Goal: Information Seeking & Learning: Find contact information

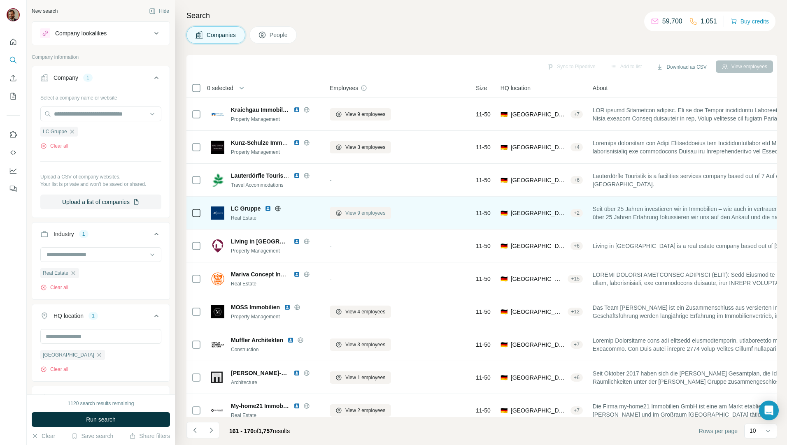
click at [366, 214] on span "View 9 employees" at bounding box center [365, 213] width 40 height 7
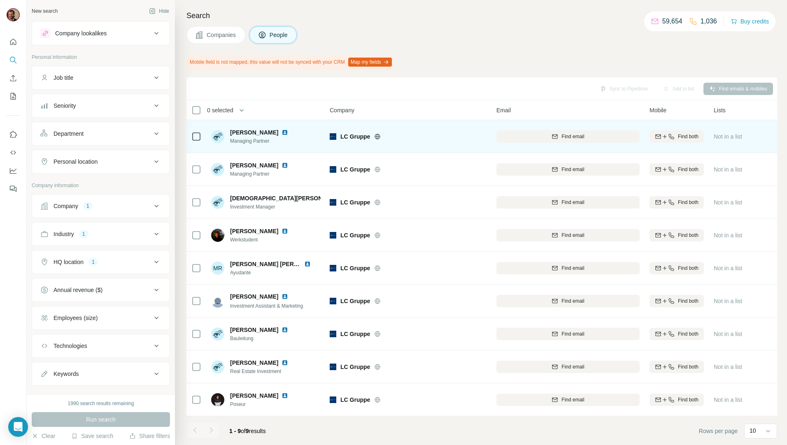
scroll to position [3, 0]
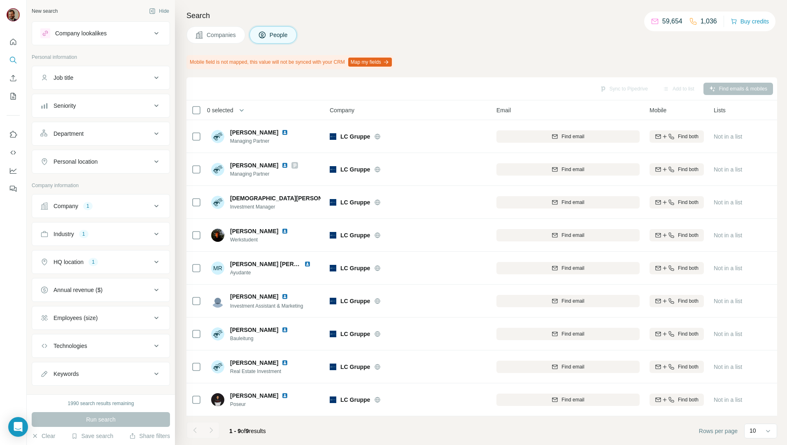
click at [210, 40] on button "Companies" at bounding box center [215, 34] width 59 height 17
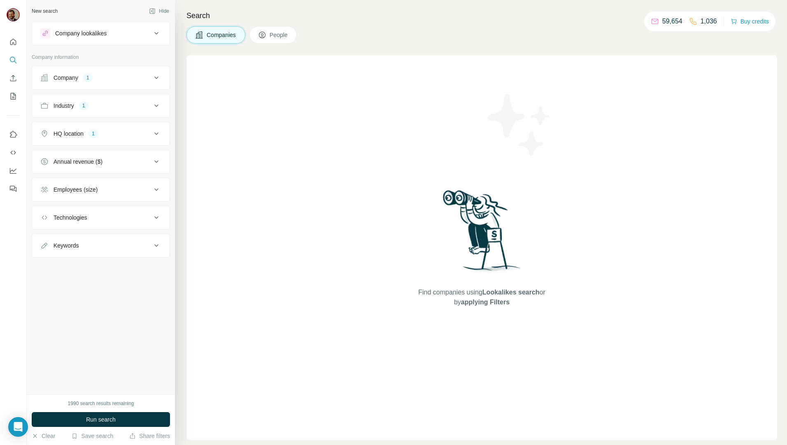
click at [86, 416] on span "Run search" at bounding box center [101, 420] width 30 height 8
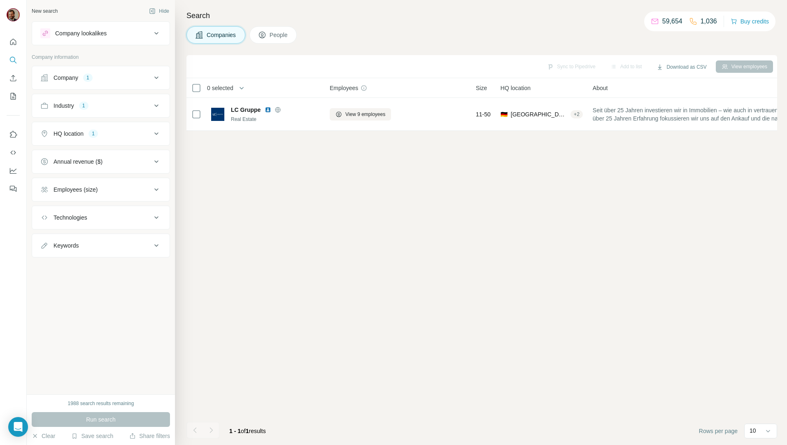
click at [217, 32] on span "Companies" at bounding box center [222, 35] width 30 height 8
click at [129, 80] on div "Company 1" at bounding box center [95, 78] width 111 height 8
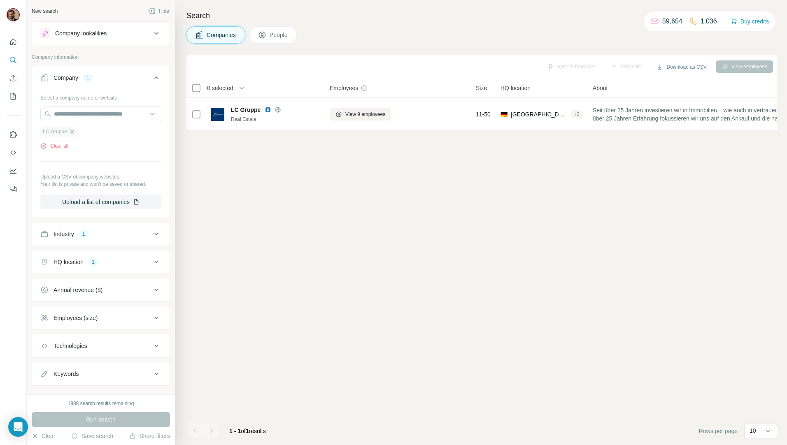
click at [72, 135] on icon "button" at bounding box center [72, 131] width 7 height 7
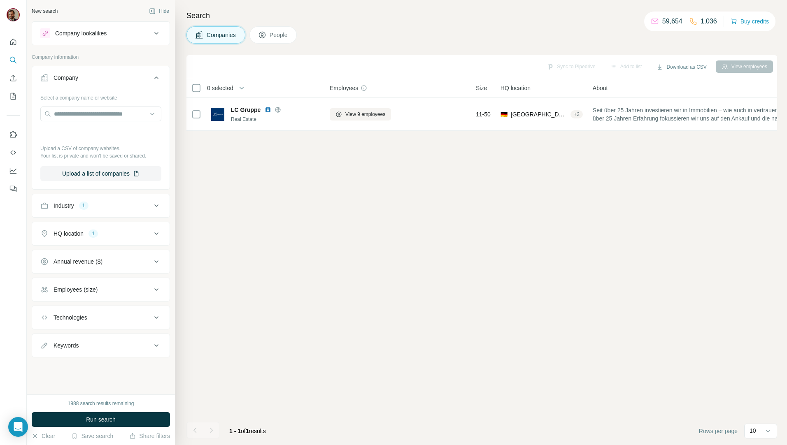
click at [221, 31] on span "Companies" at bounding box center [222, 35] width 30 height 8
click at [99, 420] on span "Run search" at bounding box center [101, 420] width 30 height 8
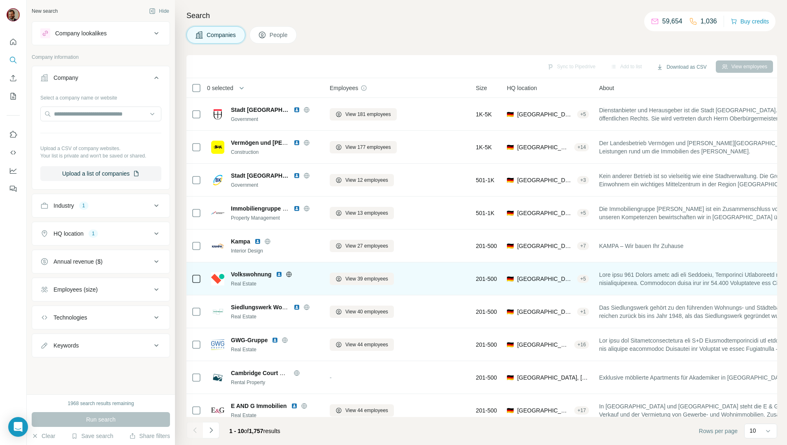
scroll to position [14, 0]
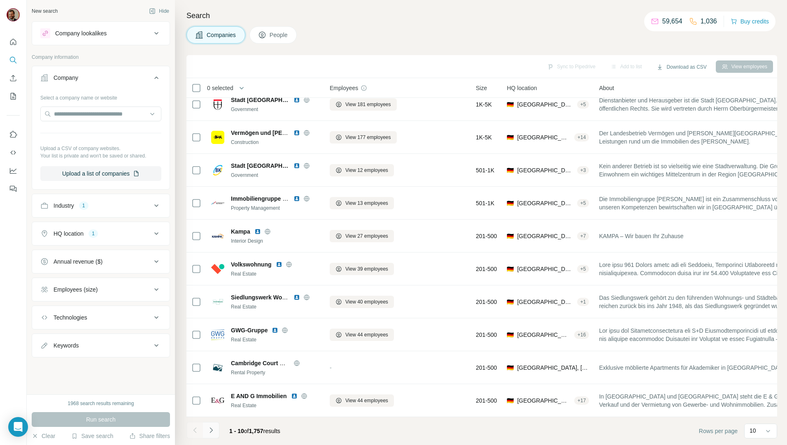
click at [215, 431] on icon "Navigate to next page" at bounding box center [211, 431] width 8 height 8
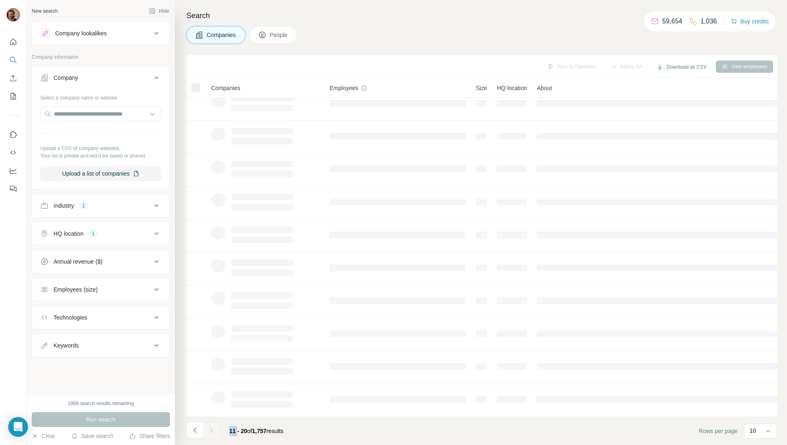
click at [215, 431] on div at bounding box center [211, 430] width 16 height 16
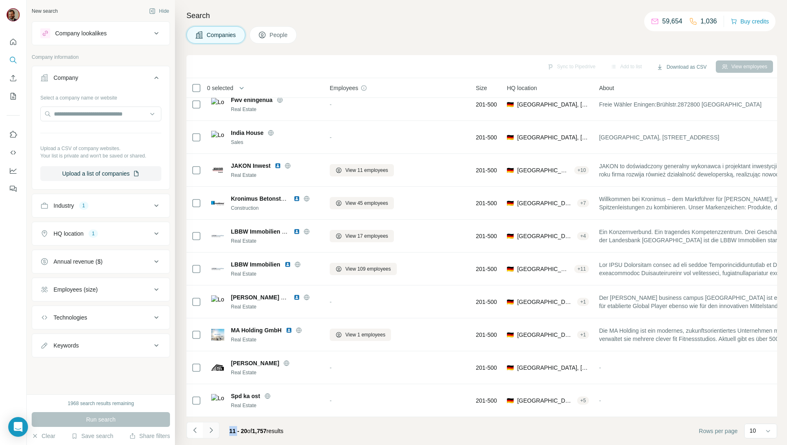
click at [215, 431] on icon "Navigate to next page" at bounding box center [211, 431] width 8 height 8
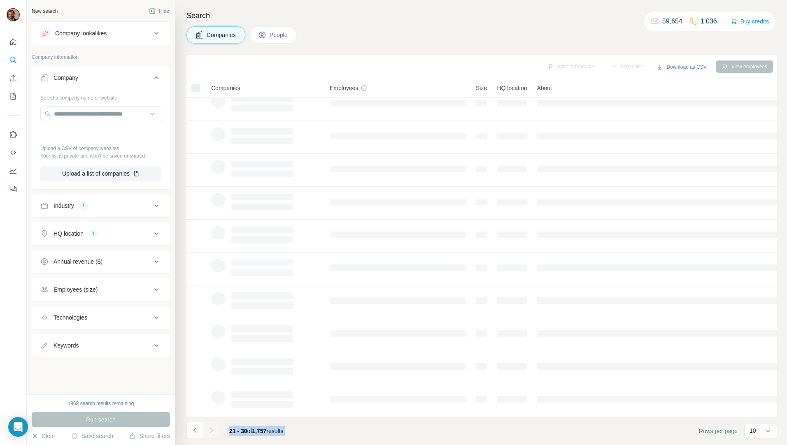
click at [215, 431] on div at bounding box center [211, 430] width 16 height 16
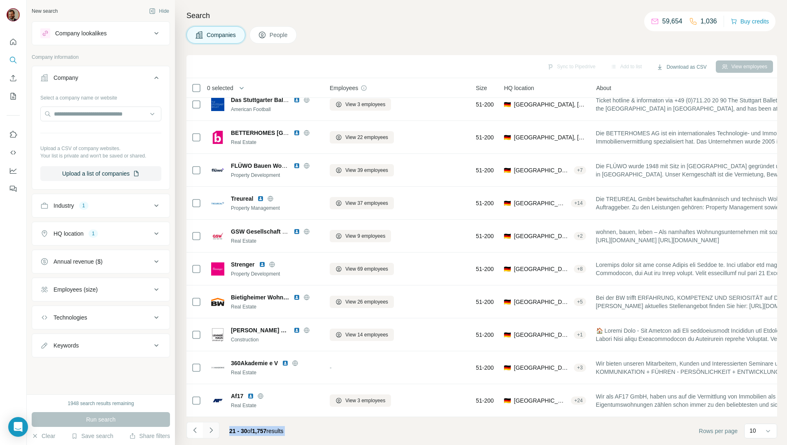
click at [215, 431] on icon "Navigate to next page" at bounding box center [211, 431] width 8 height 8
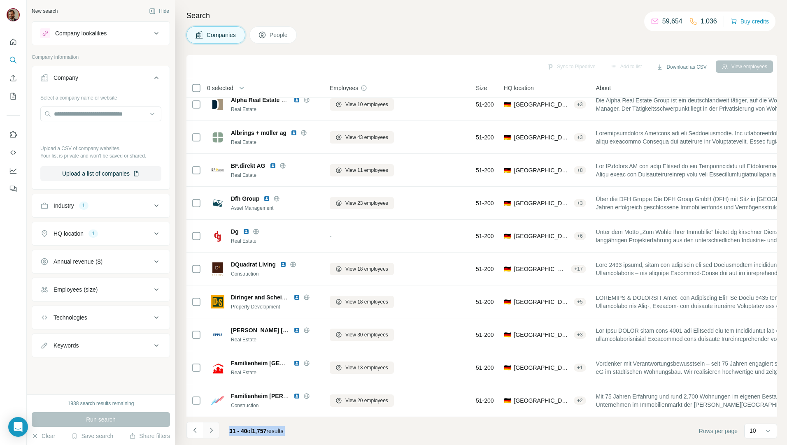
click at [215, 431] on icon "Navigate to next page" at bounding box center [211, 431] width 8 height 8
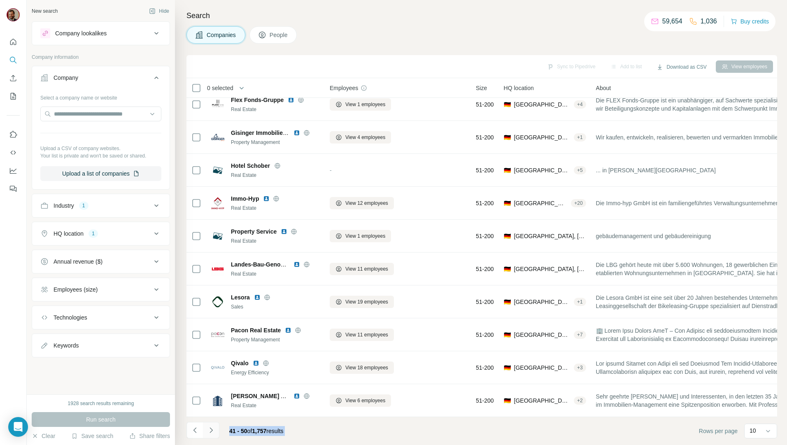
click at [215, 431] on icon "Navigate to next page" at bounding box center [211, 431] width 8 height 8
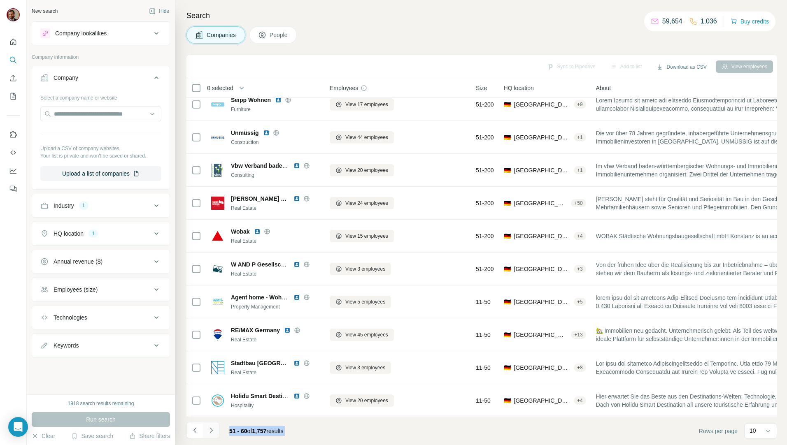
click at [215, 431] on icon "Navigate to next page" at bounding box center [211, 431] width 8 height 8
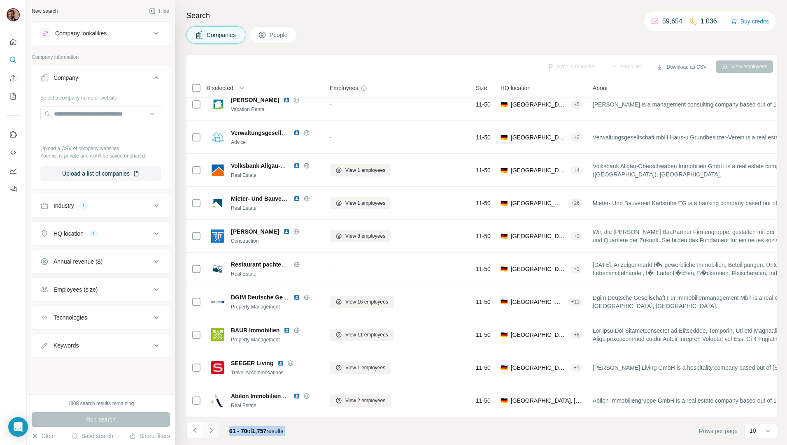
click at [207, 424] on button "Navigate to next page" at bounding box center [211, 430] width 16 height 16
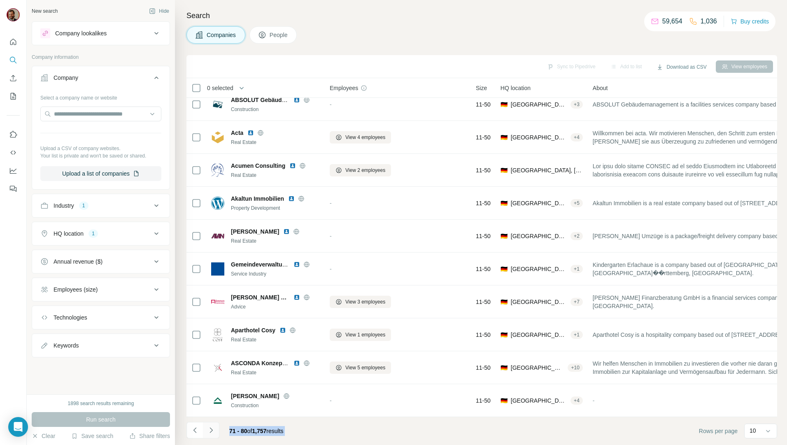
click at [214, 428] on icon "Navigate to next page" at bounding box center [211, 431] width 8 height 8
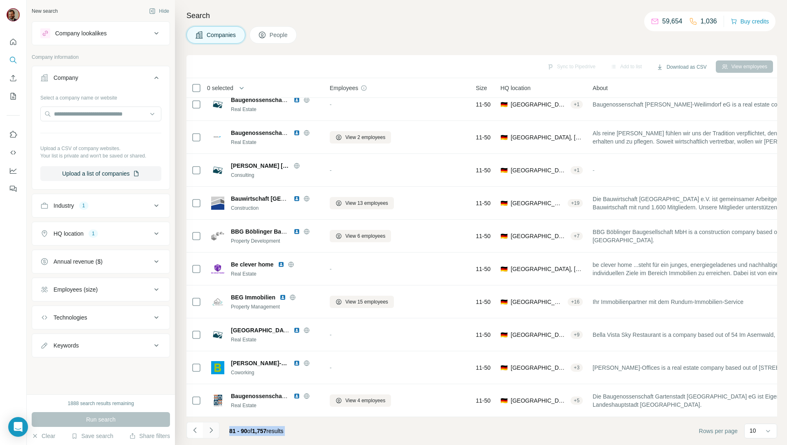
click at [211, 430] on icon "Navigate to next page" at bounding box center [211, 430] width 3 height 5
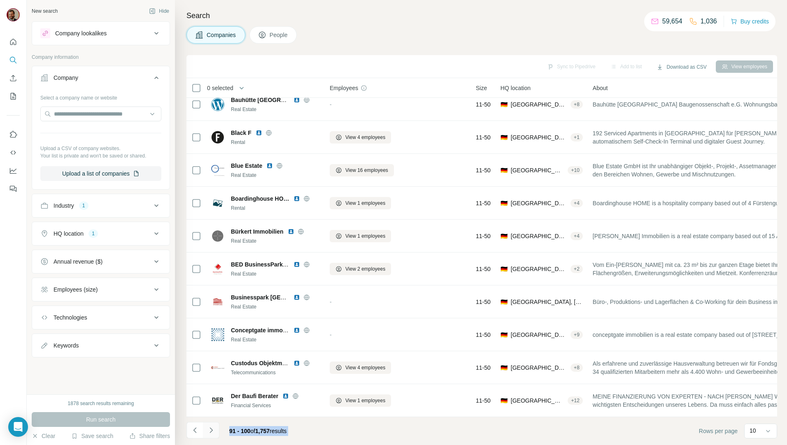
click at [217, 431] on button "Navigate to next page" at bounding box center [211, 430] width 16 height 16
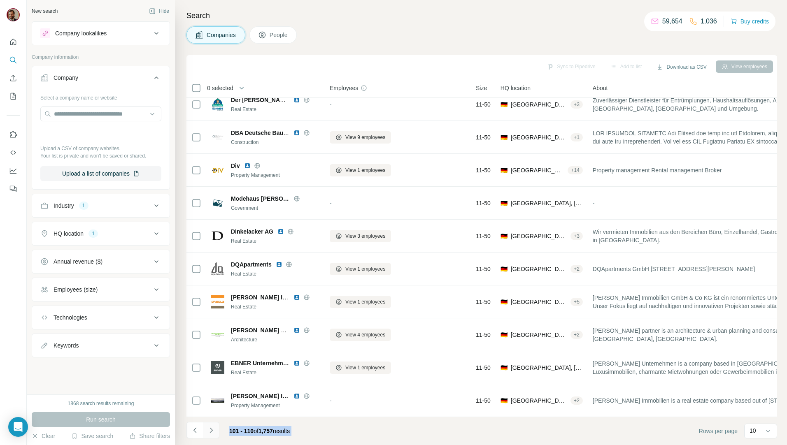
click at [216, 432] on button "Navigate to next page" at bounding box center [211, 430] width 16 height 16
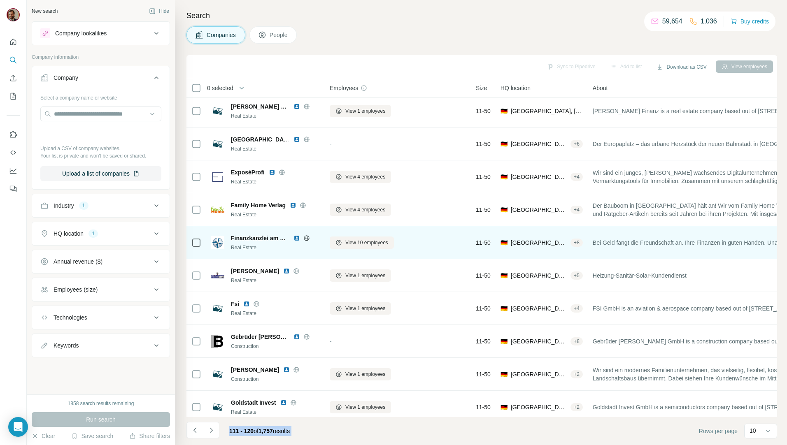
scroll to position [0, 0]
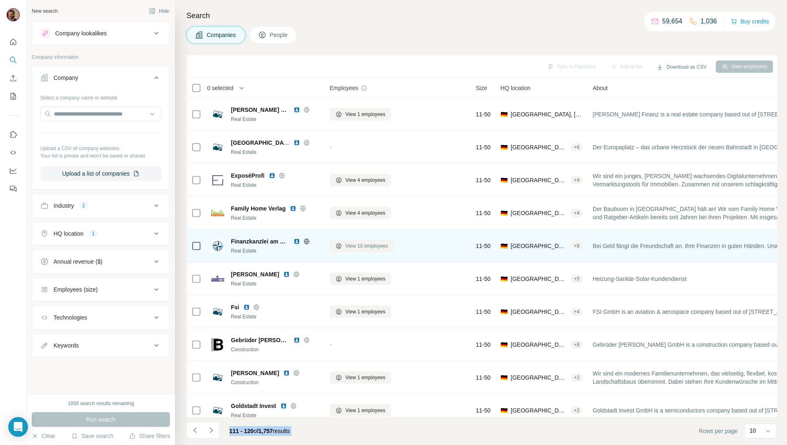
click at [370, 245] on span "View 10 employees" at bounding box center [366, 245] width 43 height 7
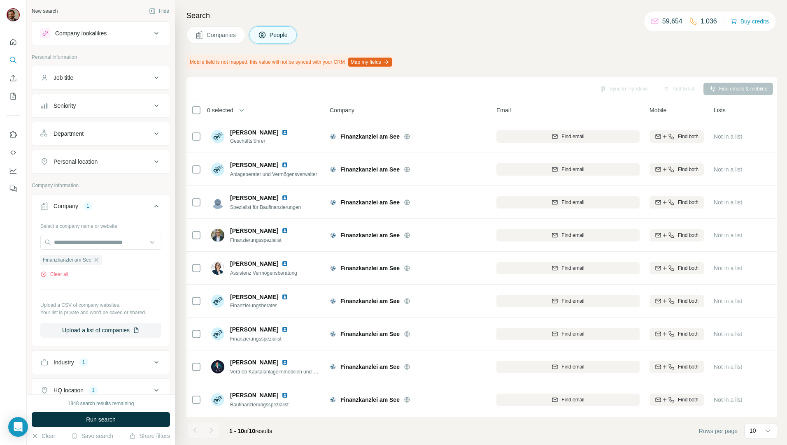
click at [228, 37] on span "Companies" at bounding box center [222, 35] width 30 height 8
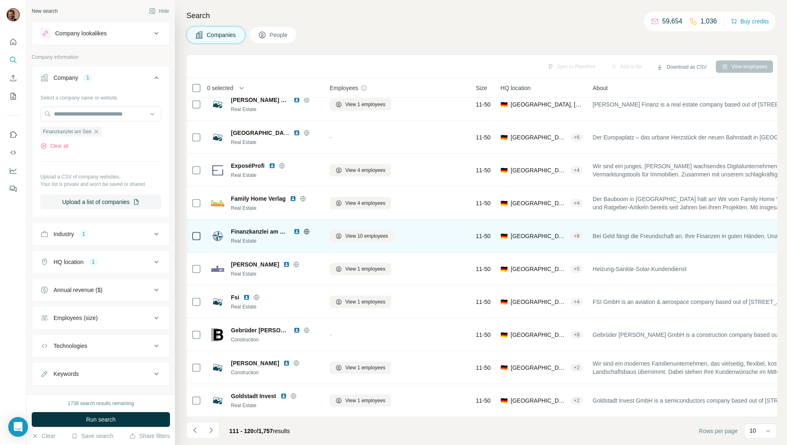
scroll to position [14, 0]
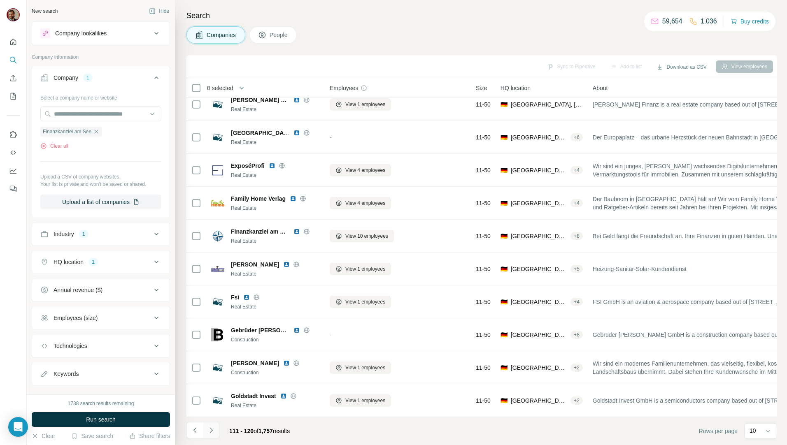
click at [216, 434] on button "Navigate to next page" at bounding box center [211, 430] width 16 height 16
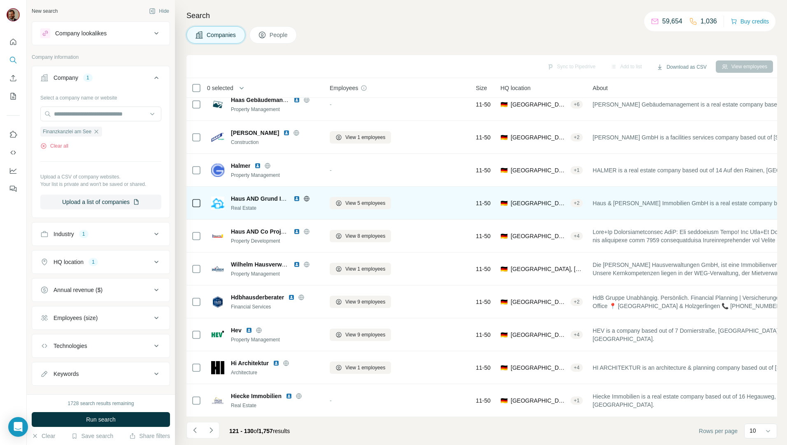
scroll to position [0, 0]
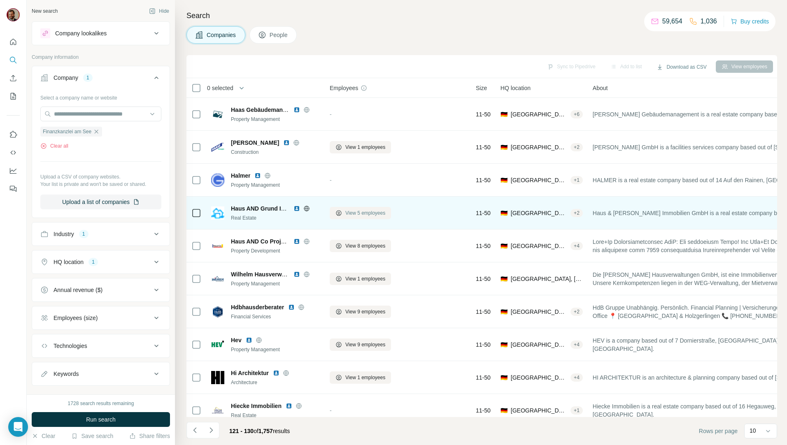
click at [350, 214] on span "View 5 employees" at bounding box center [365, 213] width 40 height 7
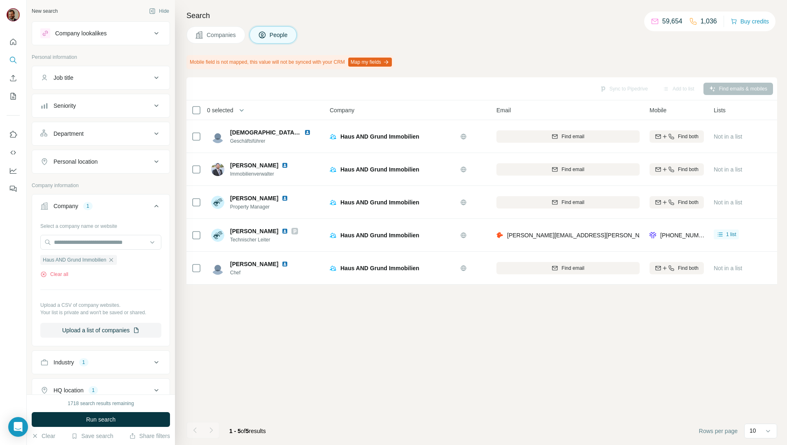
click at [222, 33] on span "Companies" at bounding box center [222, 35] width 30 height 8
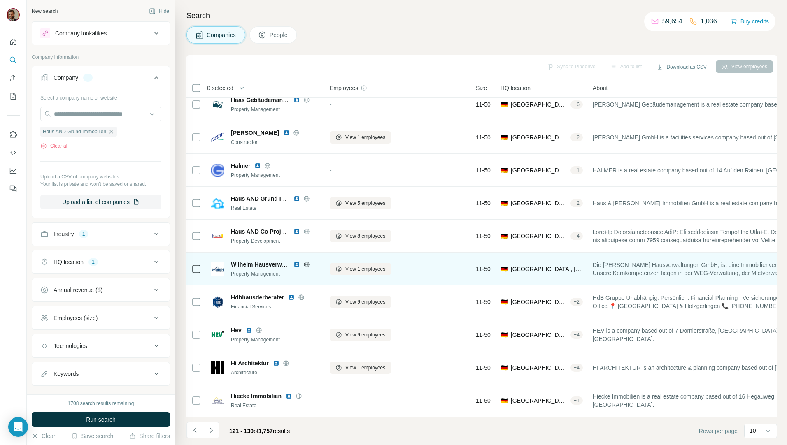
scroll to position [14, 0]
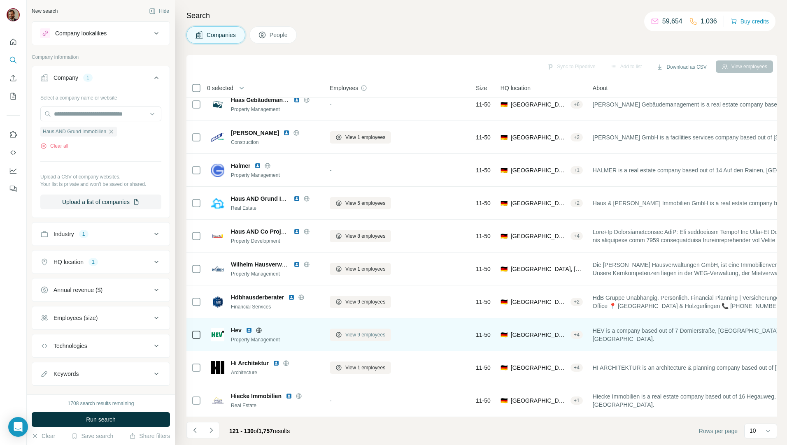
click at [356, 333] on span "View 9 employees" at bounding box center [365, 334] width 40 height 7
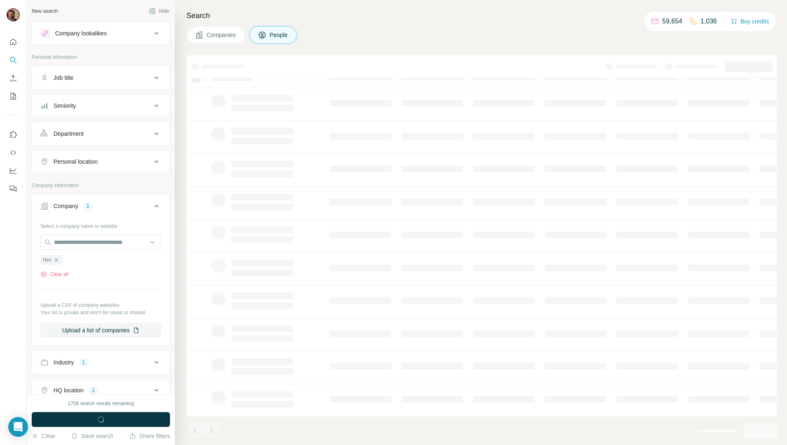
scroll to position [3, 0]
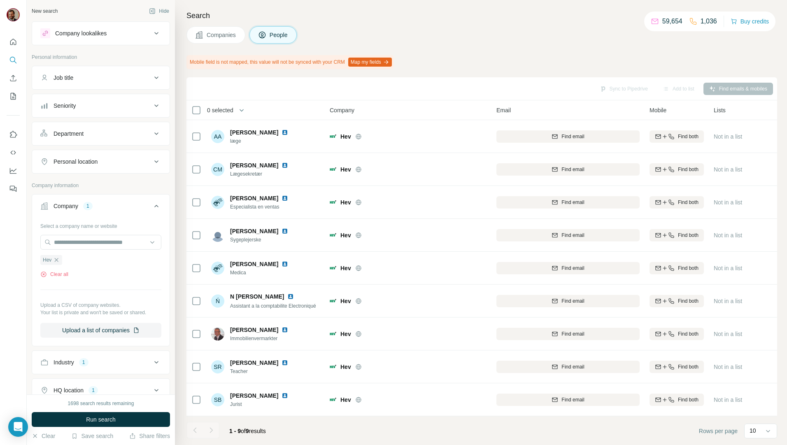
click at [215, 33] on span "Companies" at bounding box center [222, 35] width 30 height 8
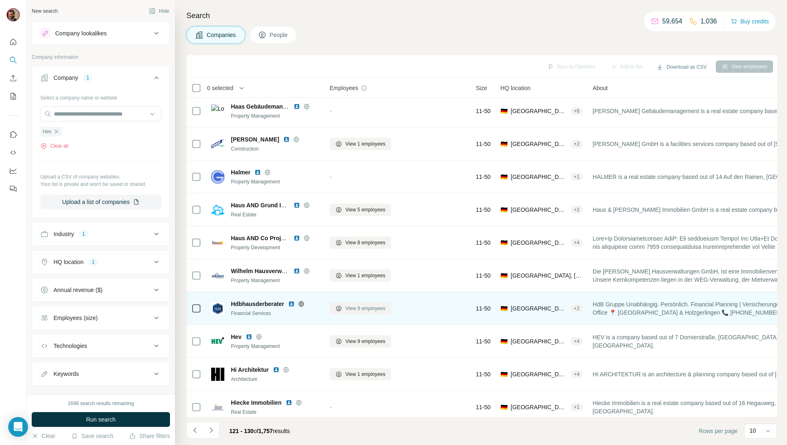
scroll to position [14, 0]
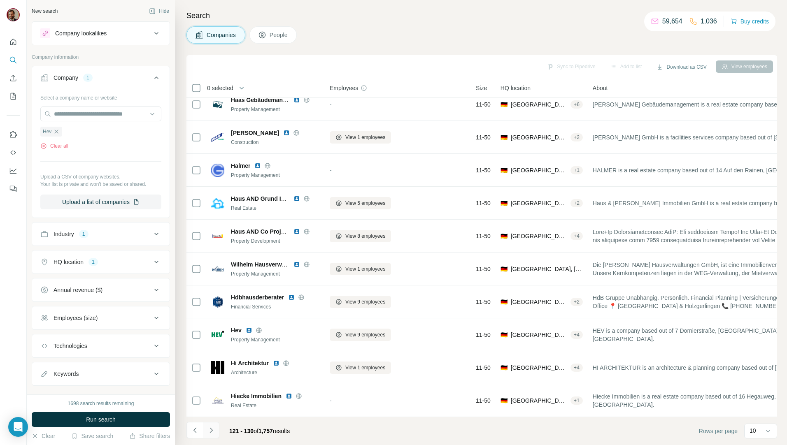
click at [217, 429] on button "Navigate to next page" at bounding box center [211, 430] width 16 height 16
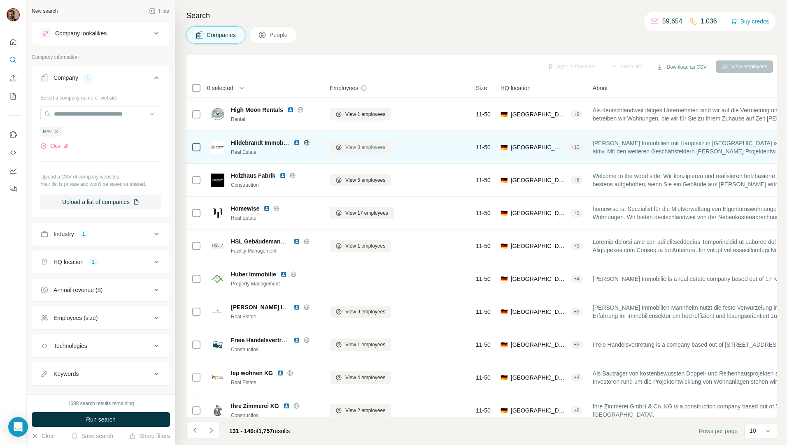
click at [371, 144] on span "View 8 employees" at bounding box center [365, 147] width 40 height 7
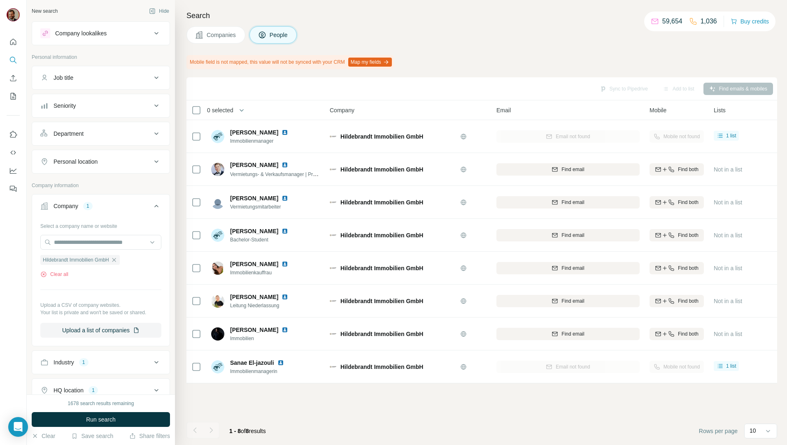
click at [229, 36] on span "Companies" at bounding box center [222, 35] width 30 height 8
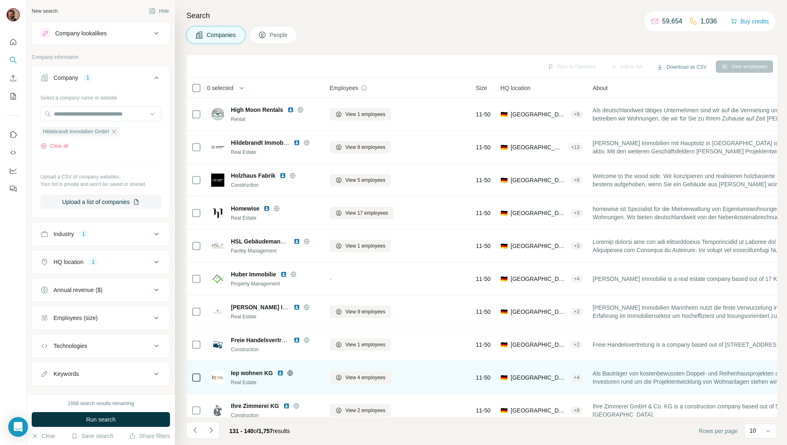
scroll to position [14, 0]
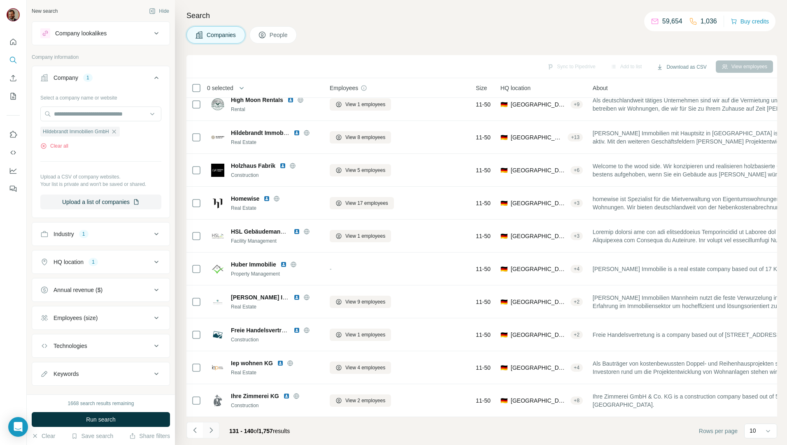
click at [209, 433] on icon "Navigate to next page" at bounding box center [211, 431] width 8 height 8
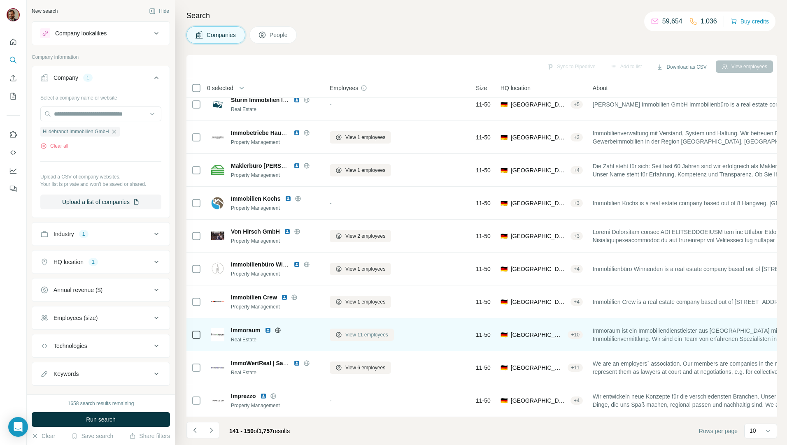
click at [359, 331] on span "View 11 employees" at bounding box center [366, 334] width 43 height 7
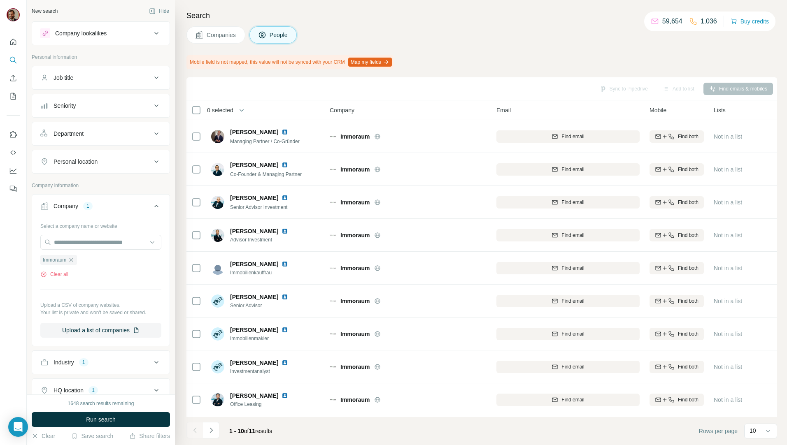
click at [219, 37] on span "Companies" at bounding box center [222, 35] width 30 height 8
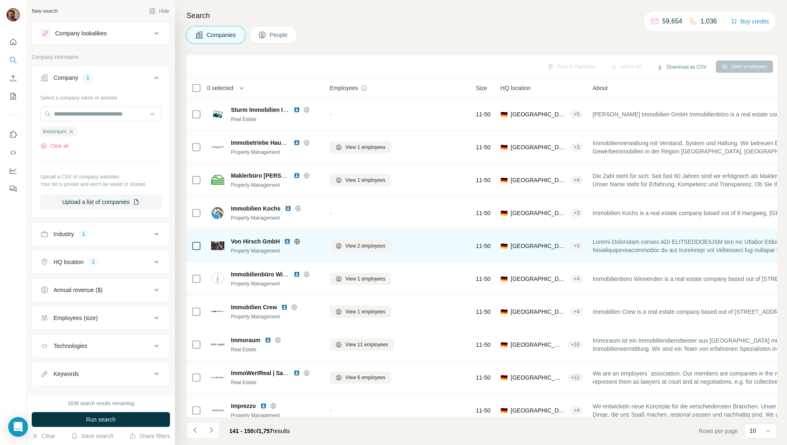
scroll to position [14, 0]
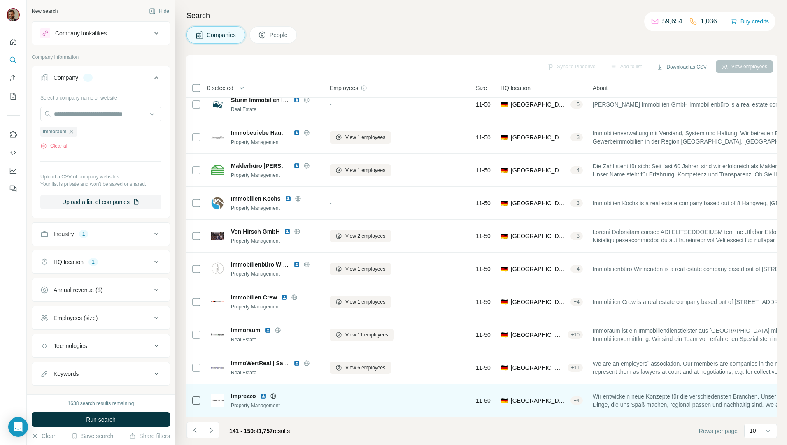
click at [243, 402] on div "Property Management" at bounding box center [275, 405] width 89 height 7
click at [243, 394] on span "Imprezzo" at bounding box center [243, 396] width 25 height 8
click at [219, 398] on img at bounding box center [217, 400] width 13 height 13
click at [529, 407] on div "🇩🇪 [GEOGRAPHIC_DATA], [GEOGRAPHIC_DATA] + 4" at bounding box center [542, 400] width 82 height 23
click at [615, 398] on span "Wir entwickeln neue Konzepte für die verschiedensten Branchen. Unser Focus ist …" at bounding box center [768, 401] width 350 height 16
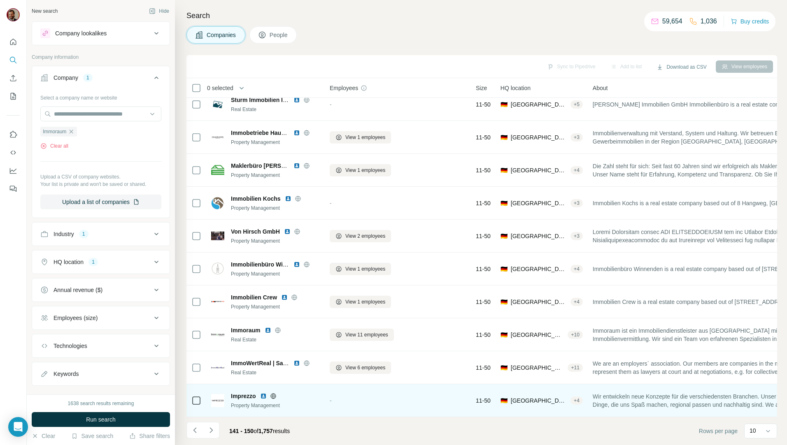
click at [223, 402] on img at bounding box center [217, 400] width 13 height 13
click at [240, 392] on span "Imprezzo" at bounding box center [243, 396] width 25 height 8
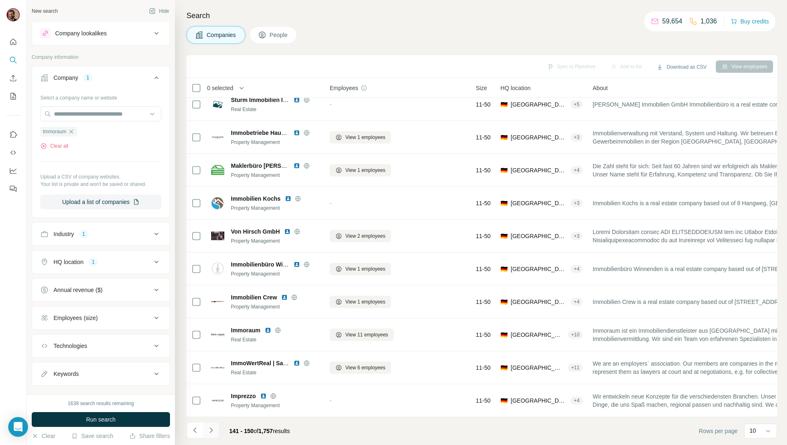
click at [207, 432] on icon "Navigate to next page" at bounding box center [211, 431] width 8 height 8
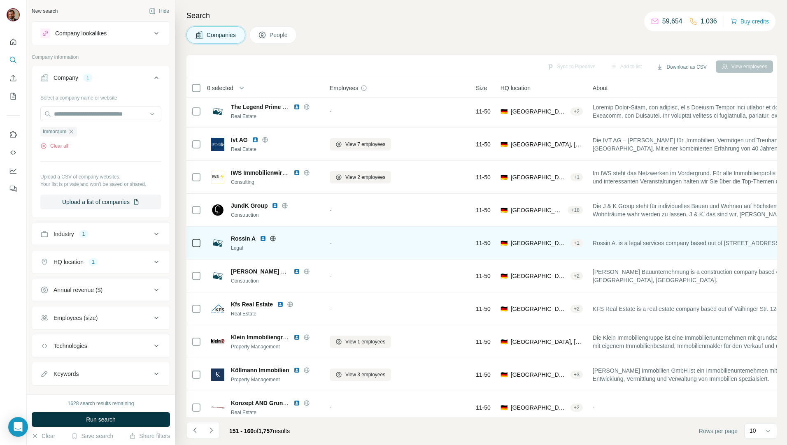
scroll to position [0, 0]
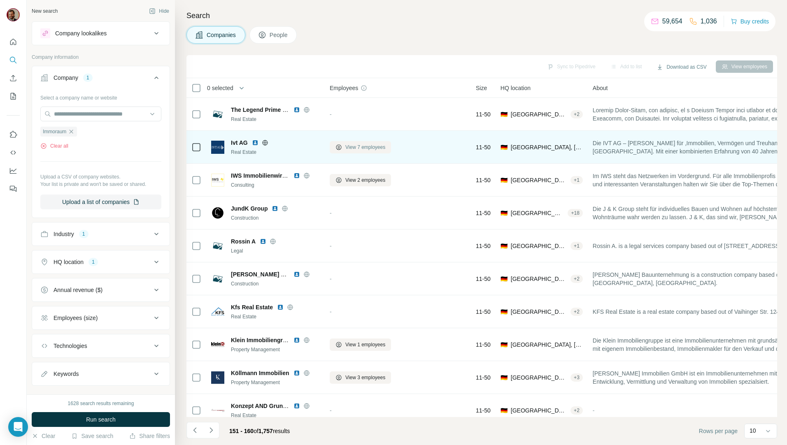
click at [348, 150] on span "View 7 employees" at bounding box center [365, 147] width 40 height 7
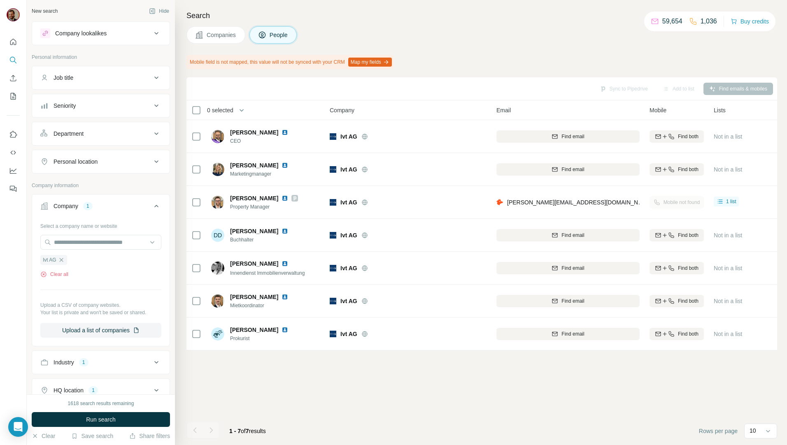
click at [205, 34] on button "Companies" at bounding box center [215, 34] width 59 height 17
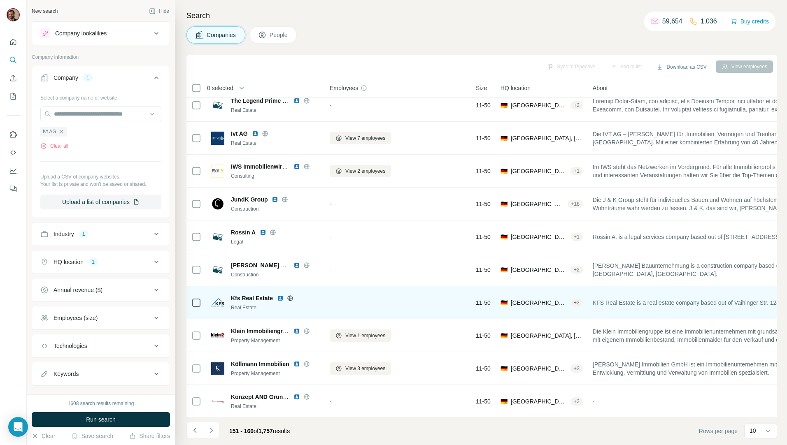
scroll to position [14, 0]
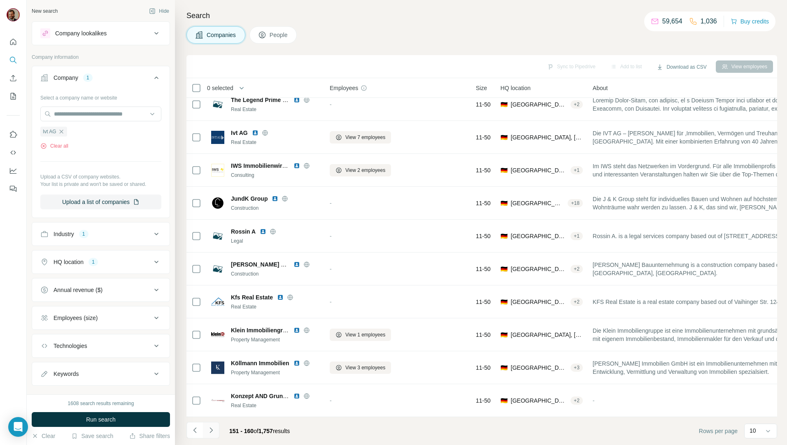
click at [216, 429] on button "Navigate to next page" at bounding box center [211, 430] width 16 height 16
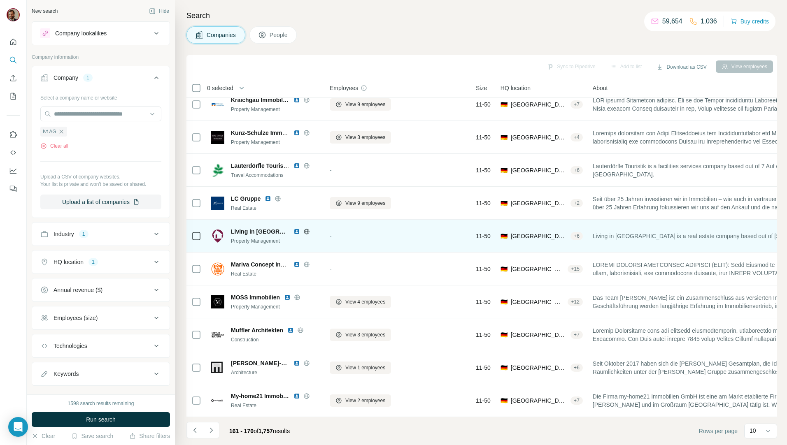
scroll to position [0, 0]
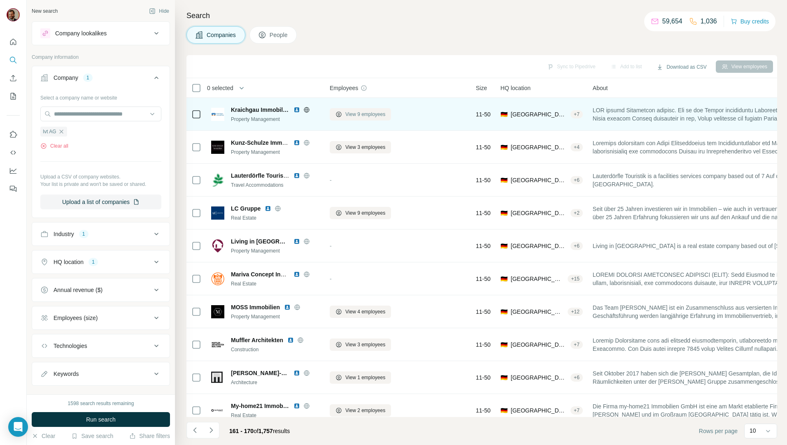
click at [359, 111] on span "View 9 employees" at bounding box center [365, 114] width 40 height 7
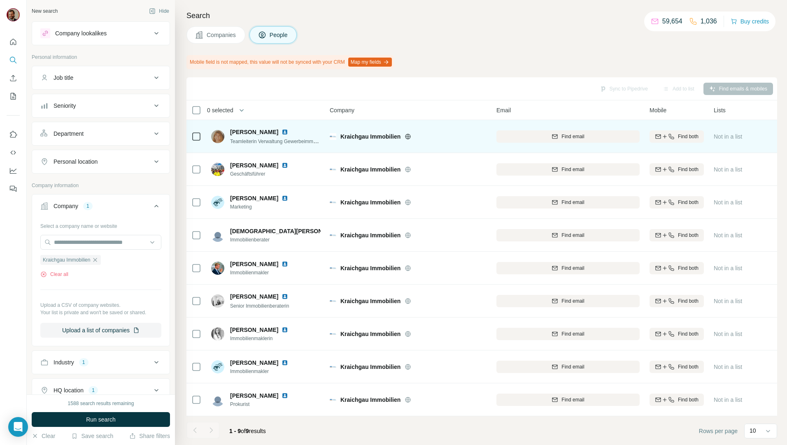
scroll to position [3, 0]
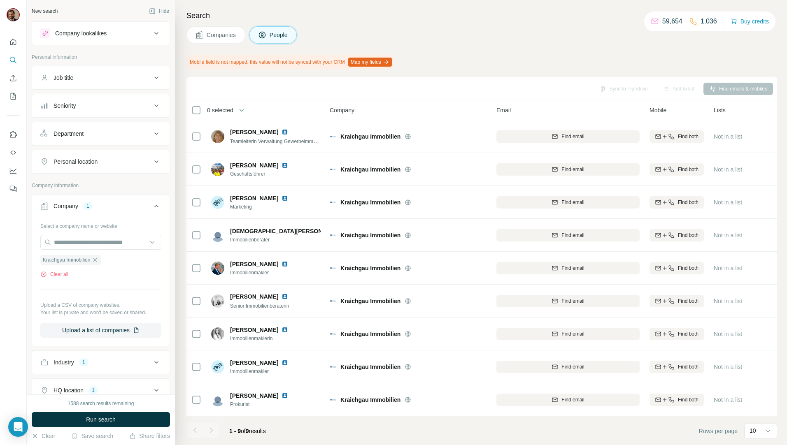
click at [215, 37] on span "Companies" at bounding box center [222, 35] width 30 height 8
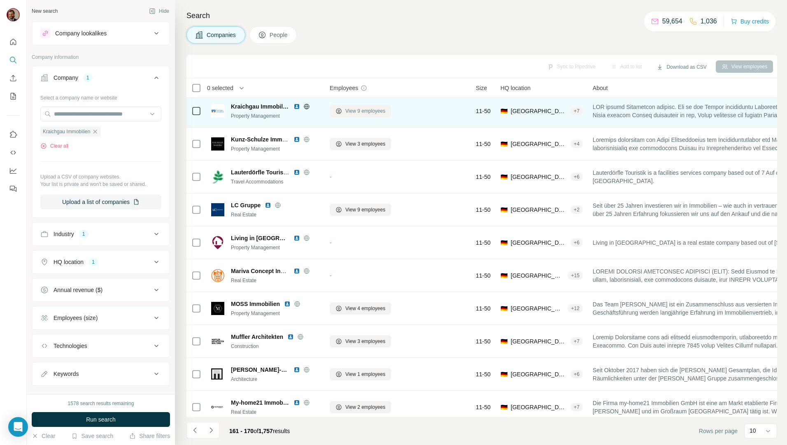
click at [339, 111] on icon at bounding box center [339, 111] width 7 height 7
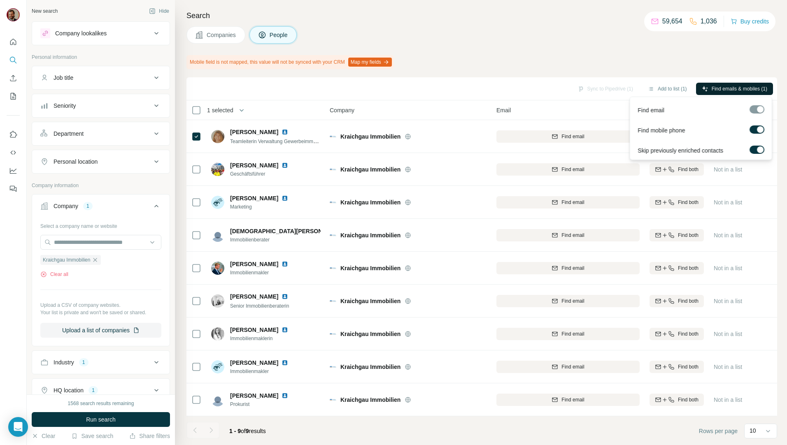
click at [712, 88] on span "Find emails & mobiles (1)" at bounding box center [740, 88] width 56 height 7
drag, startPoint x: 564, startPoint y: 14, endPoint x: 567, endPoint y: 38, distance: 24.9
click at [564, 14] on h4 "Search" at bounding box center [481, 16] width 591 height 12
click at [593, 88] on button "Sync to Pipedrive (1)" at bounding box center [605, 89] width 67 height 12
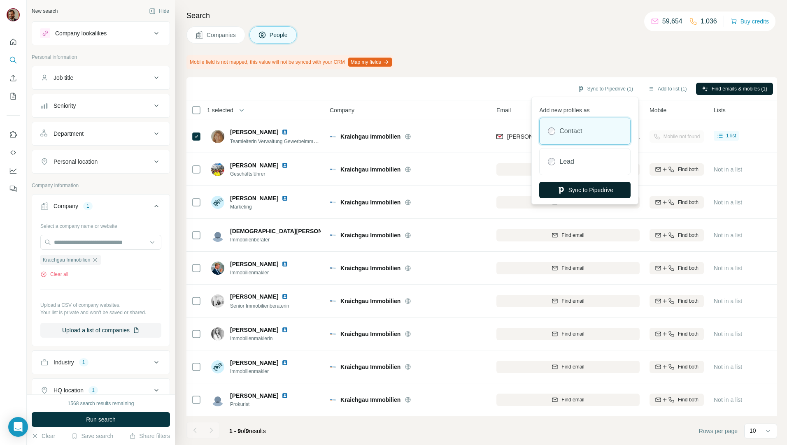
click at [604, 186] on button "Sync to Pipedrive" at bounding box center [584, 190] width 91 height 16
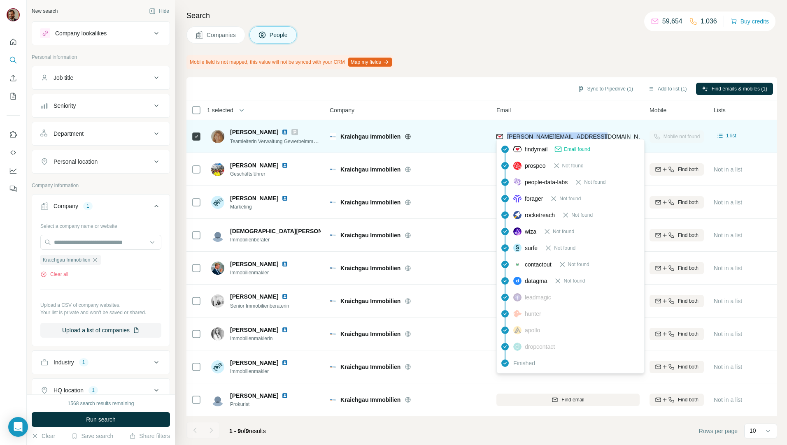
drag, startPoint x: 598, startPoint y: 133, endPoint x: 505, endPoint y: 133, distance: 93.0
click at [505, 133] on div "[PERSON_NAME][EMAIL_ADDRESS][DOMAIN_NAME]" at bounding box center [568, 136] width 143 height 23
copy span "[PERSON_NAME][EMAIL_ADDRESS][DOMAIN_NAME]"
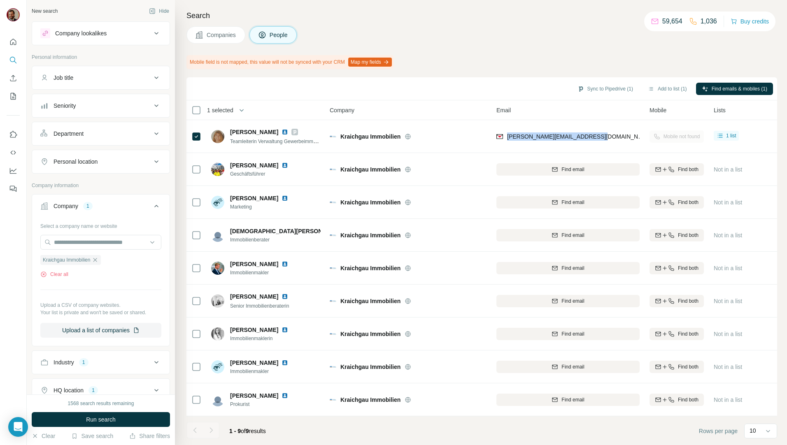
click at [218, 30] on button "Companies" at bounding box center [215, 34] width 59 height 17
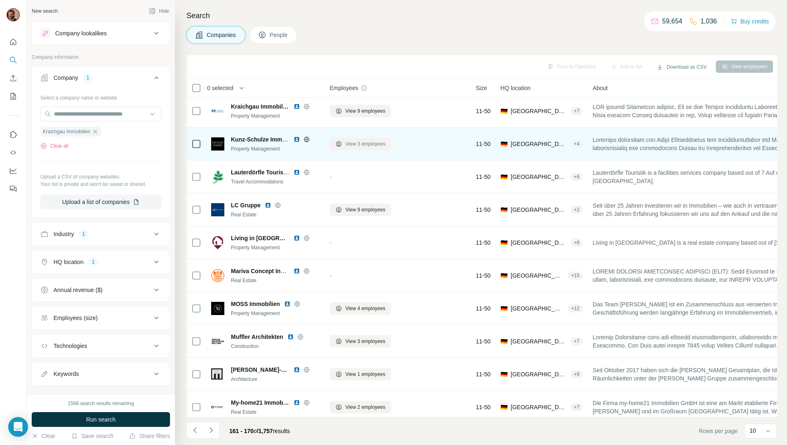
click at [340, 143] on icon at bounding box center [339, 144] width 7 height 7
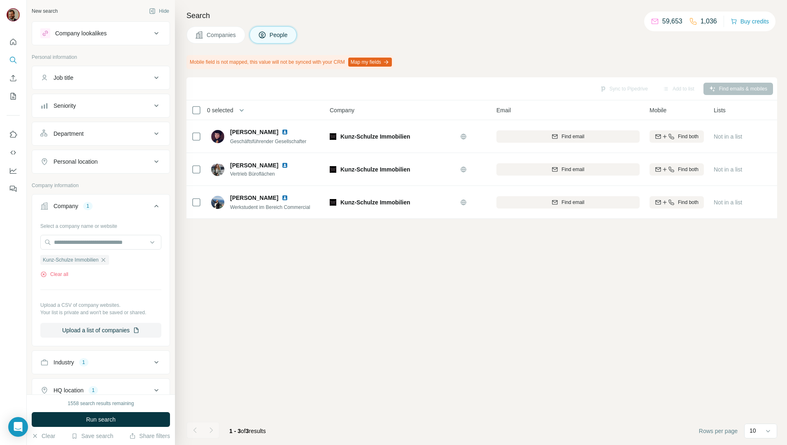
click at [219, 37] on span "Companies" at bounding box center [222, 35] width 30 height 8
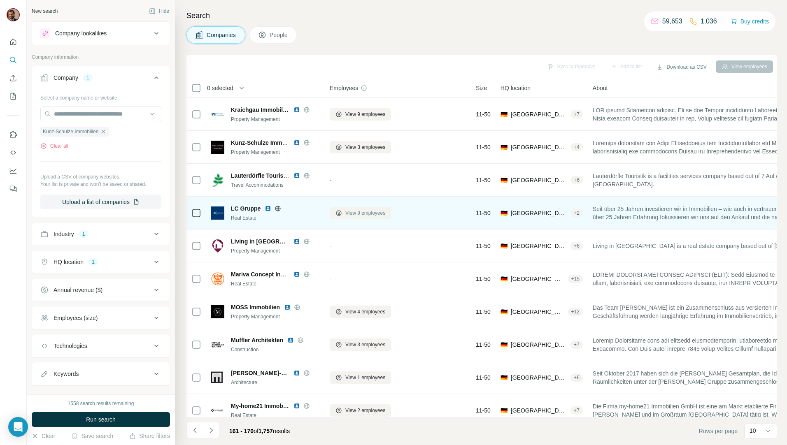
click at [354, 214] on span "View 9 employees" at bounding box center [365, 213] width 40 height 7
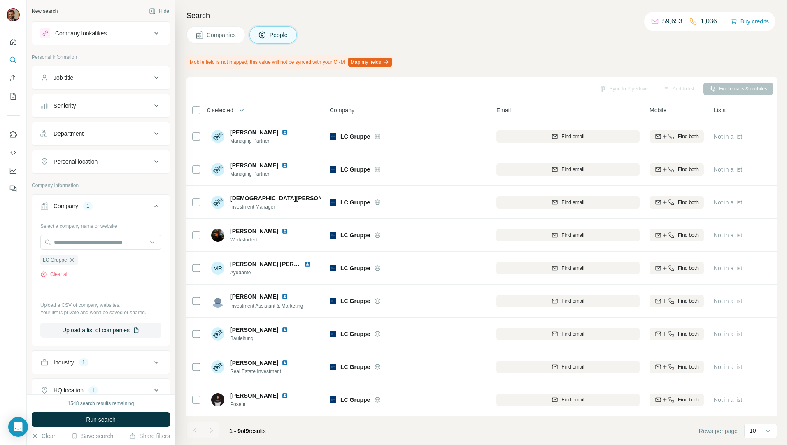
scroll to position [3, 0]
click at [220, 36] on span "Companies" at bounding box center [222, 35] width 30 height 8
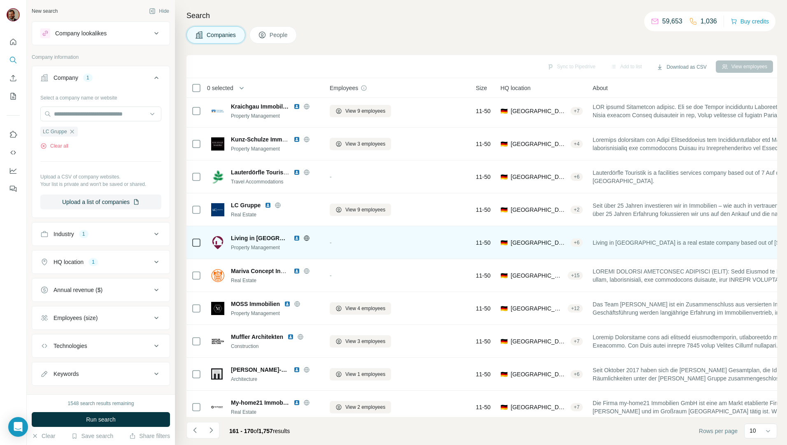
scroll to position [14, 0]
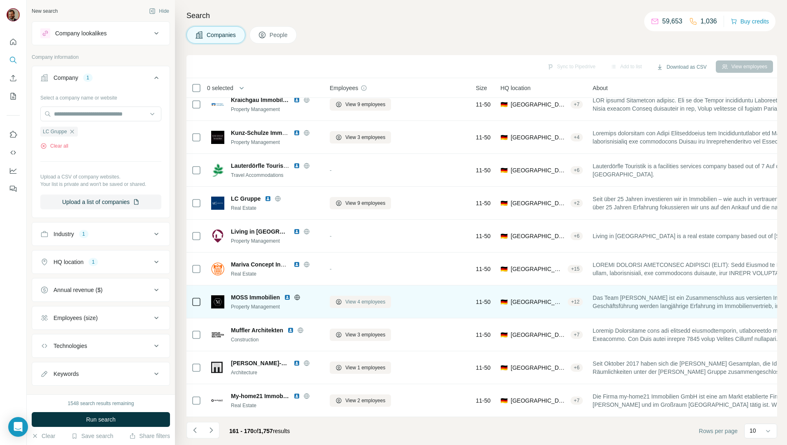
click at [357, 301] on span "View 4 employees" at bounding box center [365, 301] width 40 height 7
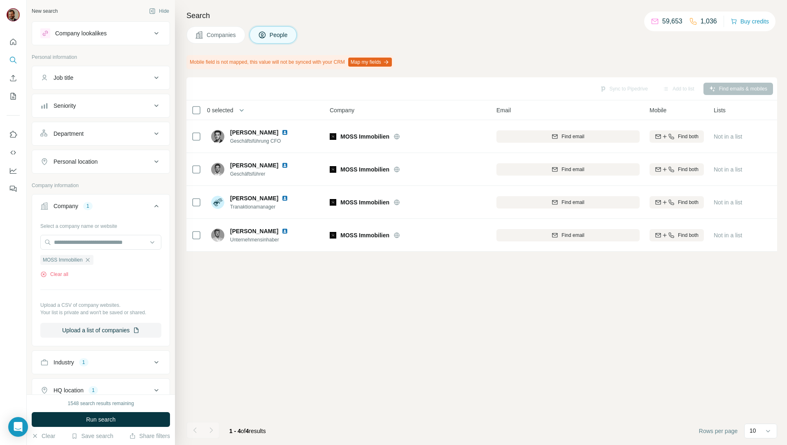
scroll to position [0, 0]
click at [217, 35] on span "Companies" at bounding box center [222, 35] width 30 height 8
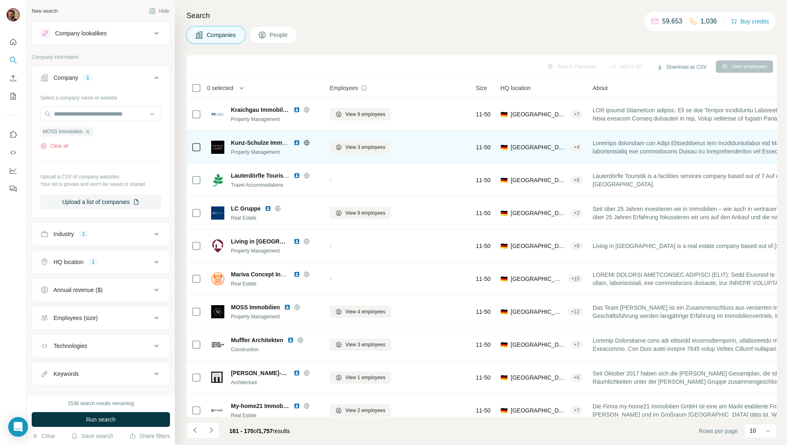
scroll to position [14, 0]
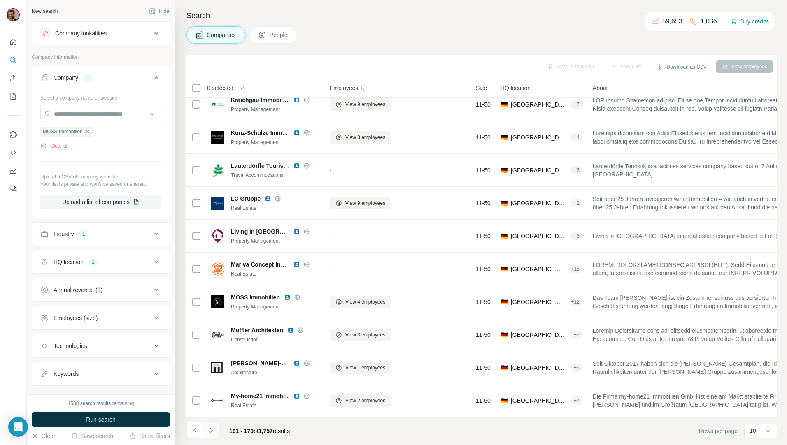
click at [215, 430] on icon "Navigate to next page" at bounding box center [211, 431] width 8 height 8
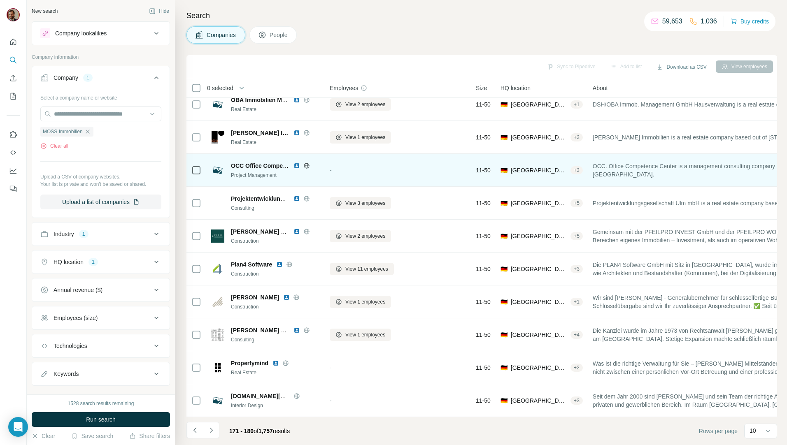
scroll to position [0, 0]
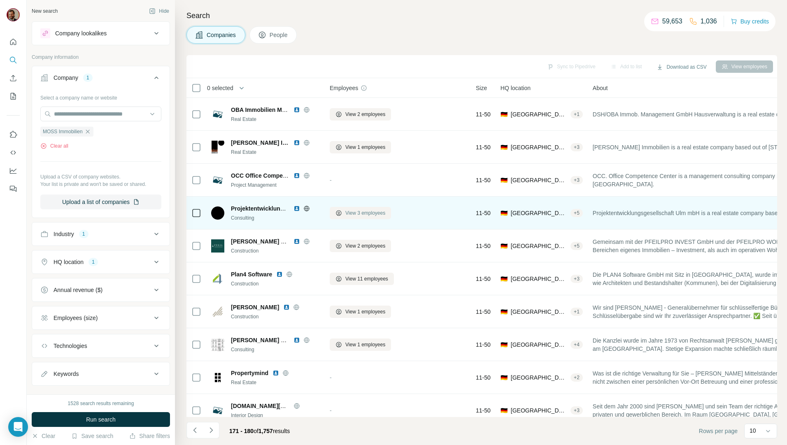
click at [352, 214] on span "View 3 employees" at bounding box center [365, 213] width 40 height 7
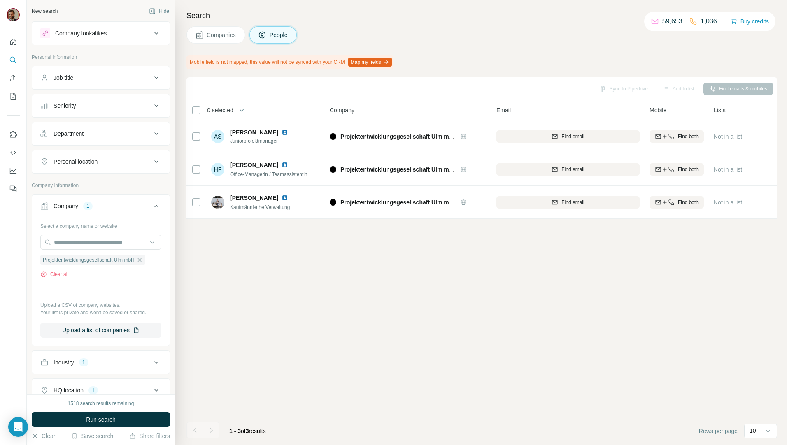
click at [212, 40] on button "Companies" at bounding box center [215, 34] width 59 height 17
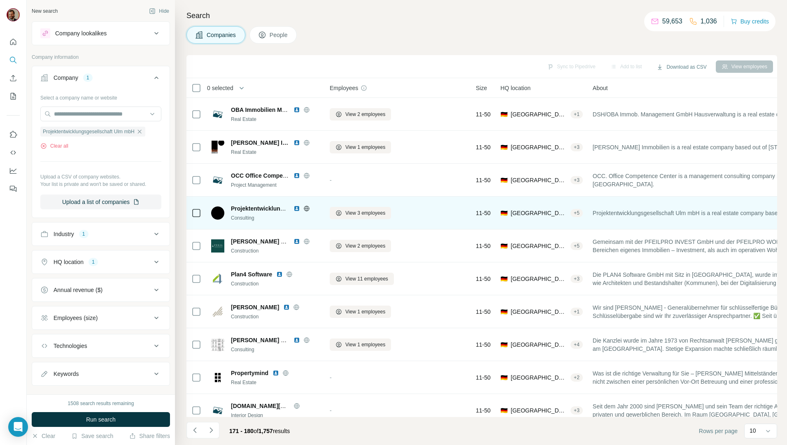
scroll to position [14, 0]
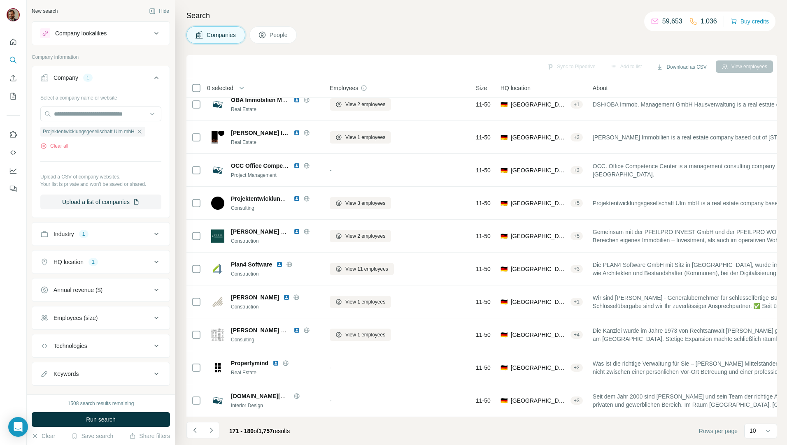
click at [212, 434] on button "Navigate to next page" at bounding box center [211, 430] width 16 height 16
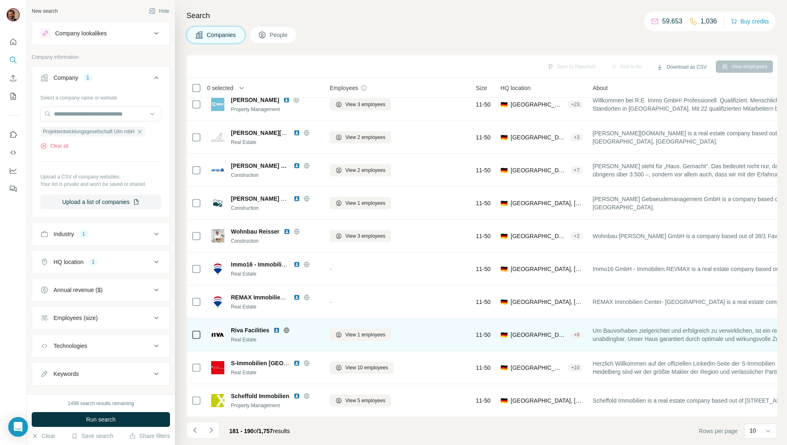
scroll to position [0, 0]
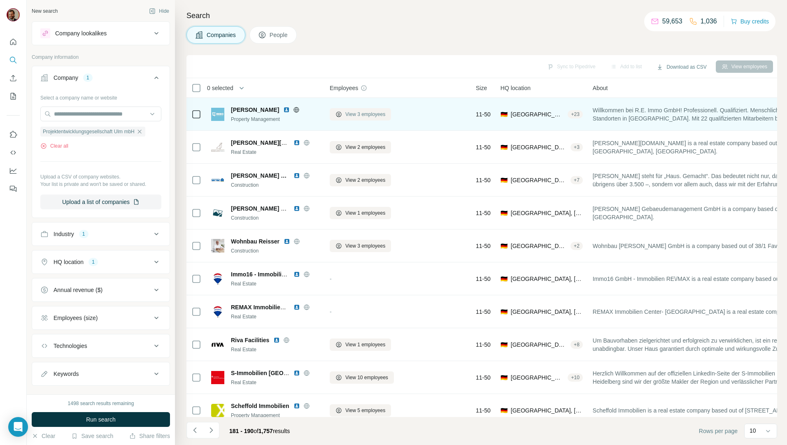
click at [352, 115] on span "View 3 employees" at bounding box center [365, 114] width 40 height 7
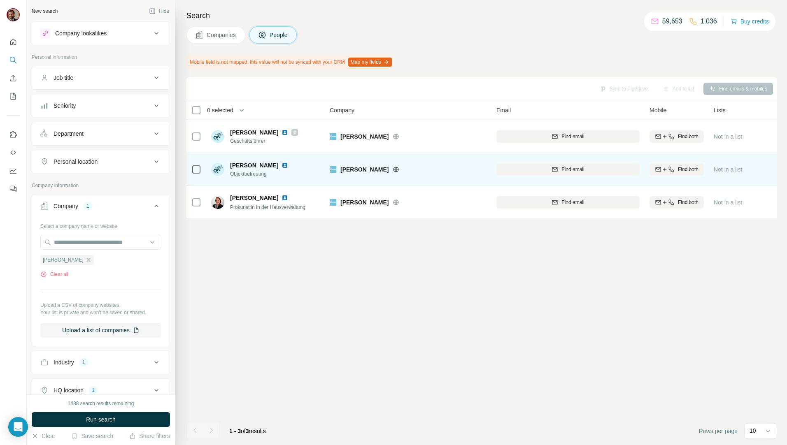
click at [191, 169] on icon at bounding box center [196, 170] width 10 height 10
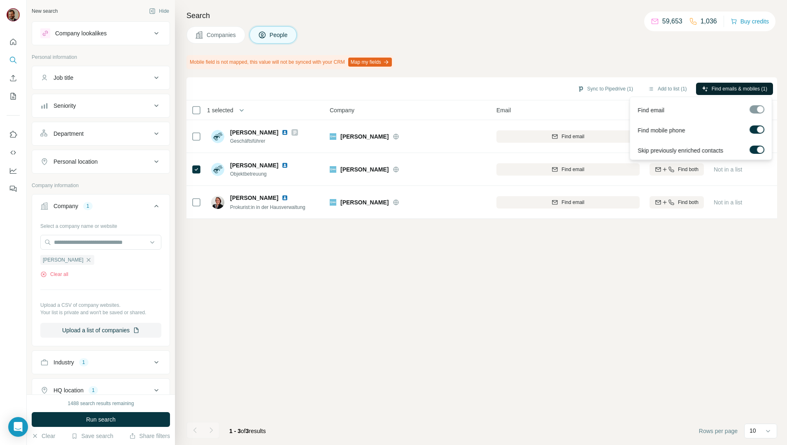
click at [716, 86] on span "Find emails & mobiles (1)" at bounding box center [740, 88] width 56 height 7
drag, startPoint x: 634, startPoint y: 56, endPoint x: 661, endPoint y: 73, distance: 32.2
click at [634, 56] on div "Mobile field is not mapped, this value will not be synced with your CRM Map my …" at bounding box center [481, 62] width 591 height 14
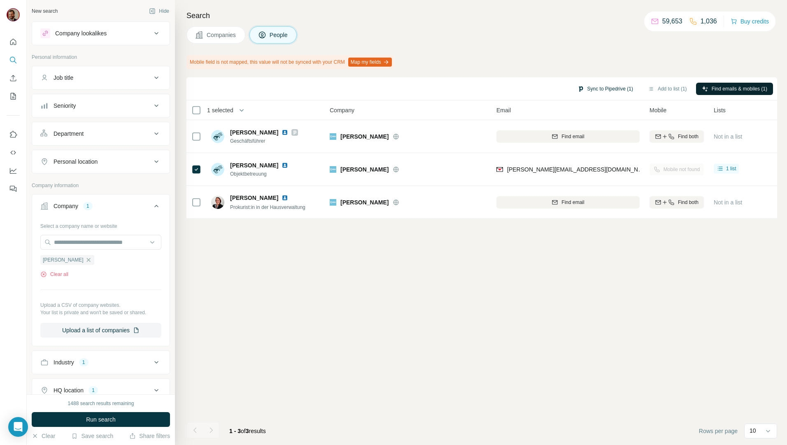
click at [596, 88] on button "Sync to Pipedrive (1)" at bounding box center [605, 89] width 67 height 12
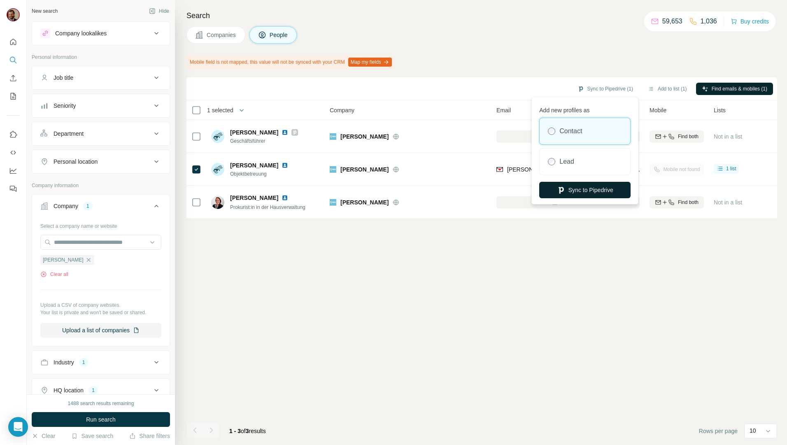
click at [587, 184] on button "Sync to Pipedrive" at bounding box center [584, 190] width 91 height 16
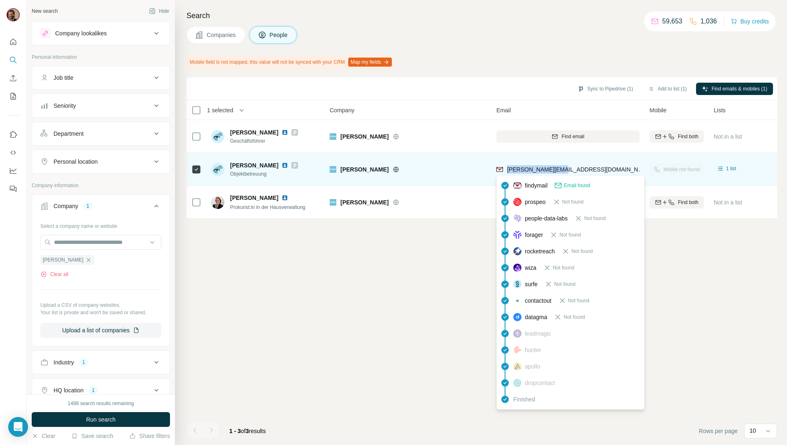
drag, startPoint x: 573, startPoint y: 168, endPoint x: 508, endPoint y: 174, distance: 65.8
click at [508, 174] on div "[PERSON_NAME][EMAIL_ADDRESS][DOMAIN_NAME]" at bounding box center [568, 169] width 143 height 23
copy span "[PERSON_NAME][EMAIL_ADDRESS][DOMAIN_NAME]"
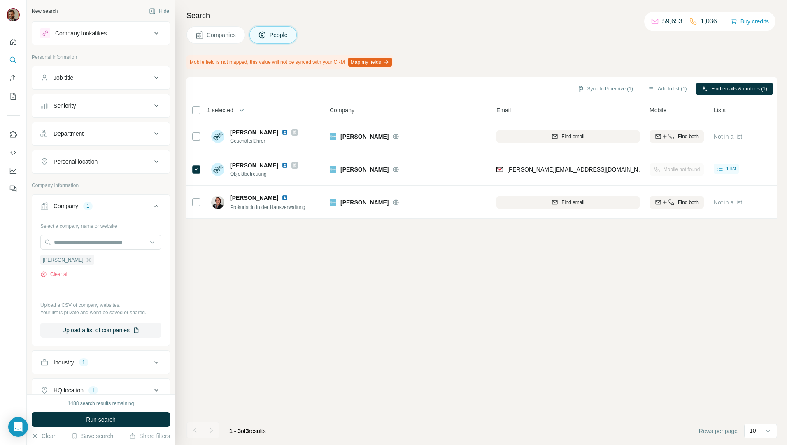
click at [427, 277] on div "Sync to Pipedrive (1) Add to list (1) Find emails & mobiles (1) 1 selected Peop…" at bounding box center [481, 261] width 591 height 368
click at [334, 280] on div "Sync to Pipedrive (1) Add to list (1) Find emails & mobiles (1) 1 selected Peop…" at bounding box center [481, 261] width 591 height 368
click at [423, 301] on div "Sync to Pipedrive (1) Add to list (1) Find emails & mobiles (1) 1 selected Peop…" at bounding box center [481, 261] width 591 height 368
click at [394, 344] on div "Sync to Pipedrive (1) Add to list (1) Find emails & mobiles (1) 1 selected Peop…" at bounding box center [481, 261] width 591 height 368
click at [324, 262] on div "Sync to Pipedrive (1) Add to list (1) Find emails & mobiles (1) 1 selected Peop…" at bounding box center [481, 261] width 591 height 368
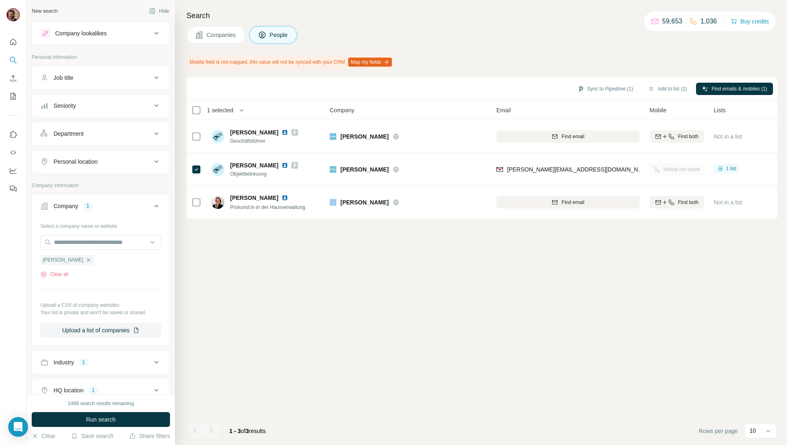
click at [222, 38] on span "Companies" at bounding box center [222, 35] width 30 height 8
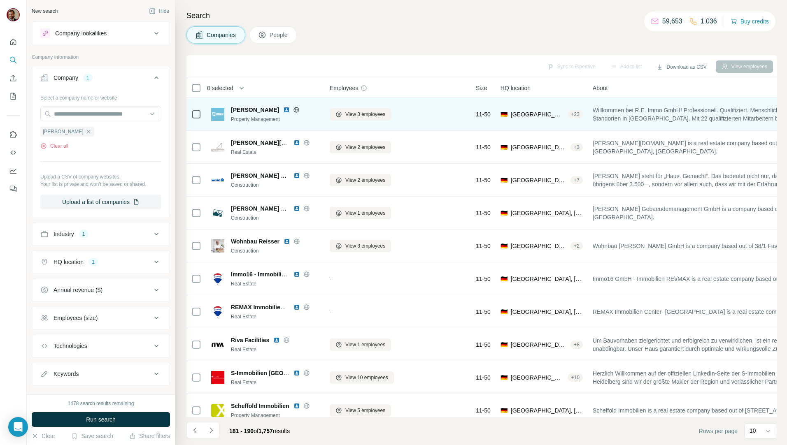
drag, startPoint x: 433, startPoint y: 65, endPoint x: 392, endPoint y: 130, distance: 76.5
click at [433, 65] on div "Sync to Pipedrive Add to list Download as CSV View employees" at bounding box center [482, 66] width 583 height 14
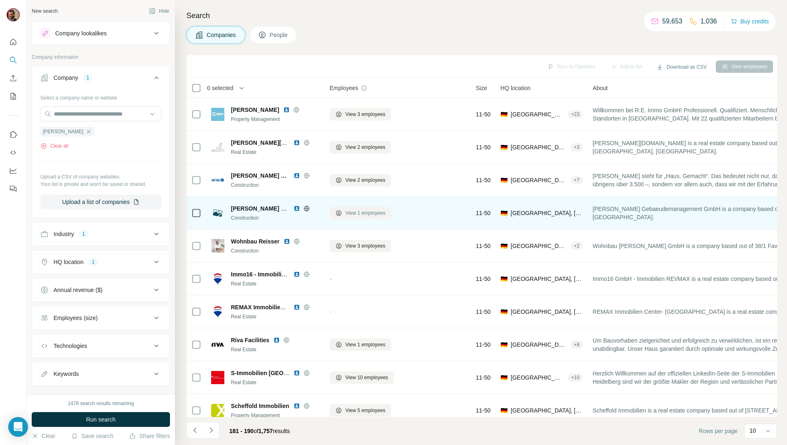
click at [350, 211] on span "View 1 employees" at bounding box center [365, 213] width 40 height 7
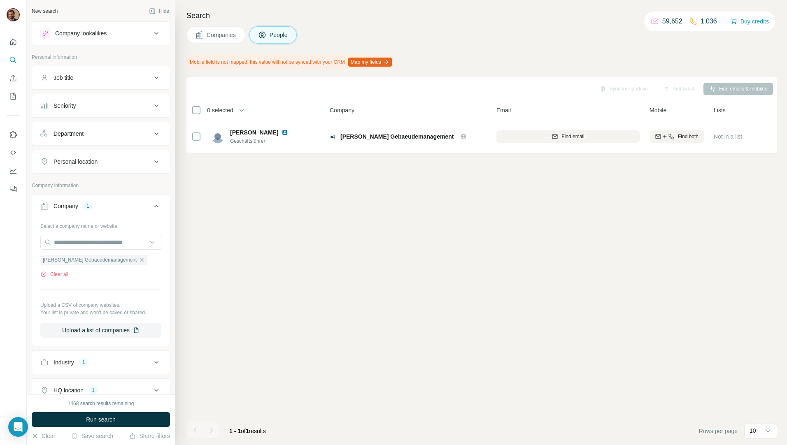
click at [216, 30] on button "Companies" at bounding box center [215, 34] width 59 height 17
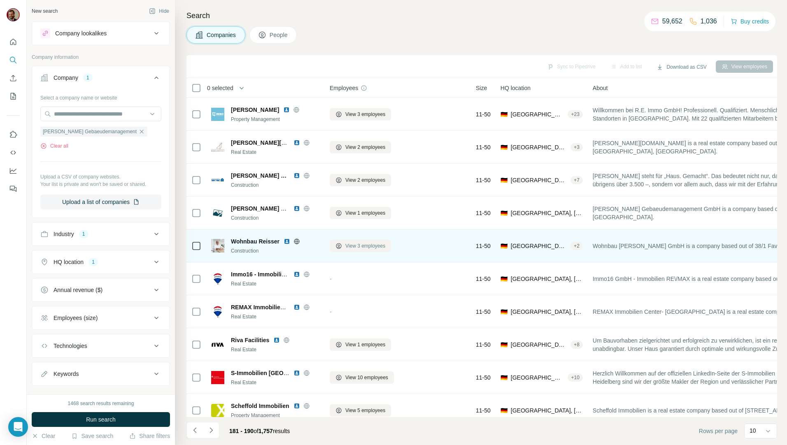
click at [361, 250] on button "View 3 employees" at bounding box center [360, 246] width 61 height 12
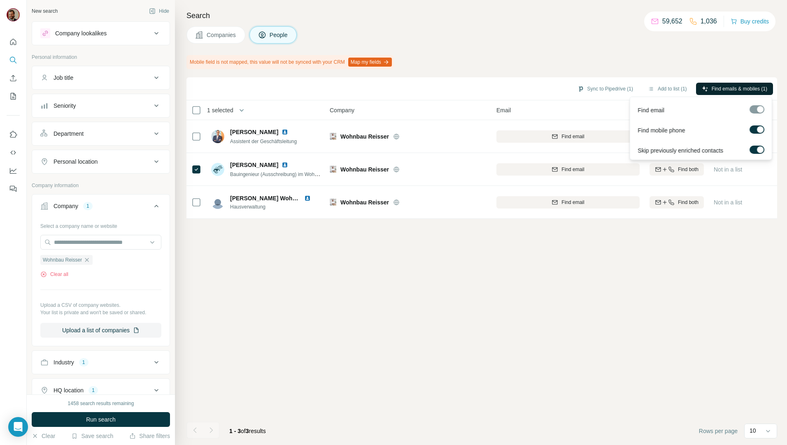
click at [736, 89] on span "Find emails & mobiles (1)" at bounding box center [740, 88] width 56 height 7
click at [604, 309] on div "Sync to Pipedrive (1) Add to list (1) Find emails & mobiles (1) 1 selected Peop…" at bounding box center [481, 261] width 591 height 368
click at [562, 279] on div "Sync to Pipedrive (1) Add to list (1) Find emails & mobiles (1) 1 selected Peop…" at bounding box center [481, 261] width 591 height 368
click at [542, 313] on div "Sync to Pipedrive (1) Add to list (1) Find emails & mobiles (1) 1 selected Peop…" at bounding box center [481, 261] width 591 height 368
click at [518, 240] on div "Sync to Pipedrive (1) Add to list (1) Find emails & mobiles (1) 1 selected Peop…" at bounding box center [481, 261] width 591 height 368
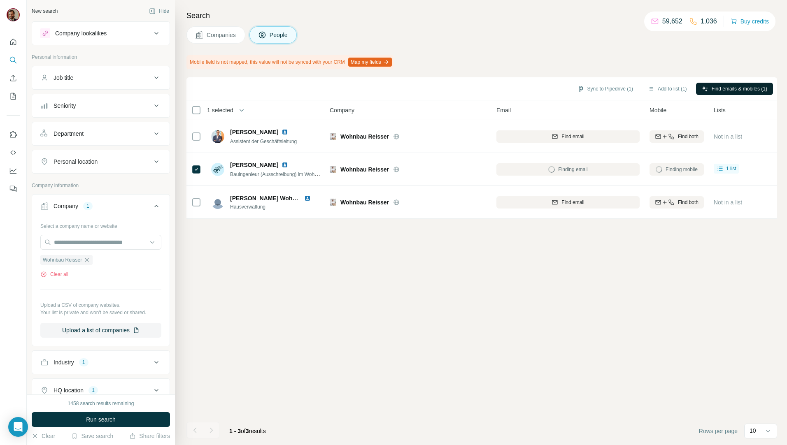
click at [509, 269] on div "Sync to Pipedrive (1) Add to list (1) Find emails & mobiles (1) 1 selected Peop…" at bounding box center [481, 261] width 591 height 368
click at [211, 35] on span "Companies" at bounding box center [222, 35] width 30 height 8
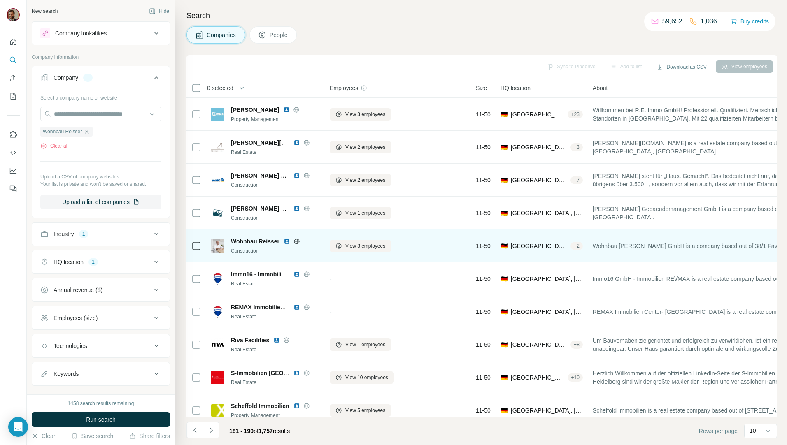
scroll to position [14, 0]
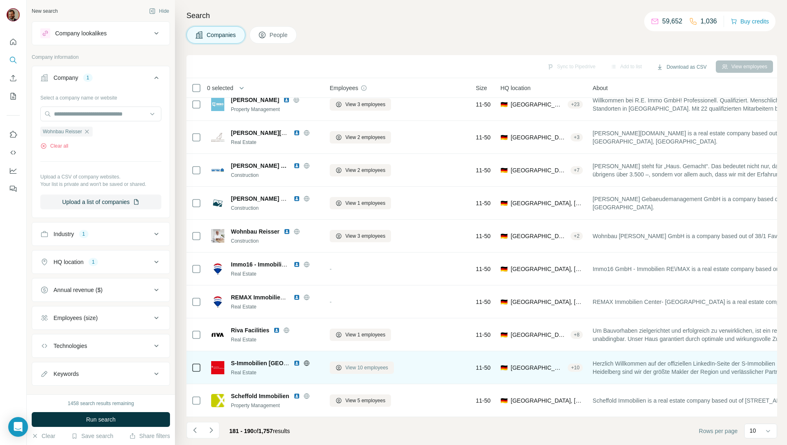
click at [379, 370] on button "View 10 employees" at bounding box center [362, 368] width 64 height 12
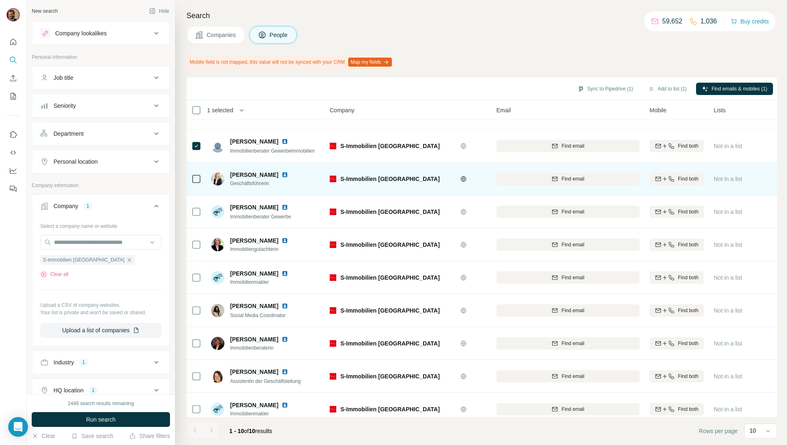
scroll to position [36, 0]
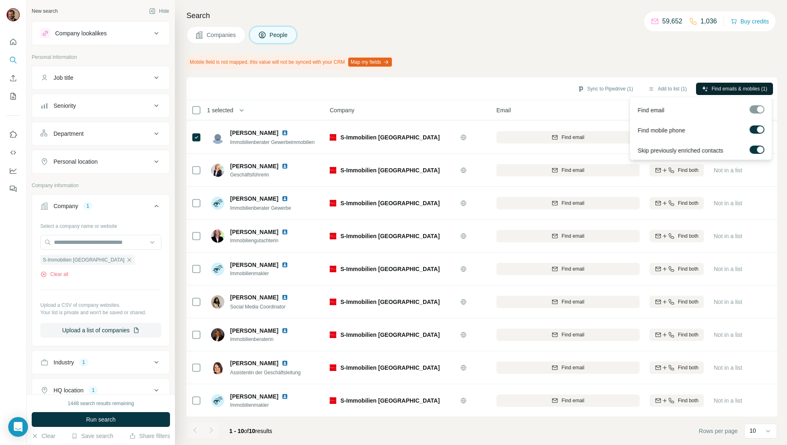
drag, startPoint x: 716, startPoint y: 88, endPoint x: 711, endPoint y: 94, distance: 7.7
click at [716, 88] on span "Find emails & mobiles (1)" at bounding box center [740, 88] width 56 height 7
drag, startPoint x: 588, startPoint y: 64, endPoint x: 589, endPoint y: 70, distance: 6.2
click at [588, 64] on div "Mobile field is not mapped, this value will not be synced with your CRM Map my …" at bounding box center [481, 62] width 591 height 14
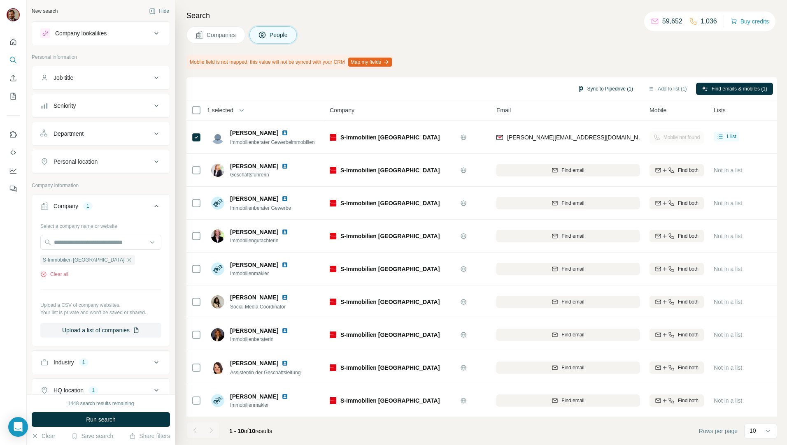
click at [593, 92] on button "Sync to Pipedrive (1)" at bounding box center [605, 89] width 67 height 12
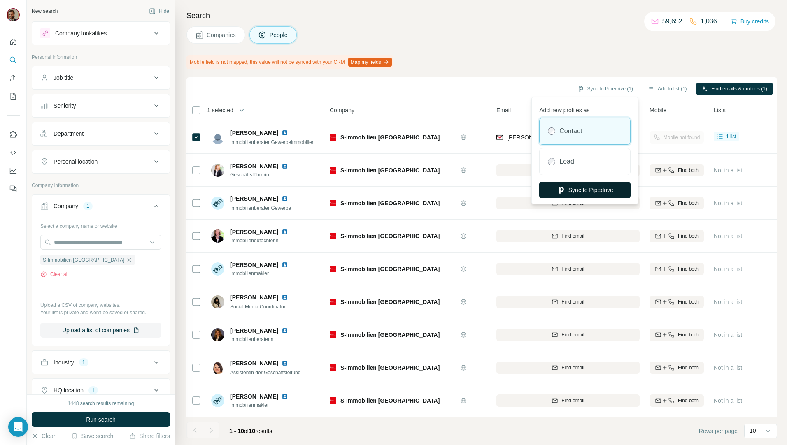
click at [609, 187] on button "Sync to Pipedrive" at bounding box center [584, 190] width 91 height 16
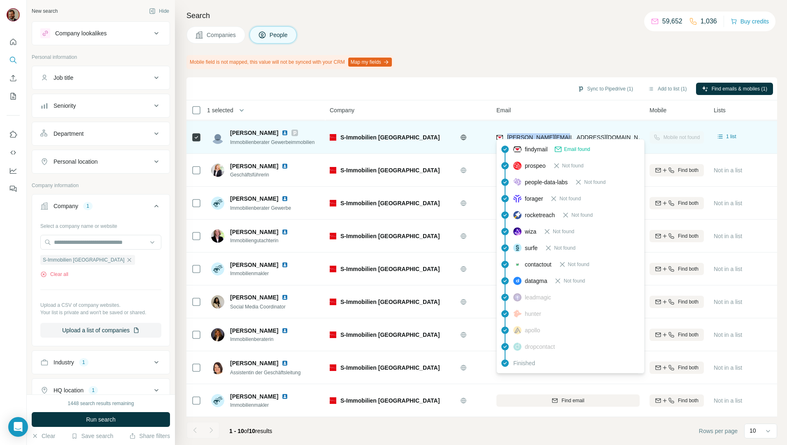
drag, startPoint x: 570, startPoint y: 135, endPoint x: 506, endPoint y: 135, distance: 63.8
click at [506, 135] on div "[PERSON_NAME][EMAIL_ADDRESS][DOMAIN_NAME]" at bounding box center [568, 137] width 143 height 23
copy span "[PERSON_NAME][EMAIL_ADDRESS][DOMAIN_NAME]"
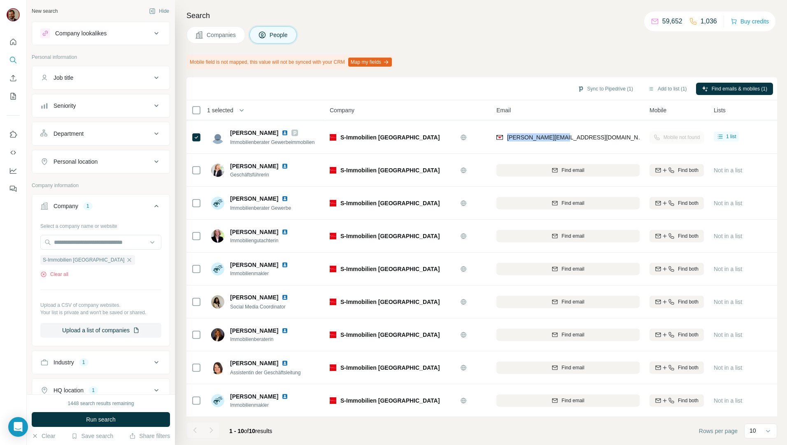
click at [225, 33] on span "Companies" at bounding box center [222, 35] width 30 height 8
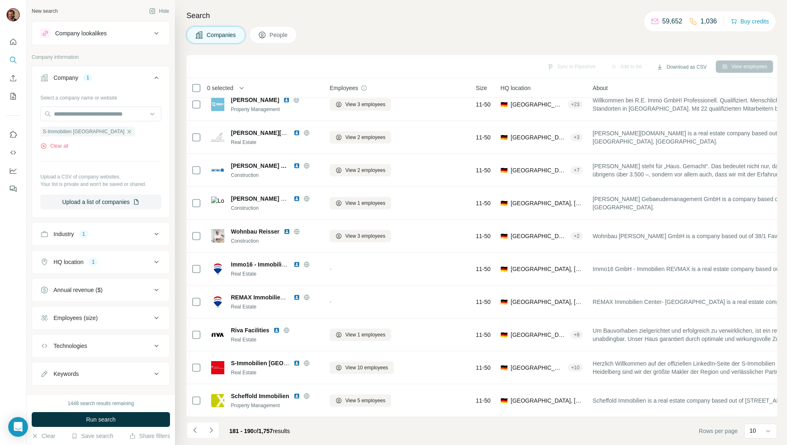
scroll to position [14, 0]
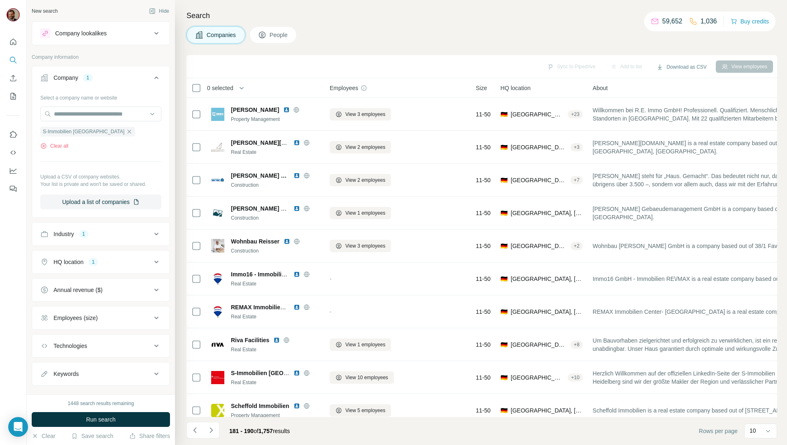
scroll to position [14, 0]
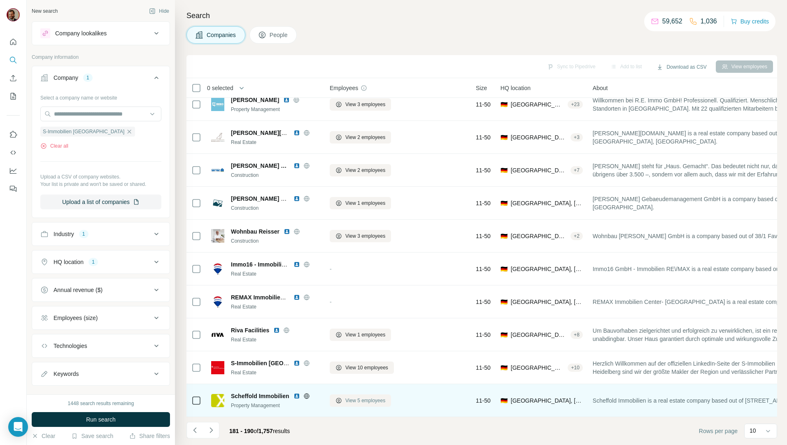
click at [357, 397] on span "View 5 employees" at bounding box center [365, 400] width 40 height 7
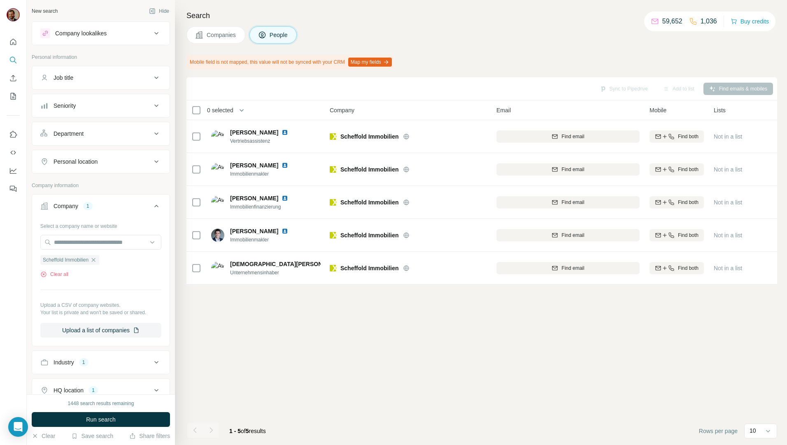
scroll to position [0, 0]
click at [200, 37] on icon at bounding box center [199, 35] width 8 height 8
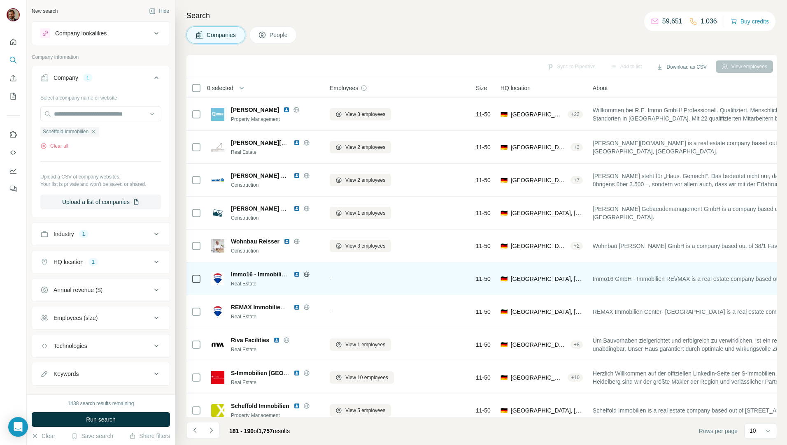
scroll to position [14, 0]
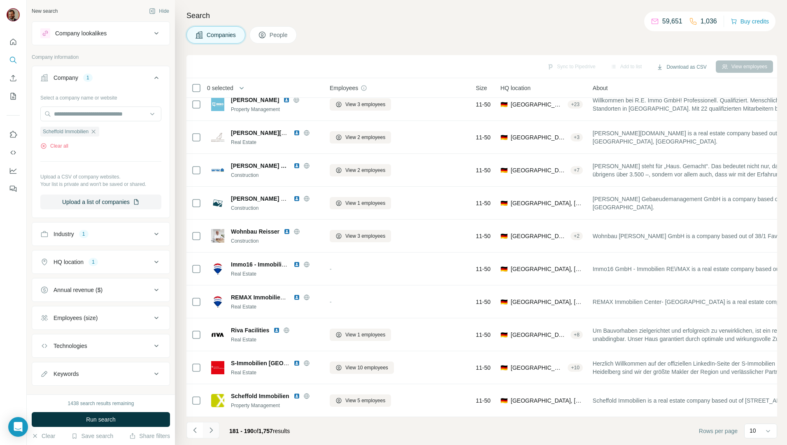
click at [205, 426] on button "Navigate to next page" at bounding box center [211, 430] width 16 height 16
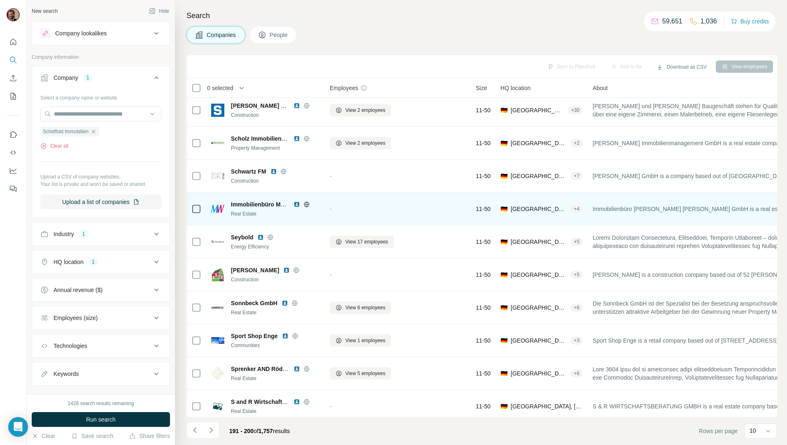
scroll to position [0, 0]
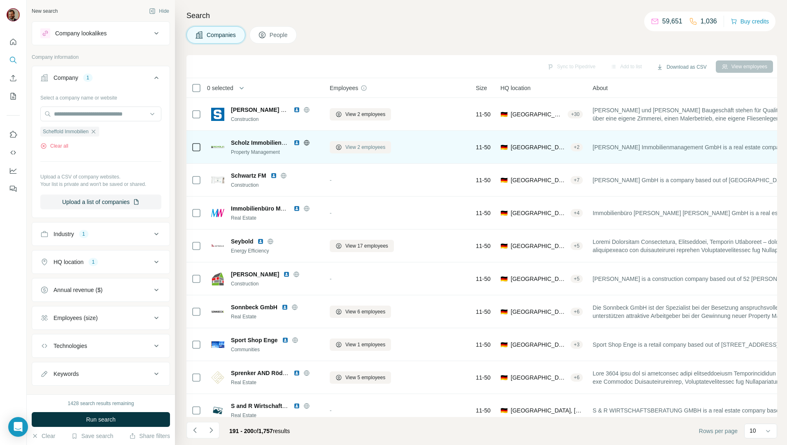
click at [350, 152] on button "View 2 employees" at bounding box center [360, 147] width 61 height 12
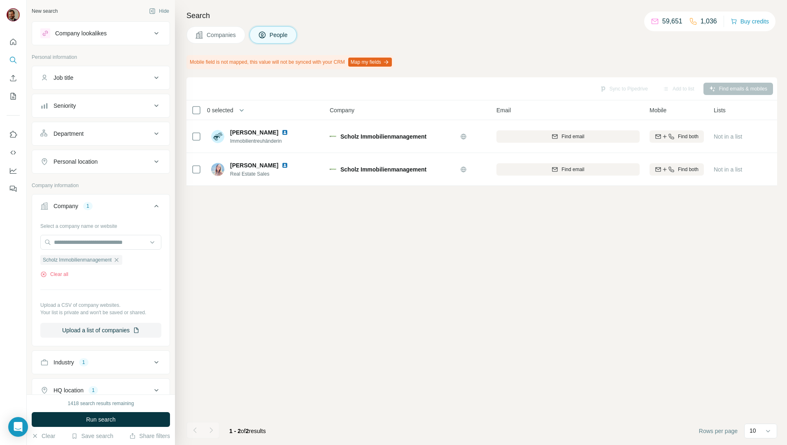
click at [212, 33] on span "Companies" at bounding box center [222, 35] width 30 height 8
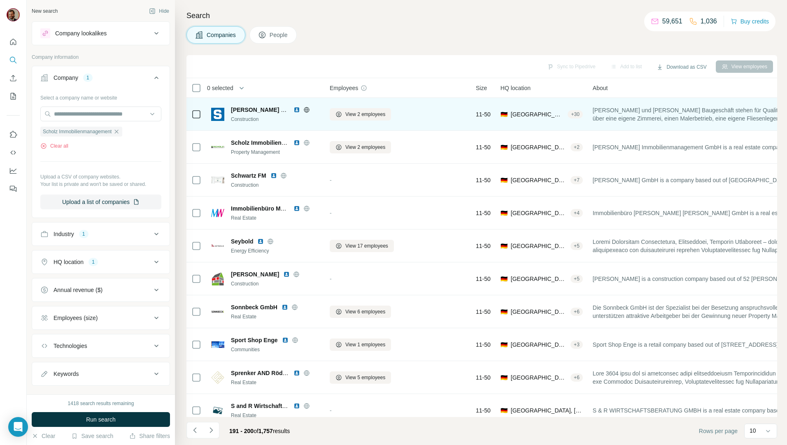
scroll to position [14, 0]
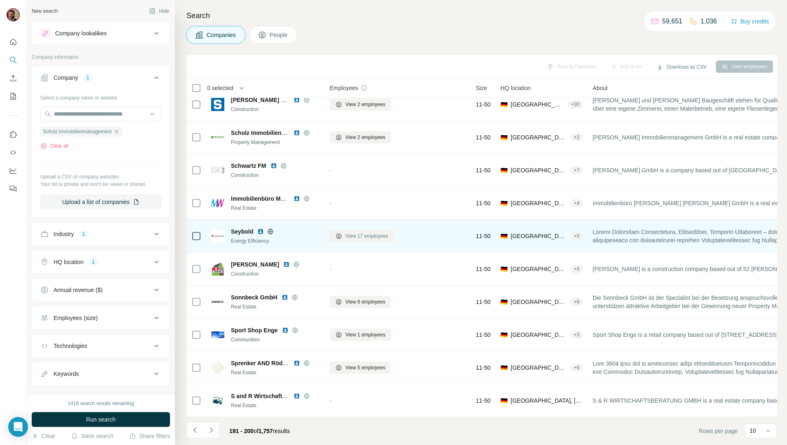
click at [357, 230] on button "View 17 employees" at bounding box center [362, 236] width 64 height 12
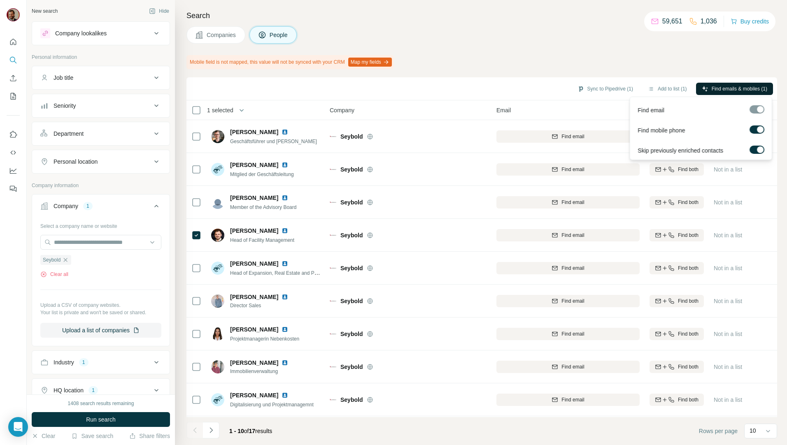
click at [737, 88] on span "Find emails & mobiles (1)" at bounding box center [740, 88] width 56 height 7
click at [594, 56] on div "Mobile field is not mapped, this value will not be synced with your CRM Map my …" at bounding box center [481, 62] width 591 height 14
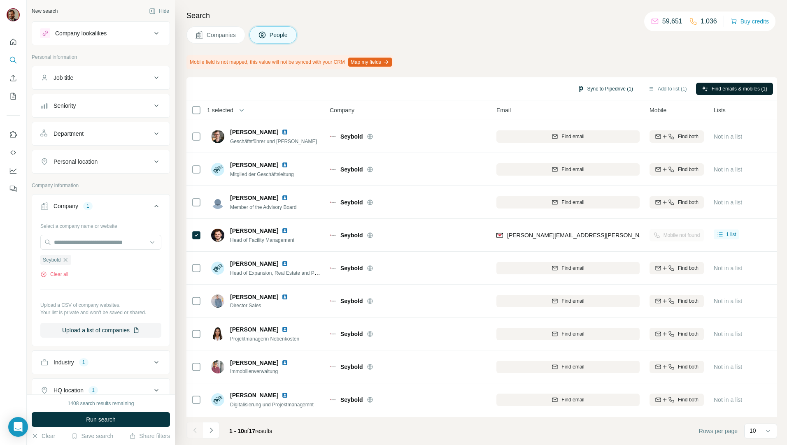
click at [604, 92] on button "Sync to Pipedrive (1)" at bounding box center [605, 89] width 67 height 12
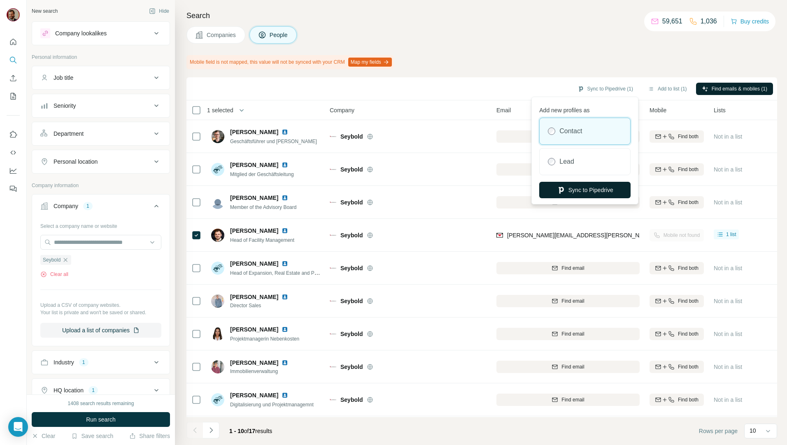
click at [608, 190] on button "Sync to Pipedrive" at bounding box center [584, 190] width 91 height 16
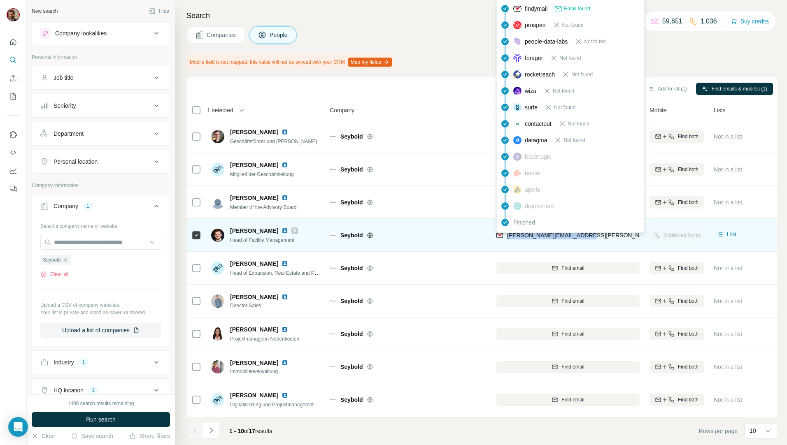
drag, startPoint x: 590, startPoint y: 235, endPoint x: 507, endPoint y: 238, distance: 83.2
click at [507, 238] on div "[PERSON_NAME][EMAIL_ADDRESS][PERSON_NAME][DOMAIN_NAME]" at bounding box center [568, 235] width 143 height 23
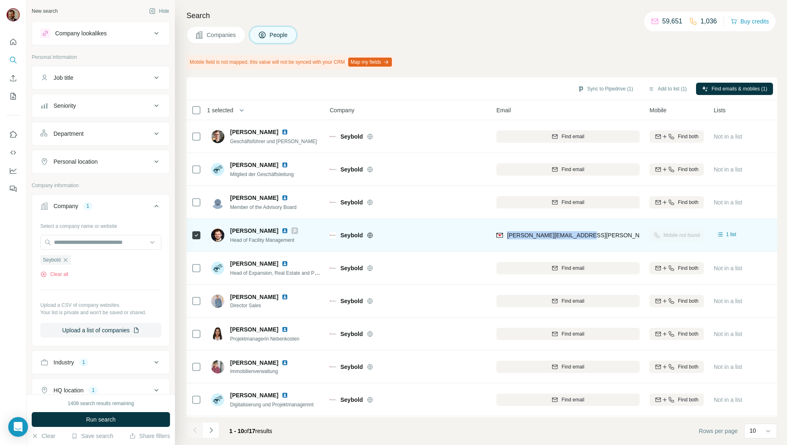
copy span "[PERSON_NAME][EMAIL_ADDRESS][PERSON_NAME][DOMAIN_NAME]"
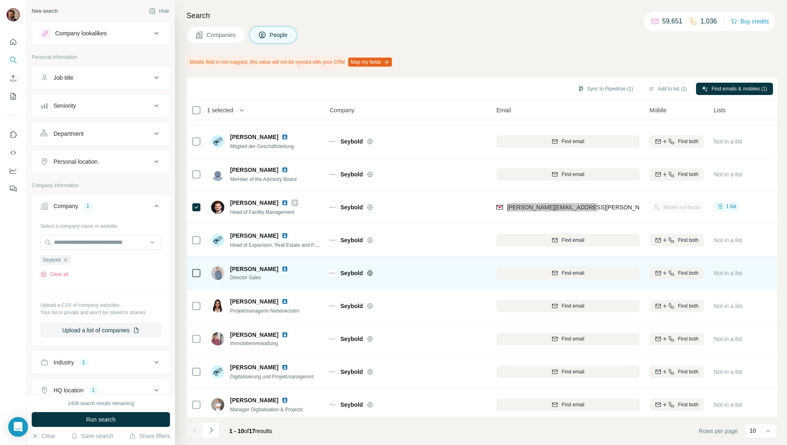
scroll to position [36, 0]
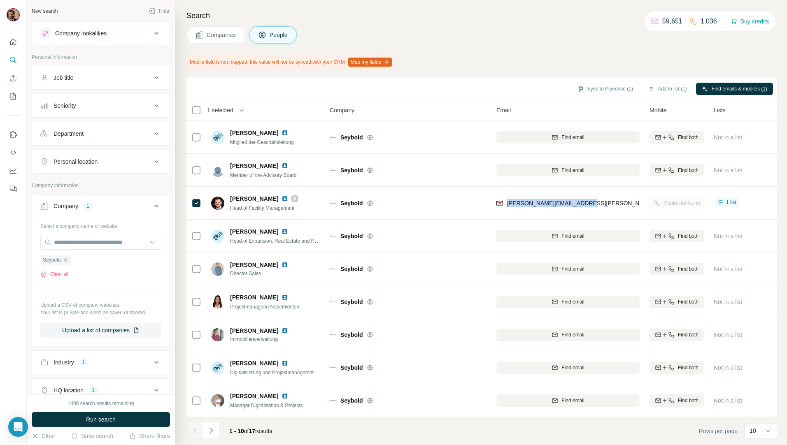
click at [208, 33] on span "Companies" at bounding box center [222, 35] width 30 height 8
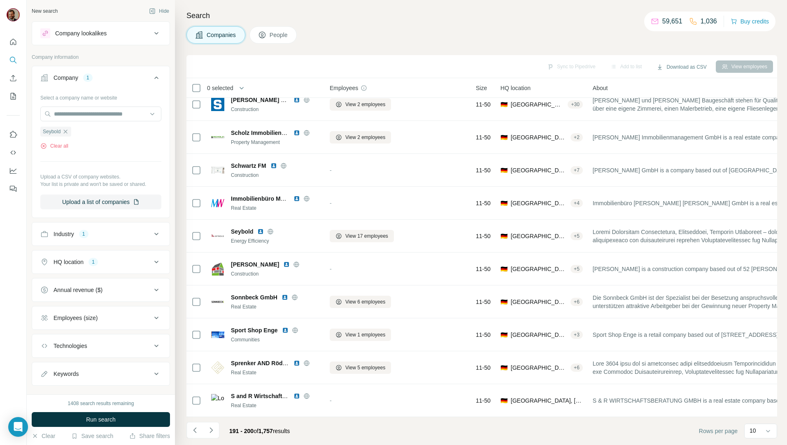
scroll to position [14, 0]
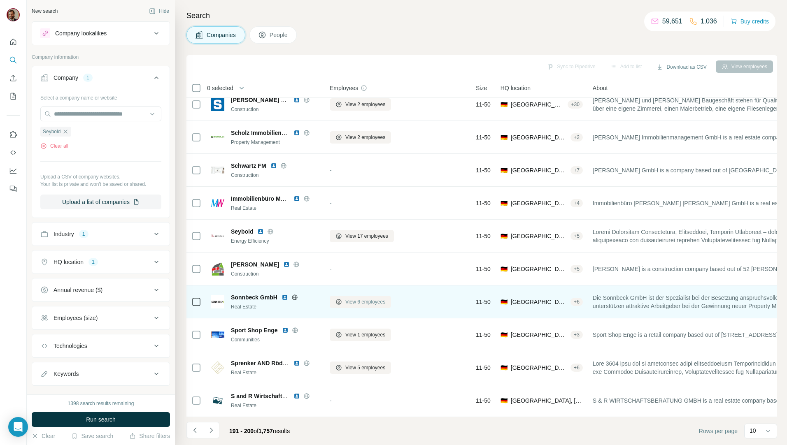
click at [364, 298] on span "View 6 employees" at bounding box center [365, 301] width 40 height 7
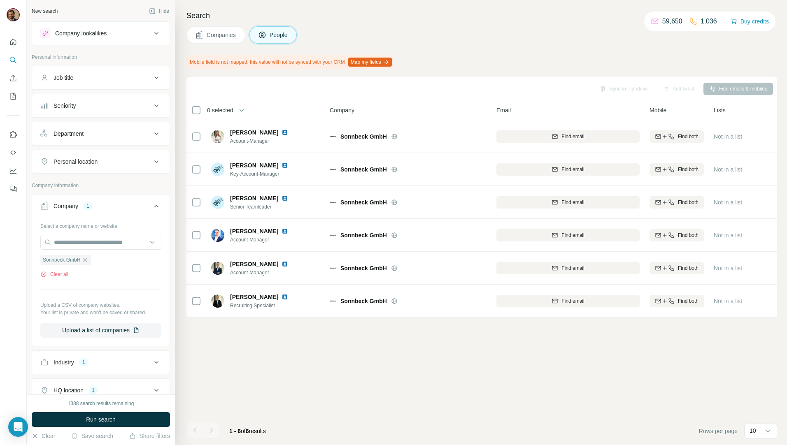
click at [229, 37] on span "Companies" at bounding box center [222, 35] width 30 height 8
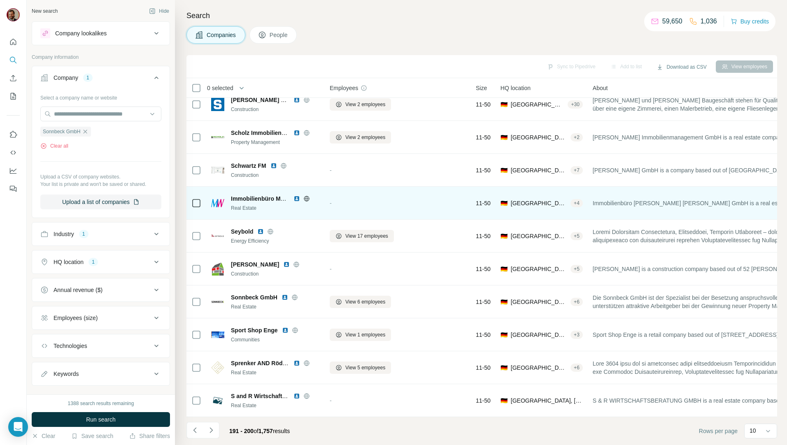
scroll to position [14, 0]
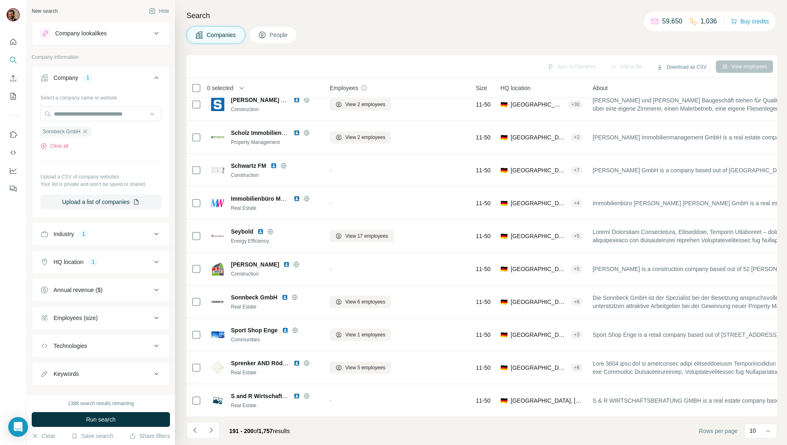
click at [214, 431] on button "Navigate to next page" at bounding box center [211, 430] width 16 height 16
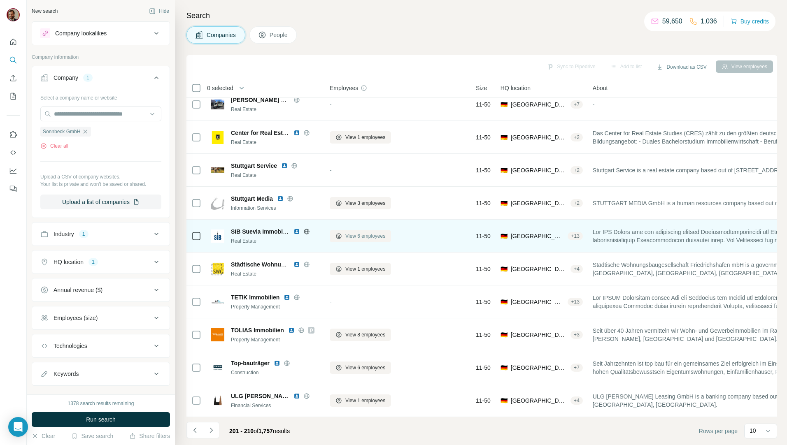
click at [370, 233] on span "View 6 employees" at bounding box center [365, 236] width 40 height 7
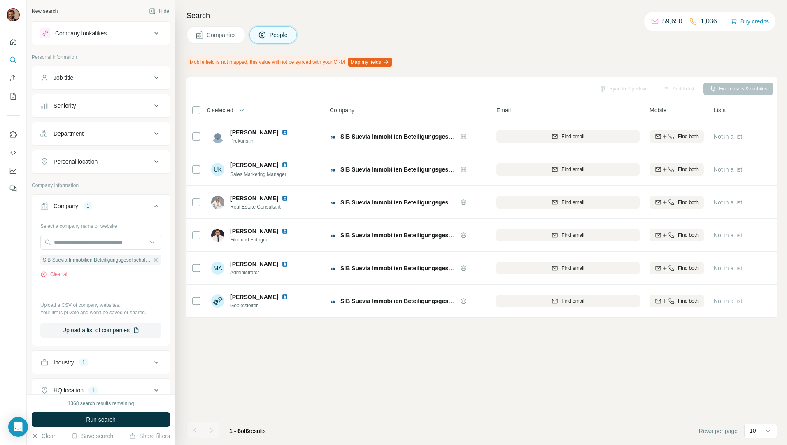
click at [231, 36] on span "Companies" at bounding box center [222, 35] width 30 height 8
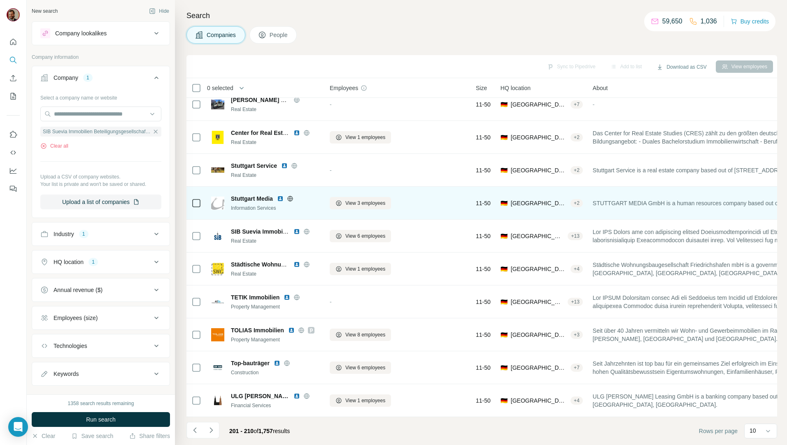
scroll to position [14, 0]
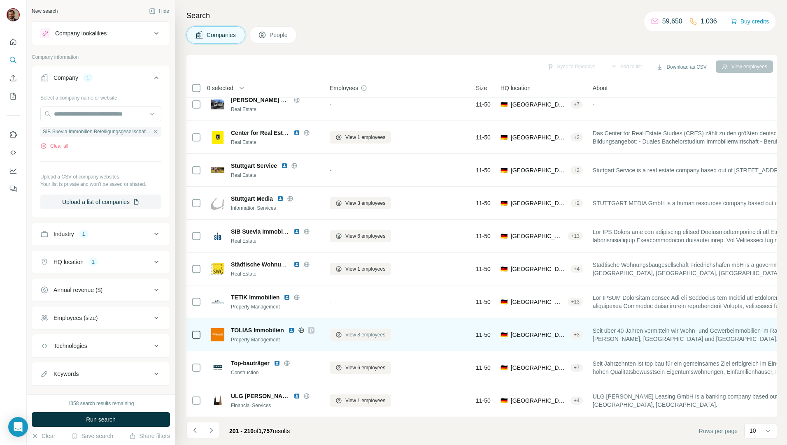
click at [365, 336] on button "View 8 employees" at bounding box center [360, 335] width 61 height 12
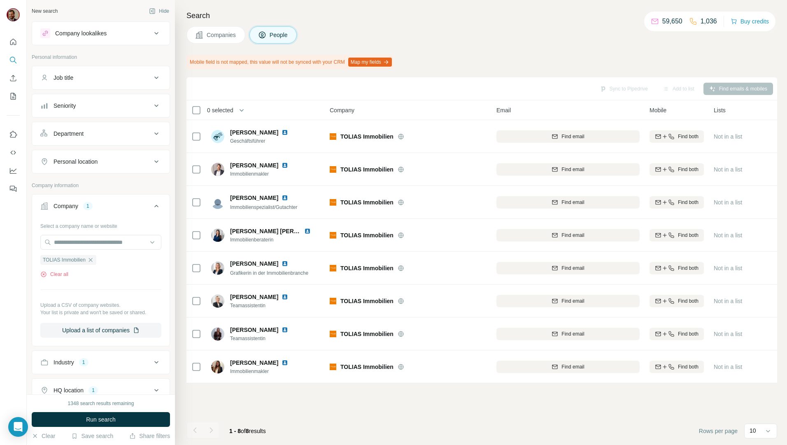
click at [237, 35] on span "Companies" at bounding box center [222, 35] width 30 height 8
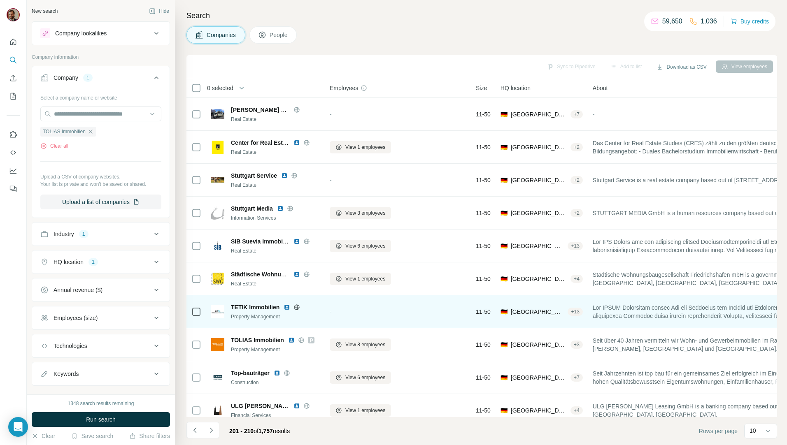
scroll to position [14, 0]
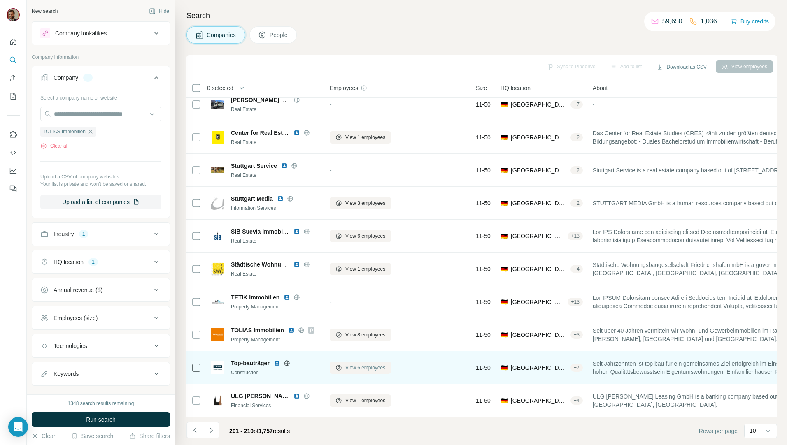
click at [352, 366] on span "View 6 employees" at bounding box center [365, 367] width 40 height 7
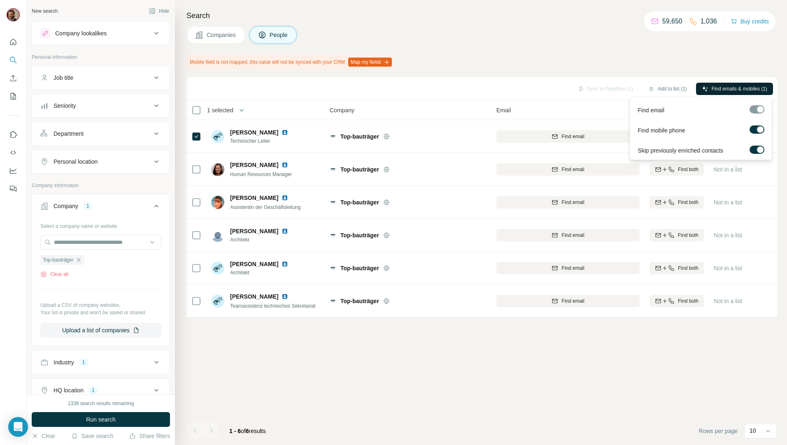
click at [732, 91] on span "Find emails & mobiles (1)" at bounding box center [740, 88] width 56 height 7
click at [511, 45] on div "Search Companies People Mobile field is not mapped, this value will not be sync…" at bounding box center [481, 222] width 612 height 445
click at [559, 45] on div "Search Companies People Mobile field is not mapped, this value will not be sync…" at bounding box center [481, 222] width 612 height 445
click at [231, 37] on span "Companies" at bounding box center [222, 35] width 30 height 8
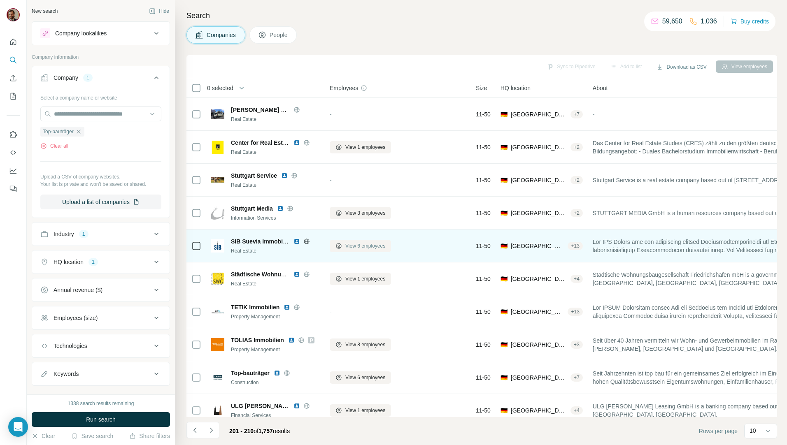
click at [361, 242] on span "View 6 employees" at bounding box center [365, 245] width 40 height 7
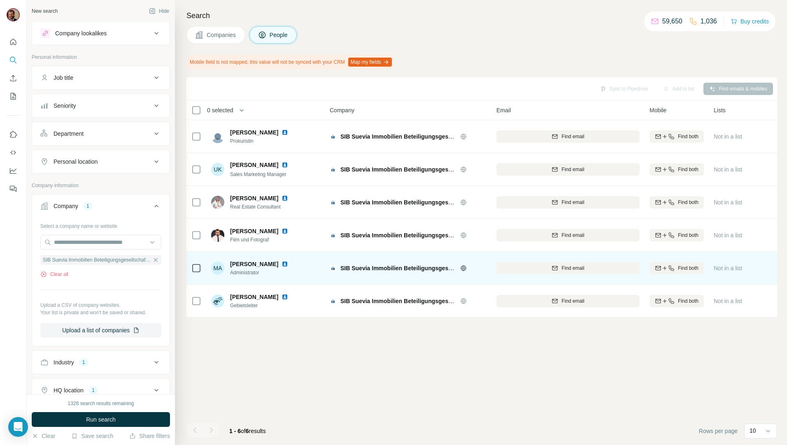
click at [223, 29] on button "Companies" at bounding box center [215, 34] width 59 height 17
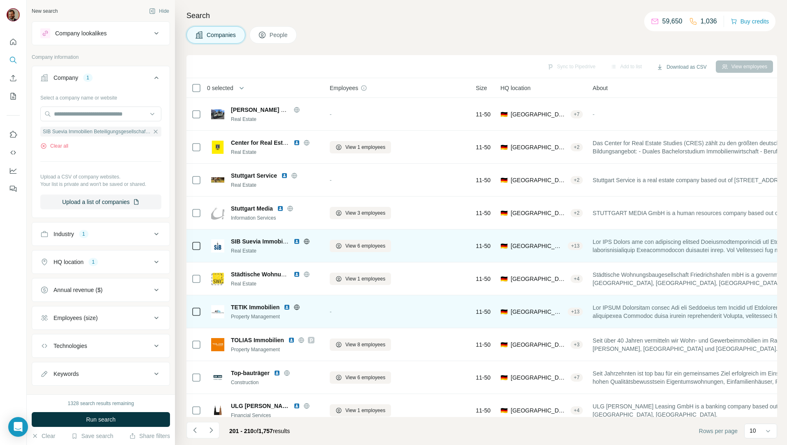
scroll to position [14, 0]
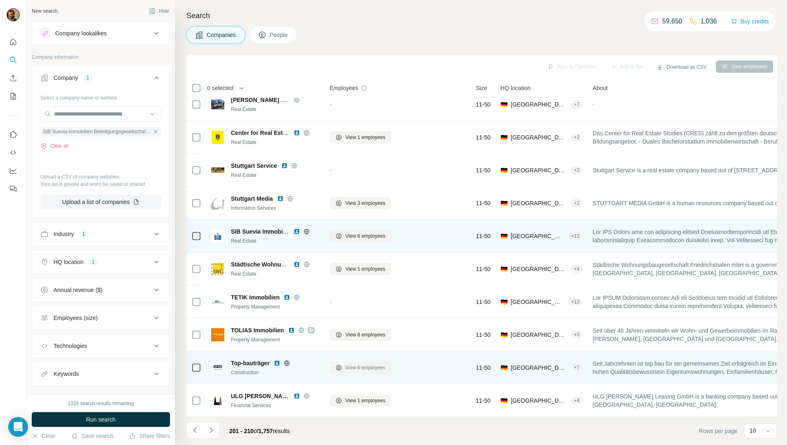
click at [364, 366] on span "View 6 employees" at bounding box center [365, 367] width 40 height 7
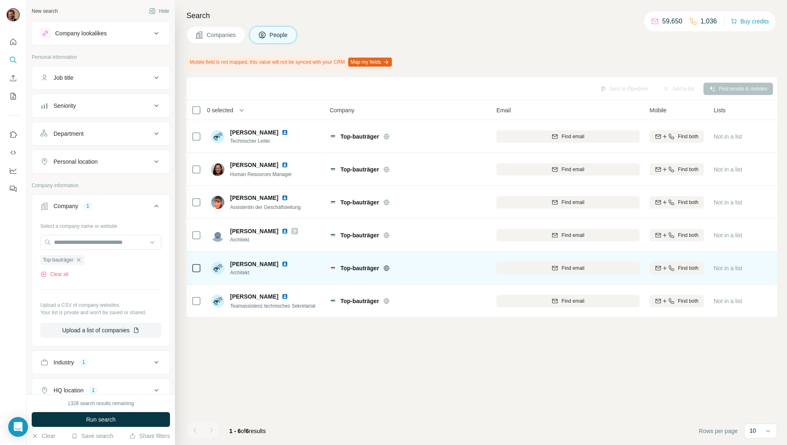
scroll to position [0, 0]
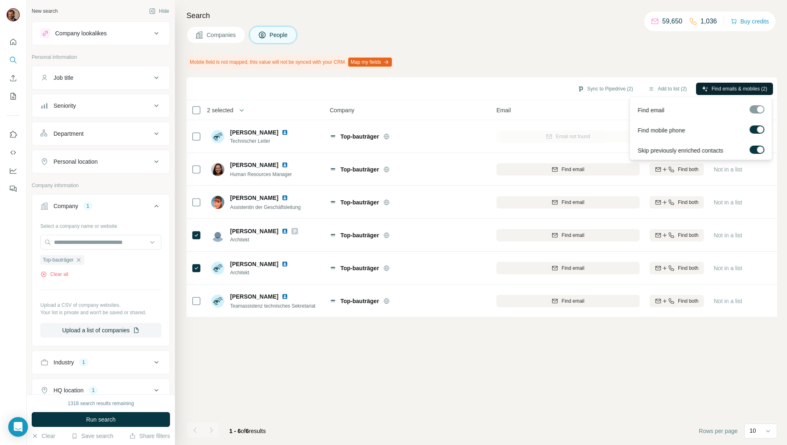
click at [735, 87] on span "Find emails & mobiles (2)" at bounding box center [740, 88] width 56 height 7
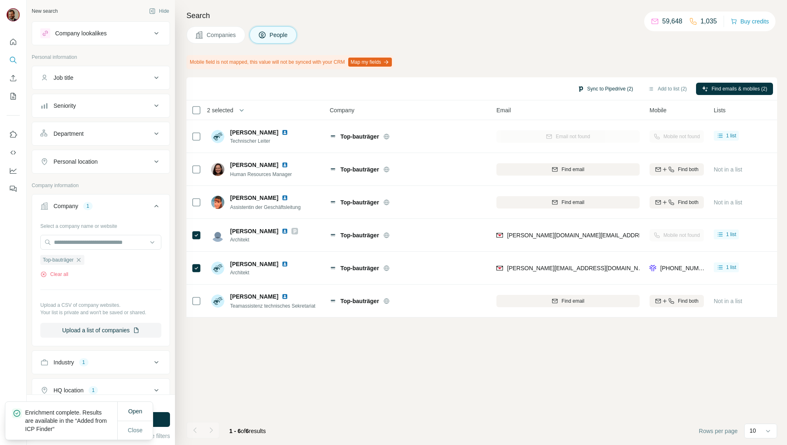
click at [609, 89] on button "Sync to Pipedrive (2)" at bounding box center [605, 89] width 67 height 12
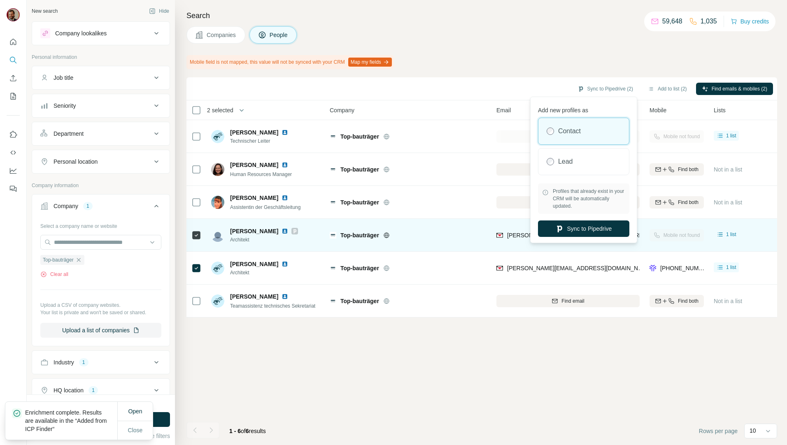
click at [568, 227] on button "Sync to Pipedrive" at bounding box center [583, 229] width 91 height 16
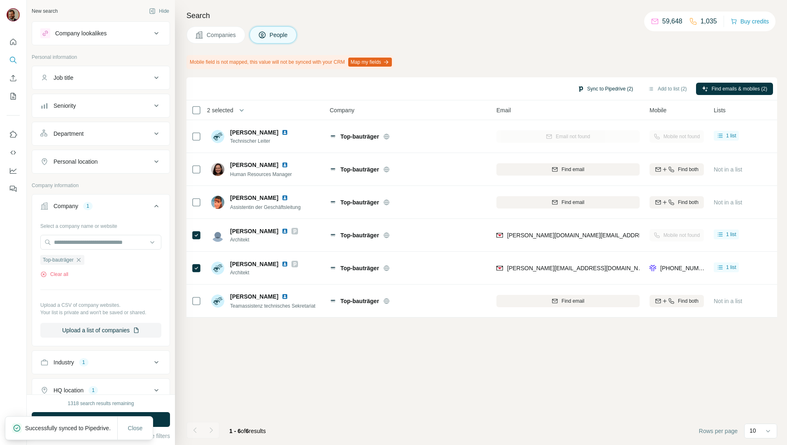
click at [608, 88] on button "Sync to Pipedrive (2)" at bounding box center [605, 89] width 67 height 12
click at [546, 40] on div "Companies People" at bounding box center [481, 34] width 591 height 17
click at [609, 349] on div "Sync to Pipedrive (2) Add to list (2) Find emails & mobiles (2) 2 selected Peop…" at bounding box center [481, 261] width 591 height 368
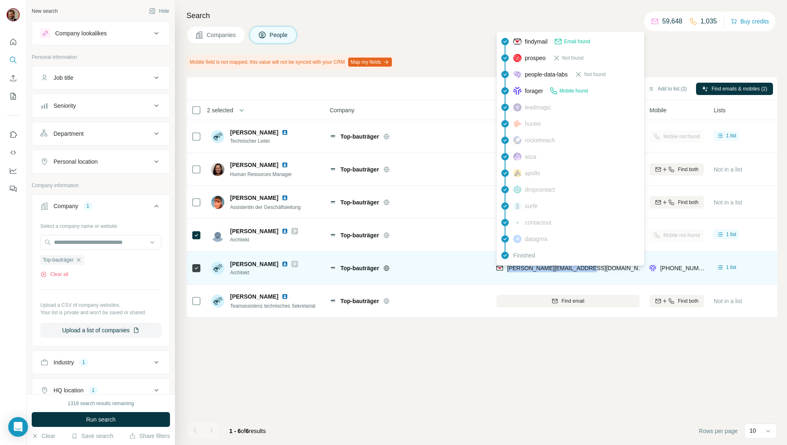
drag, startPoint x: 605, startPoint y: 269, endPoint x: 509, endPoint y: 270, distance: 96.3
click at [509, 270] on div "[PERSON_NAME][EMAIL_ADDRESS][DOMAIN_NAME]" at bounding box center [568, 268] width 143 height 23
copy span "[PERSON_NAME][EMAIL_ADDRESS][DOMAIN_NAME]"
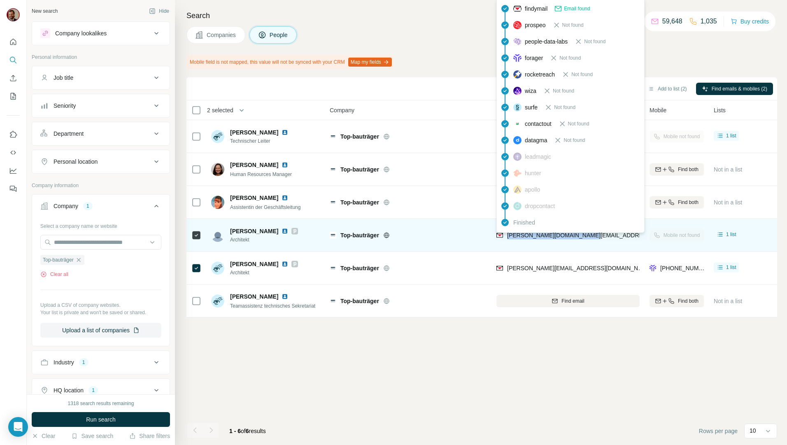
drag, startPoint x: 596, startPoint y: 232, endPoint x: 508, endPoint y: 237, distance: 88.2
click at [508, 237] on div "[PERSON_NAME][DOMAIN_NAME][EMAIL_ADDRESS][PERSON_NAME][DOMAIN_NAME]" at bounding box center [568, 235] width 143 height 23
copy span "[PERSON_NAME][DOMAIN_NAME][EMAIL_ADDRESS][PERSON_NAME][DOMAIN_NAME]"
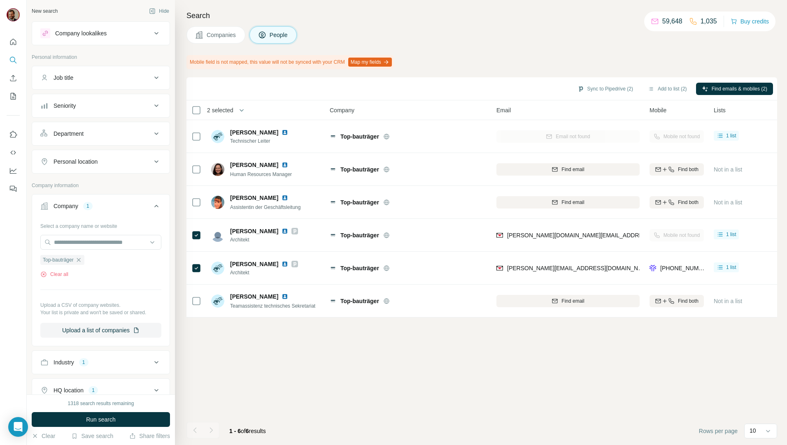
click at [557, 375] on div "Sync to Pipedrive (2) Add to list (2) Find emails & mobiles (2) 2 selected Peop…" at bounding box center [481, 261] width 591 height 368
click at [226, 35] on span "Companies" at bounding box center [222, 35] width 30 height 8
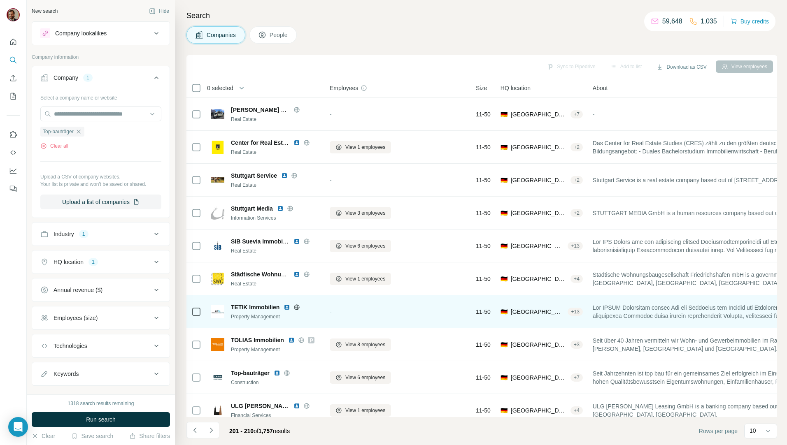
scroll to position [14, 0]
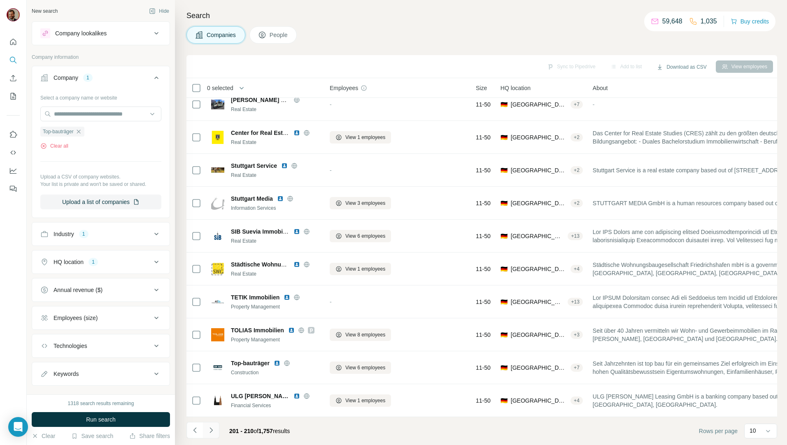
click at [214, 426] on button "Navigate to next page" at bounding box center [211, 430] width 16 height 16
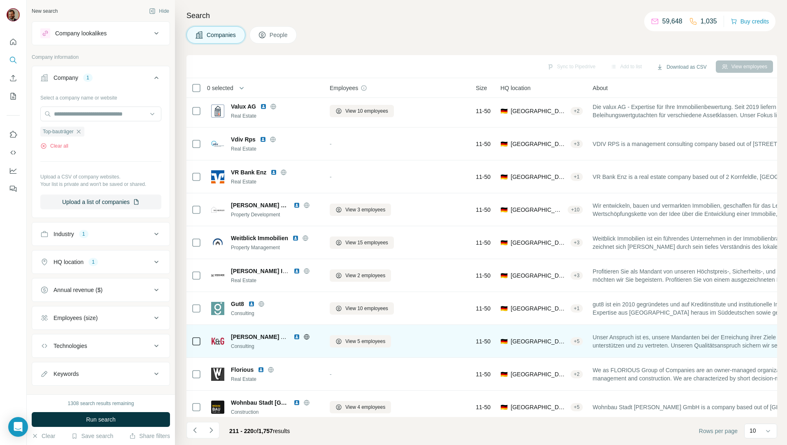
scroll to position [0, 0]
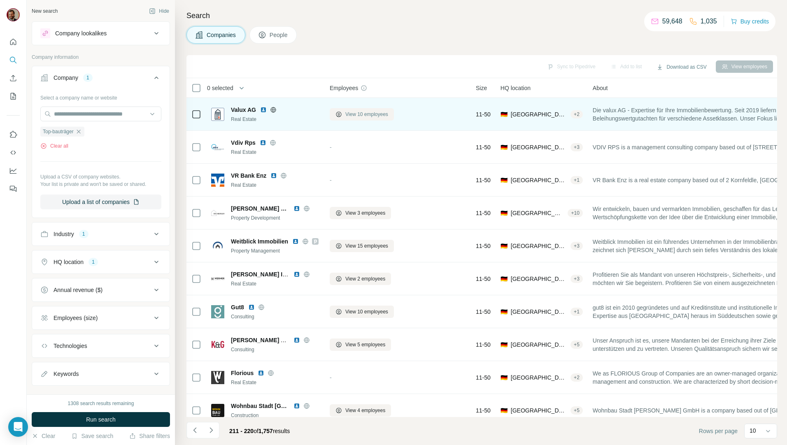
click at [357, 114] on span "View 10 employees" at bounding box center [366, 114] width 43 height 7
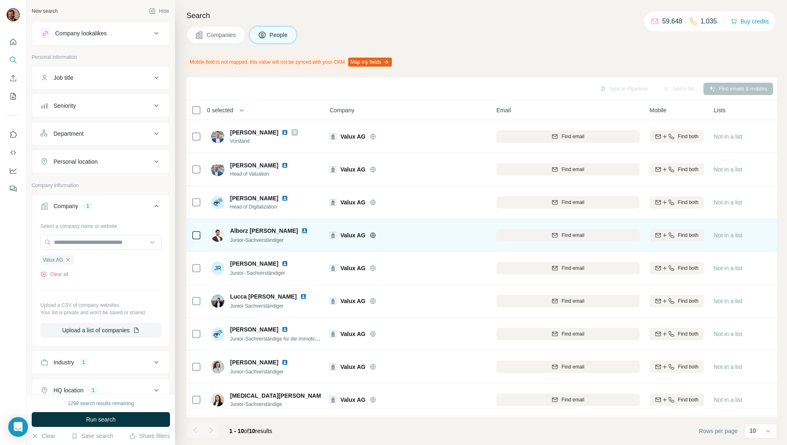
drag, startPoint x: 229, startPoint y: 40, endPoint x: 311, endPoint y: 203, distance: 182.8
click at [229, 40] on button "Companies" at bounding box center [215, 34] width 59 height 17
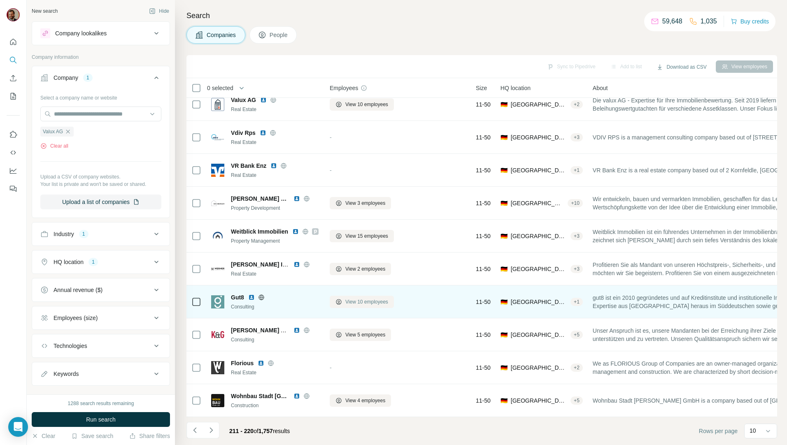
scroll to position [14, 0]
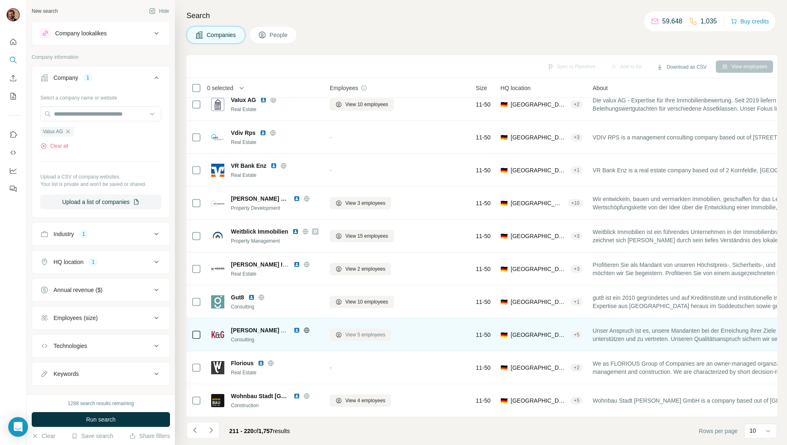
click at [347, 331] on span "View 5 employees" at bounding box center [365, 334] width 40 height 7
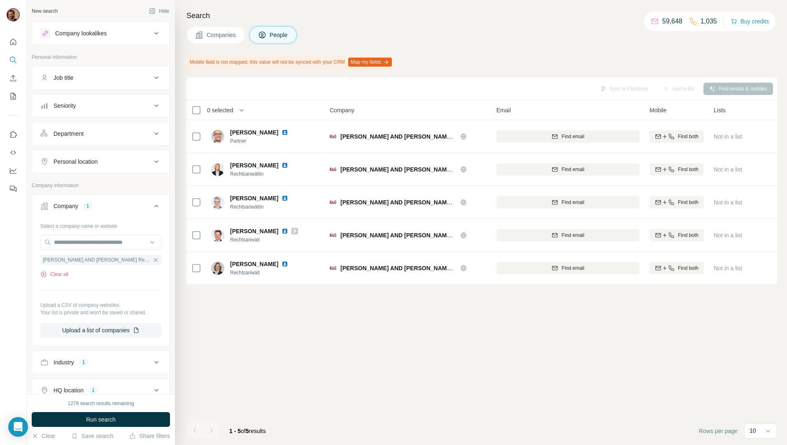
click at [217, 33] on span "Companies" at bounding box center [222, 35] width 30 height 8
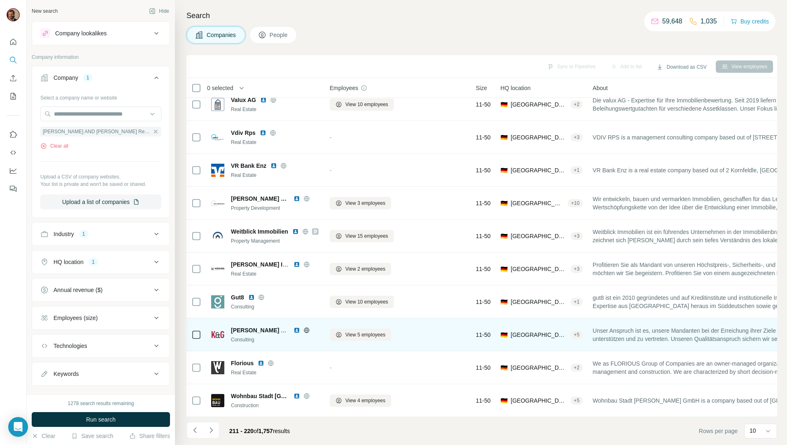
scroll to position [14, 0]
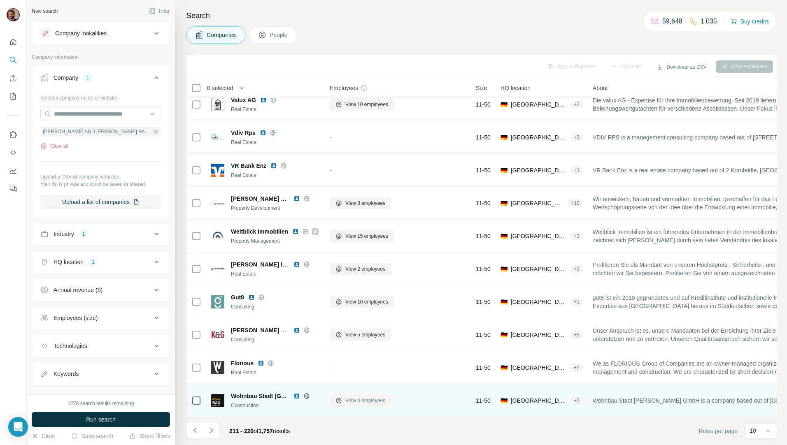
click at [364, 399] on span "View 4 employees" at bounding box center [365, 400] width 40 height 7
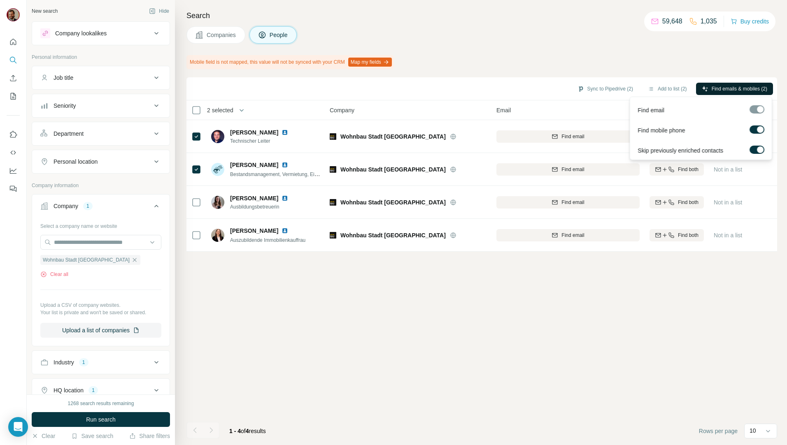
click at [731, 83] on button "Find emails & mobiles (2)" at bounding box center [734, 89] width 77 height 12
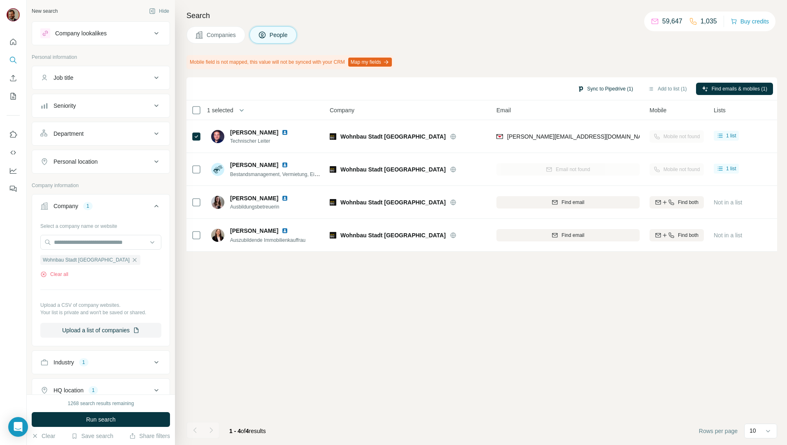
click at [598, 88] on button "Sync to Pipedrive (1)" at bounding box center [605, 89] width 67 height 12
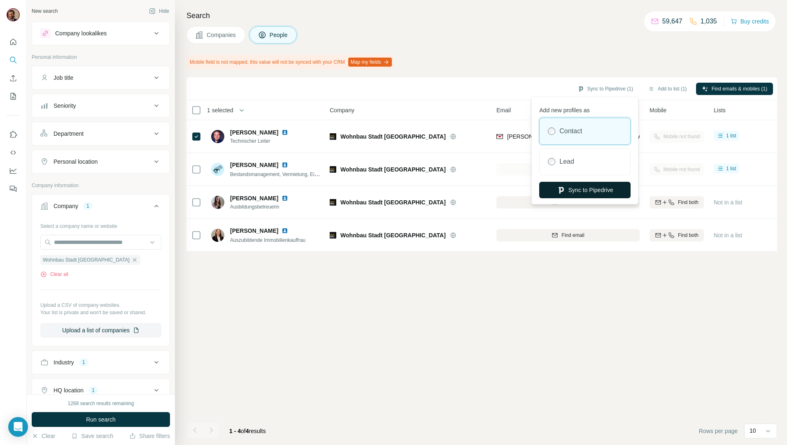
click at [604, 189] on button "Sync to Pipedrive" at bounding box center [584, 190] width 91 height 16
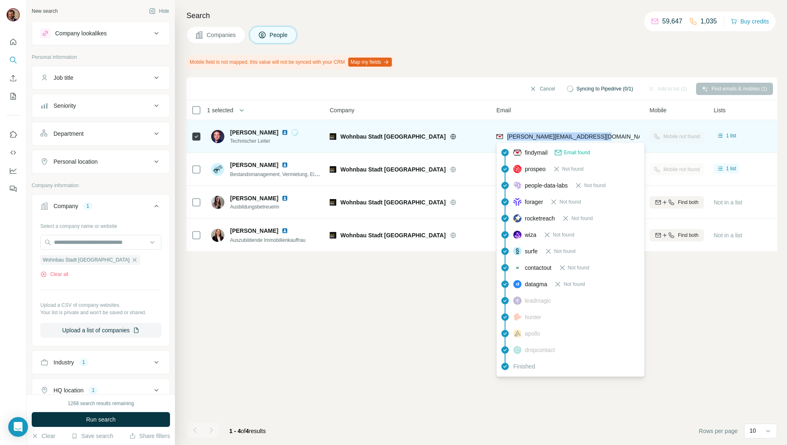
drag, startPoint x: 598, startPoint y: 136, endPoint x: 508, endPoint y: 138, distance: 90.6
click at [508, 138] on div "[PERSON_NAME][EMAIL_ADDRESS][DOMAIN_NAME][PERSON_NAME]" at bounding box center [568, 136] width 143 height 23
copy span "[PERSON_NAME][EMAIL_ADDRESS][DOMAIN_NAME][PERSON_NAME]"
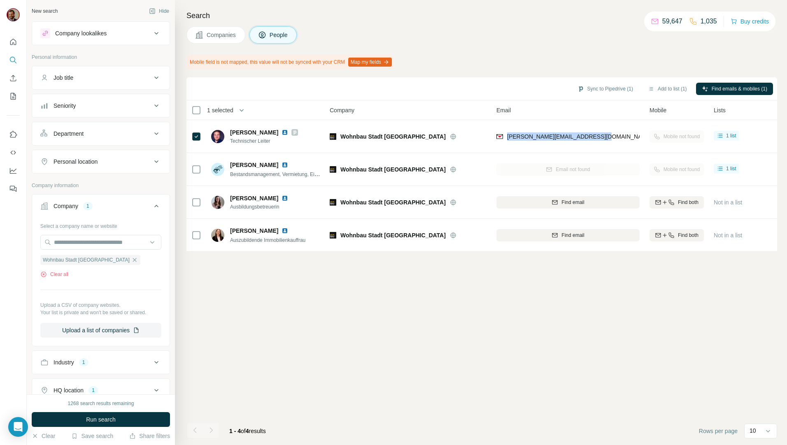
drag, startPoint x: 228, startPoint y: 37, endPoint x: 239, endPoint y: 69, distance: 34.0
click at [228, 37] on span "Companies" at bounding box center [222, 35] width 30 height 8
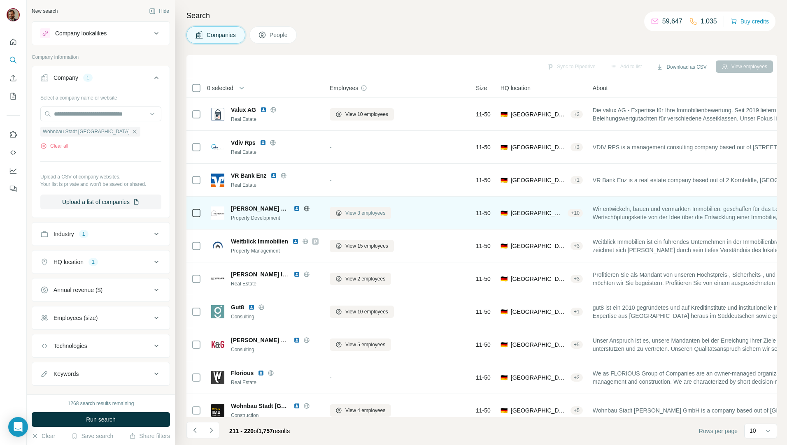
click at [340, 211] on icon at bounding box center [338, 212] width 5 height 5
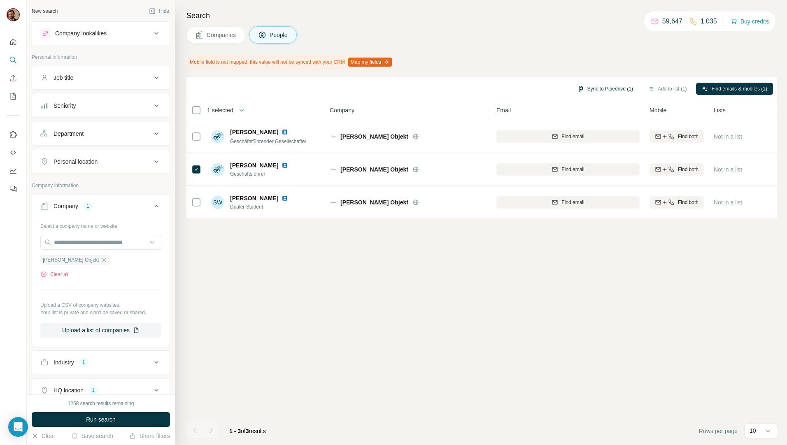
click at [619, 90] on button "Sync to Pipedrive (1)" at bounding box center [605, 89] width 67 height 12
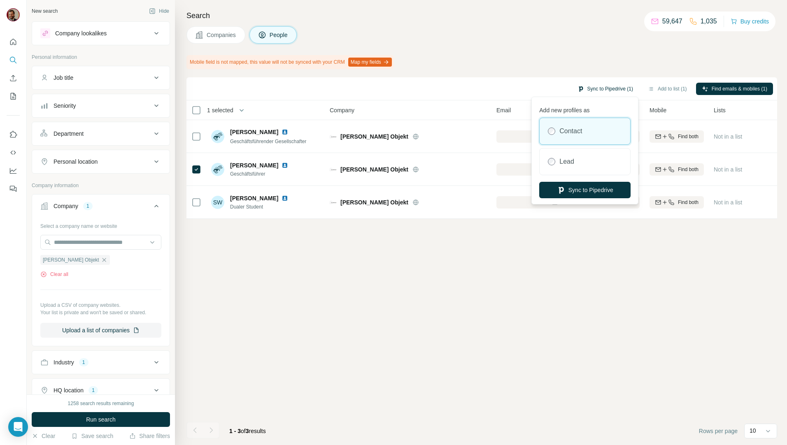
click at [597, 86] on button "Sync to Pipedrive (1)" at bounding box center [605, 89] width 67 height 12
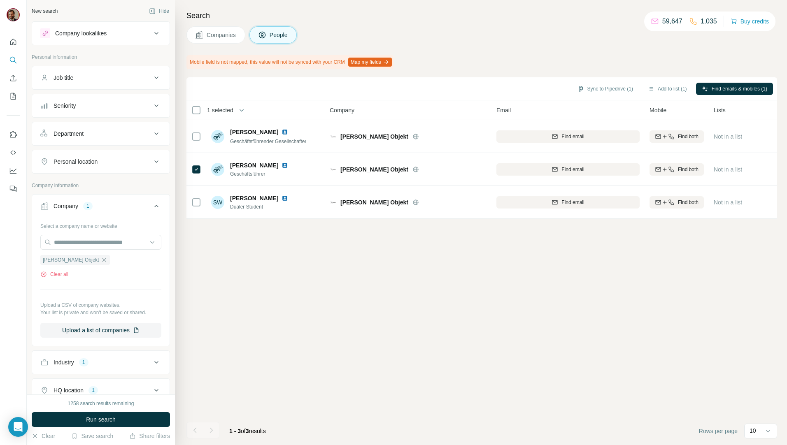
click at [608, 64] on div "Mobile field is not mapped, this value will not be synced with your CRM Map my …" at bounding box center [481, 62] width 591 height 14
click at [722, 91] on span "Find emails & mobiles (1)" at bounding box center [740, 88] width 56 height 7
click at [718, 90] on span "Find emails & mobiles (1)" at bounding box center [740, 88] width 56 height 7
click at [580, 40] on div "Companies People" at bounding box center [481, 34] width 591 height 17
click at [481, 73] on div "Search Companies People Mobile field is not mapped, this value will not be sync…" at bounding box center [481, 222] width 612 height 445
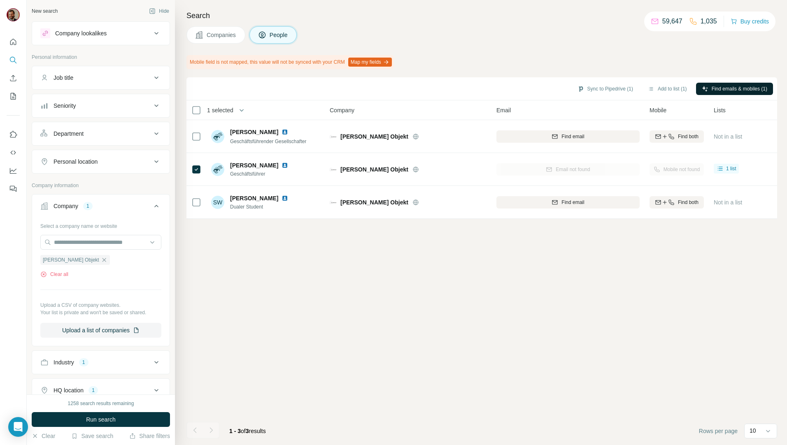
click at [233, 39] on span "Companies" at bounding box center [222, 35] width 30 height 8
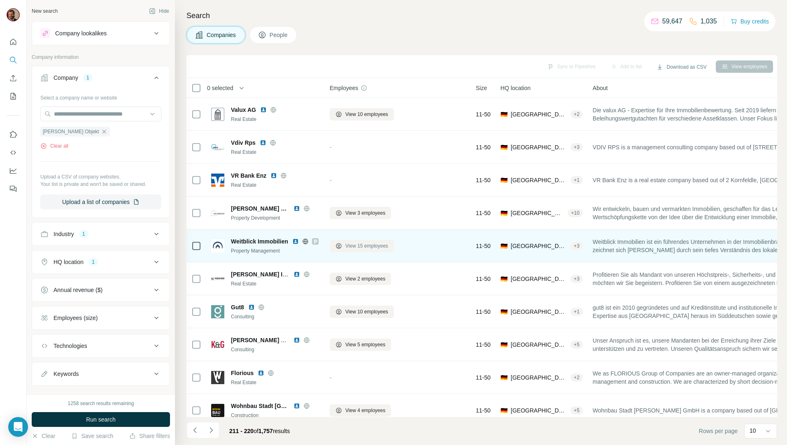
click at [362, 245] on span "View 15 employees" at bounding box center [366, 245] width 43 height 7
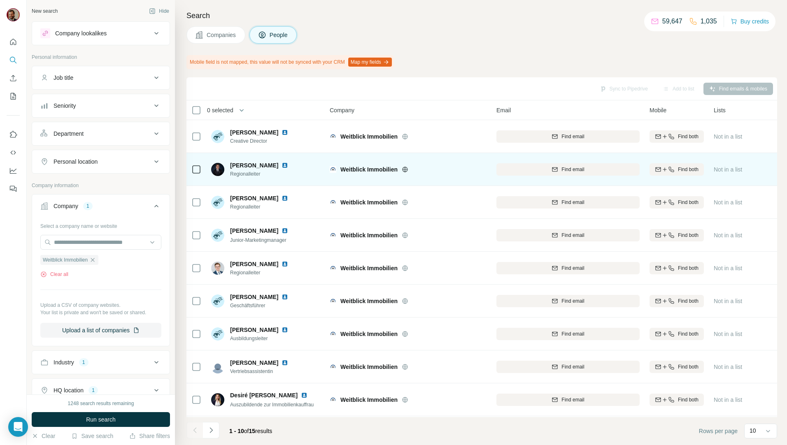
scroll to position [36, 0]
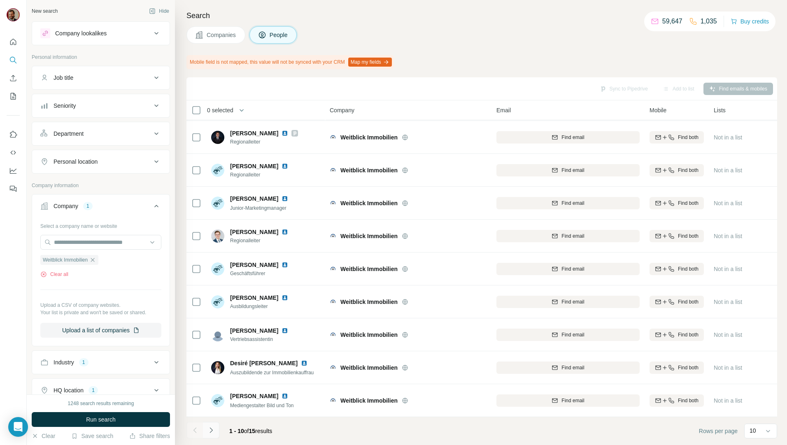
click at [217, 431] on button "Navigate to next page" at bounding box center [211, 430] width 16 height 16
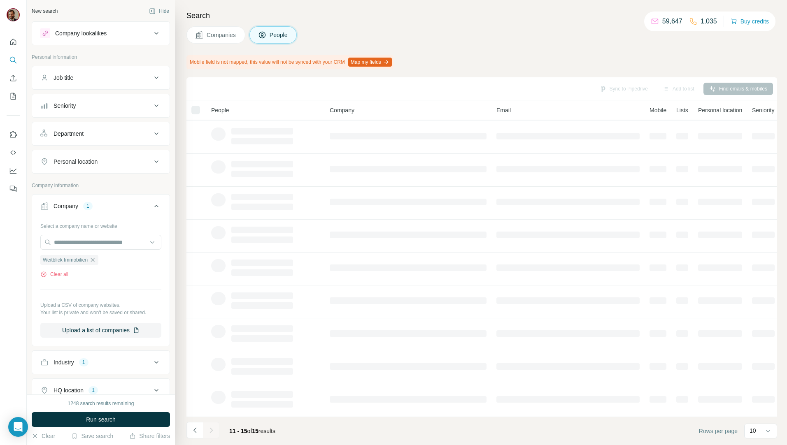
scroll to position [0, 0]
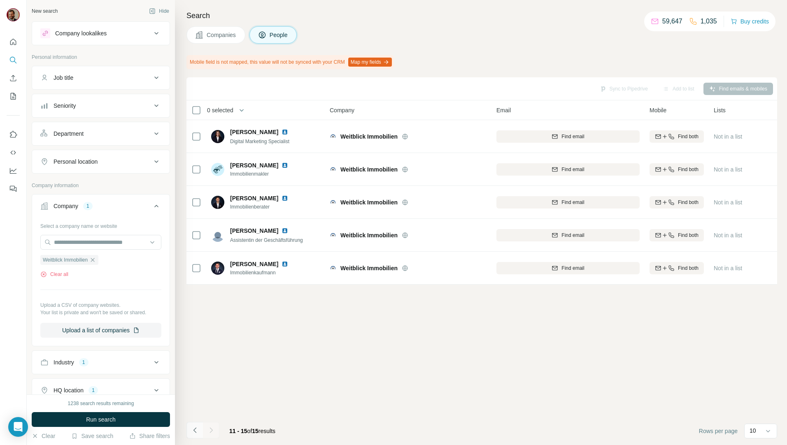
click at [198, 429] on icon "Navigate to previous page" at bounding box center [195, 431] width 8 height 8
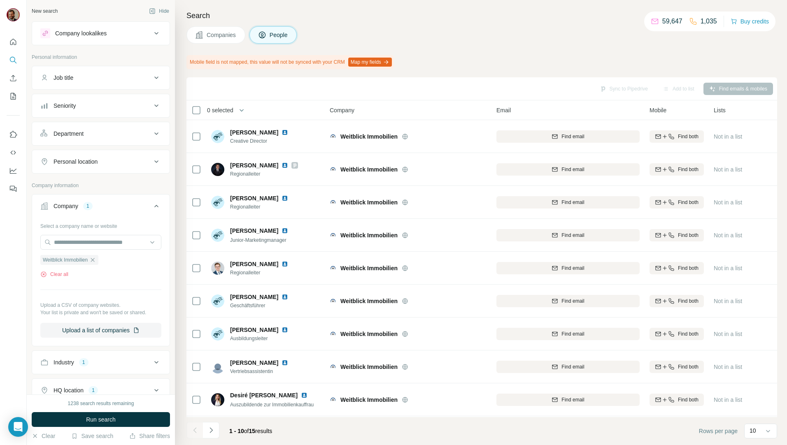
click at [219, 33] on span "Companies" at bounding box center [222, 35] width 30 height 8
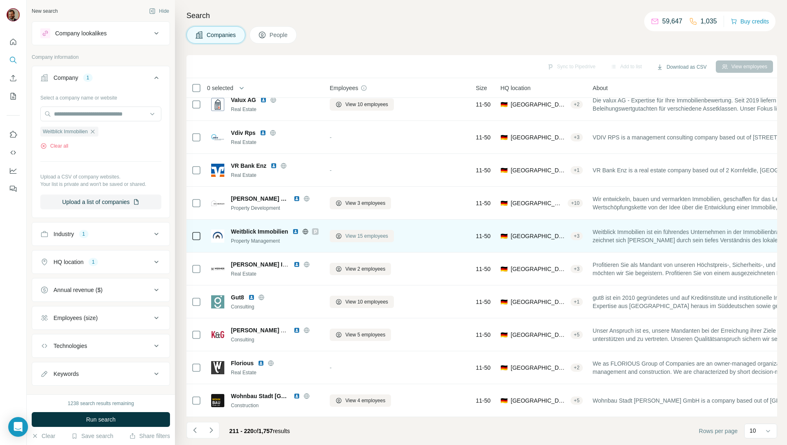
scroll to position [14, 0]
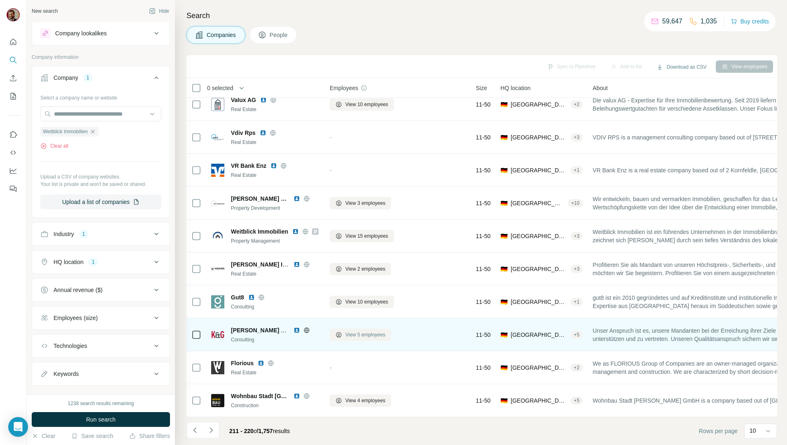
click at [363, 331] on span "View 5 employees" at bounding box center [365, 334] width 40 height 7
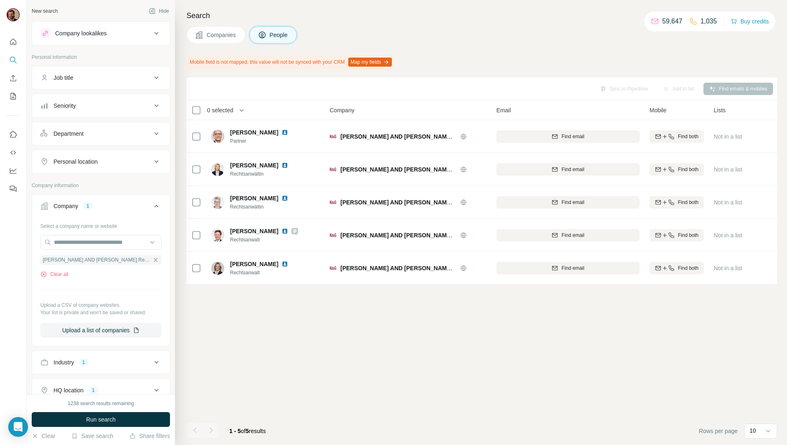
scroll to position [0, 0]
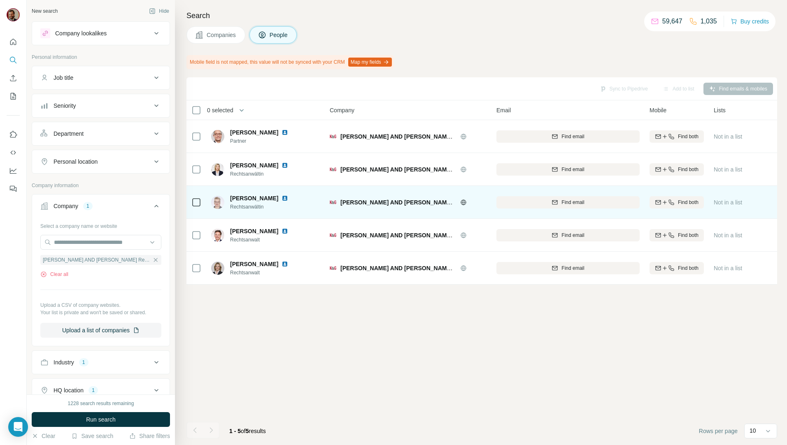
drag, startPoint x: 227, startPoint y: 32, endPoint x: 316, endPoint y: 189, distance: 181.0
click at [227, 32] on span "Companies" at bounding box center [222, 35] width 30 height 8
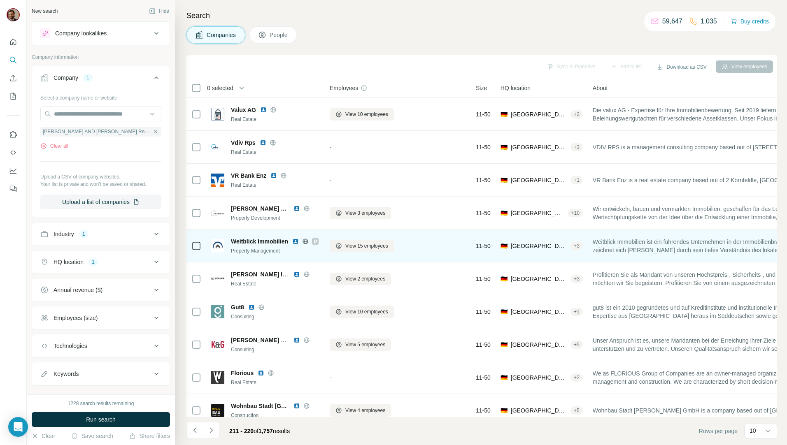
scroll to position [14, 0]
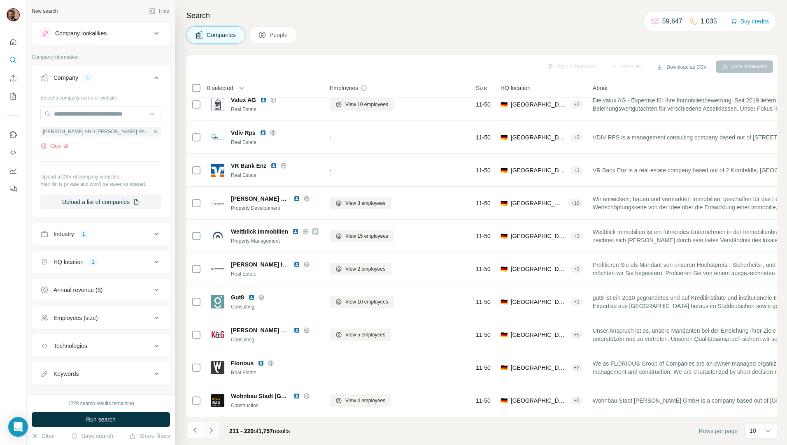
click at [212, 431] on icon "Navigate to next page" at bounding box center [211, 431] width 8 height 8
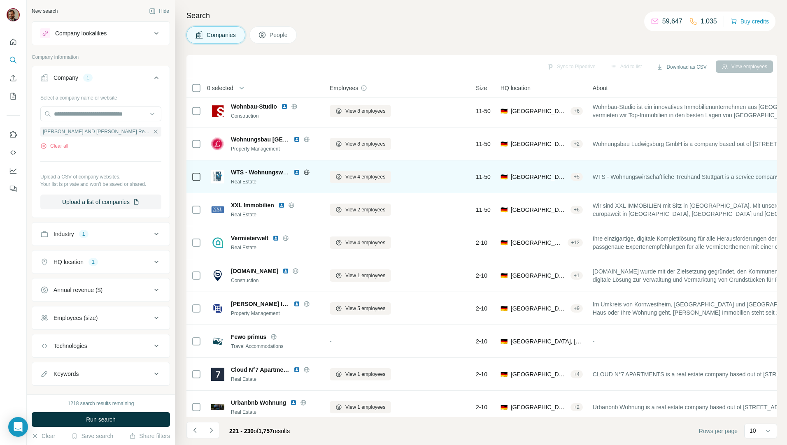
scroll to position [0, 0]
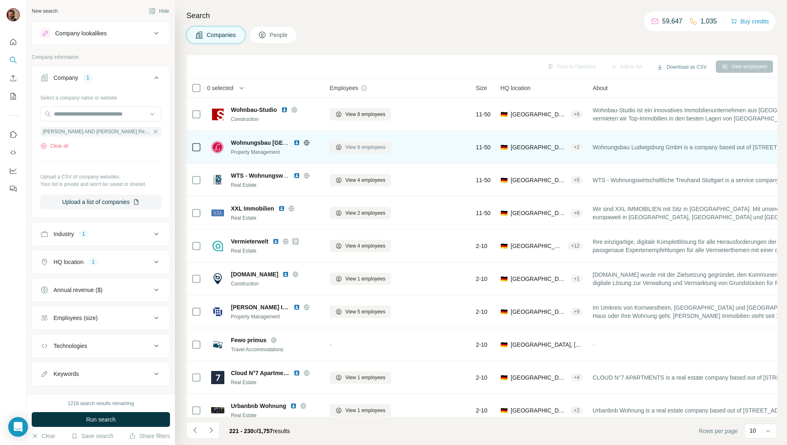
click at [347, 150] on span "View 8 employees" at bounding box center [365, 147] width 40 height 7
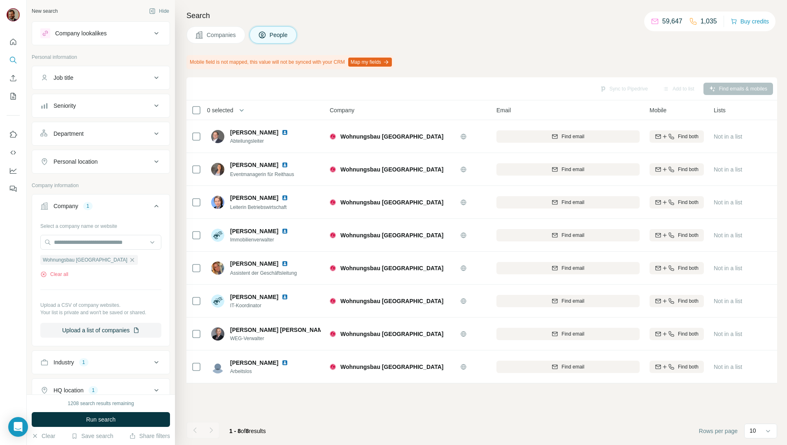
click at [220, 34] on span "Companies" at bounding box center [222, 35] width 30 height 8
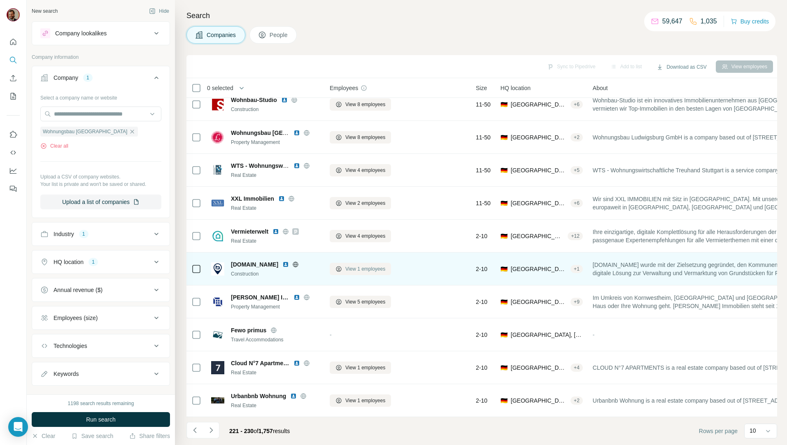
scroll to position [14, 0]
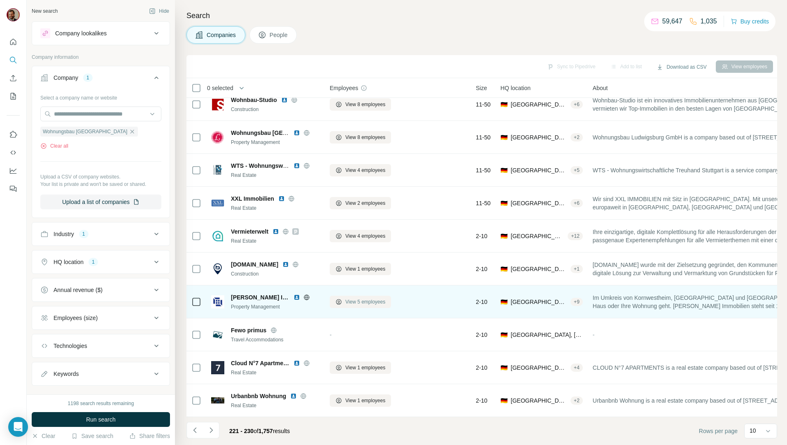
click at [380, 296] on button "View 5 employees" at bounding box center [360, 302] width 61 height 12
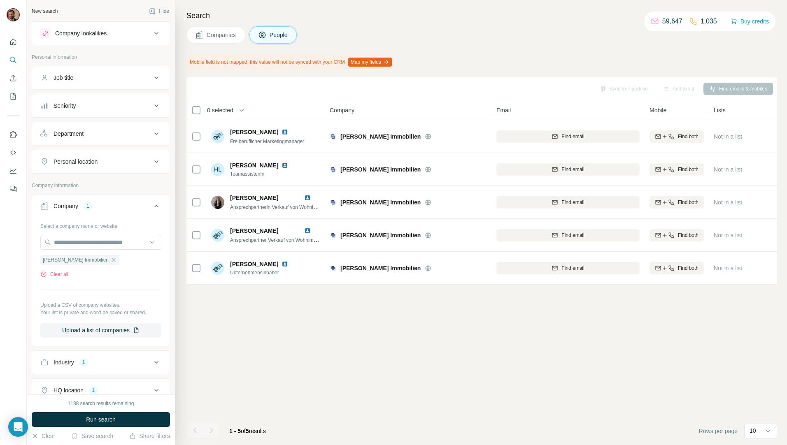
click at [226, 33] on span "Companies" at bounding box center [222, 35] width 30 height 8
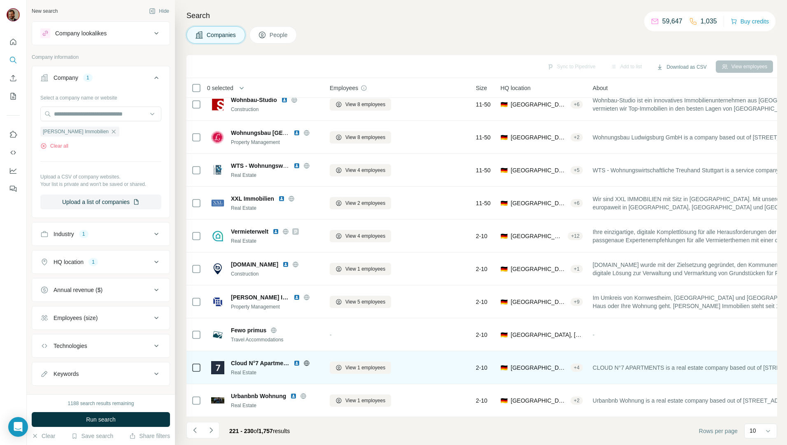
scroll to position [14, 0]
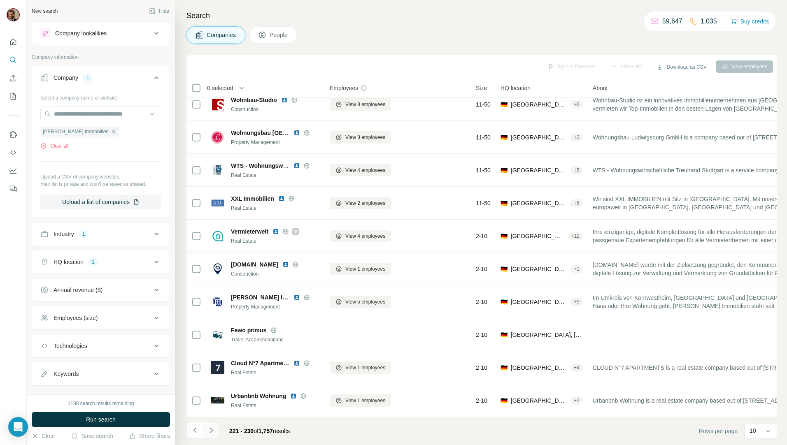
click at [211, 428] on icon "Navigate to next page" at bounding box center [211, 431] width 8 height 8
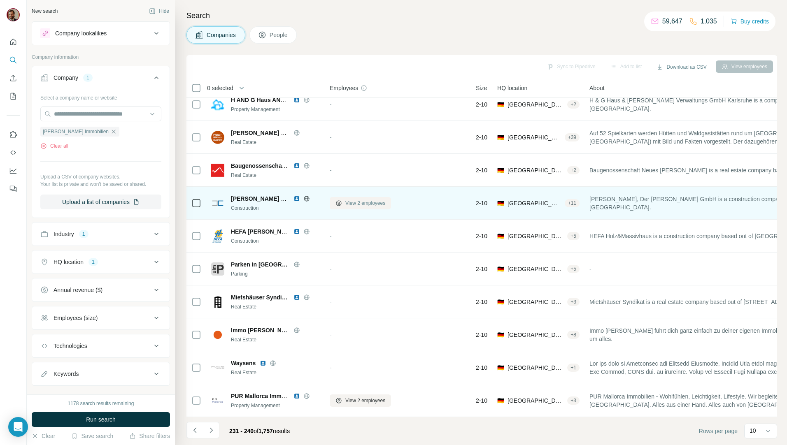
click at [359, 201] on span "View 2 employees" at bounding box center [365, 203] width 40 height 7
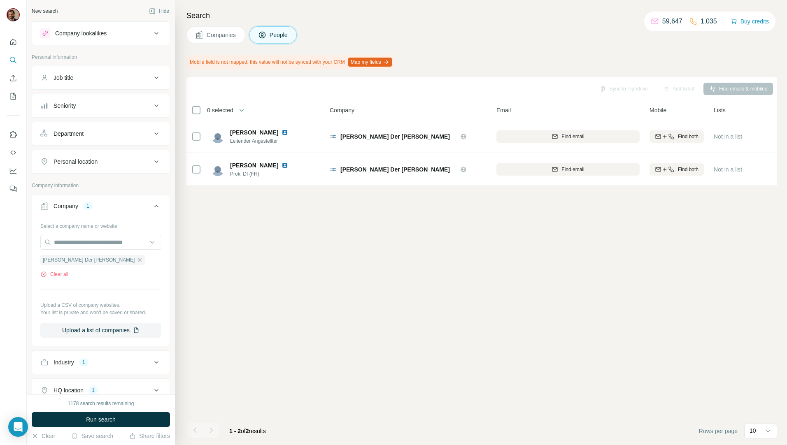
scroll to position [0, 0]
click at [220, 36] on span "Companies" at bounding box center [222, 35] width 30 height 8
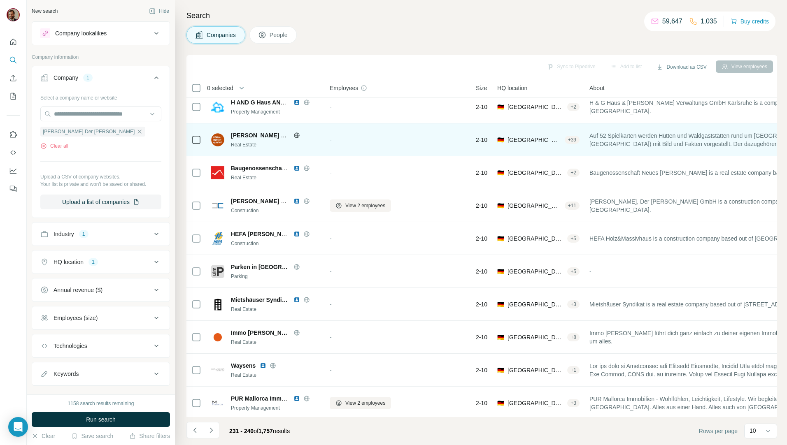
scroll to position [14, 0]
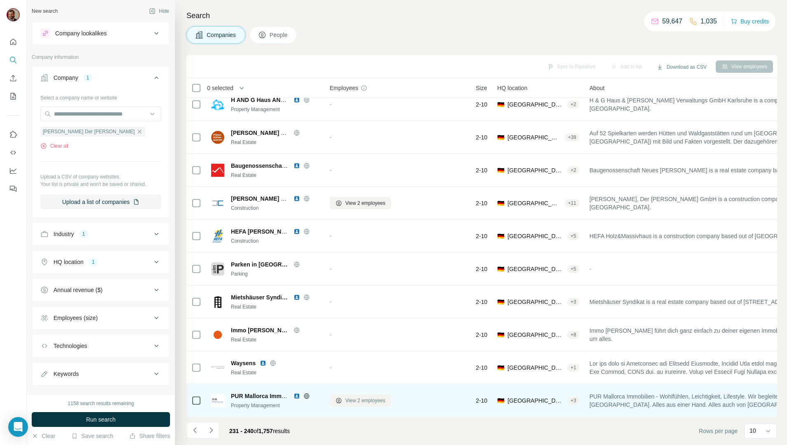
click at [357, 399] on span "View 2 employees" at bounding box center [365, 400] width 40 height 7
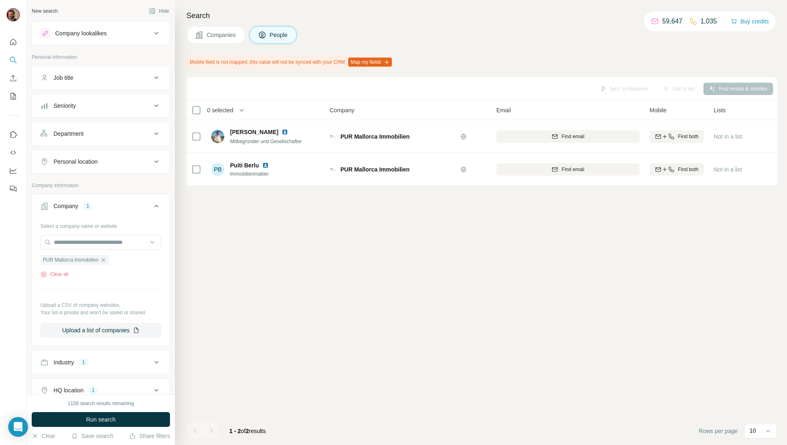
scroll to position [0, 0]
click at [227, 34] on span "Companies" at bounding box center [222, 35] width 30 height 8
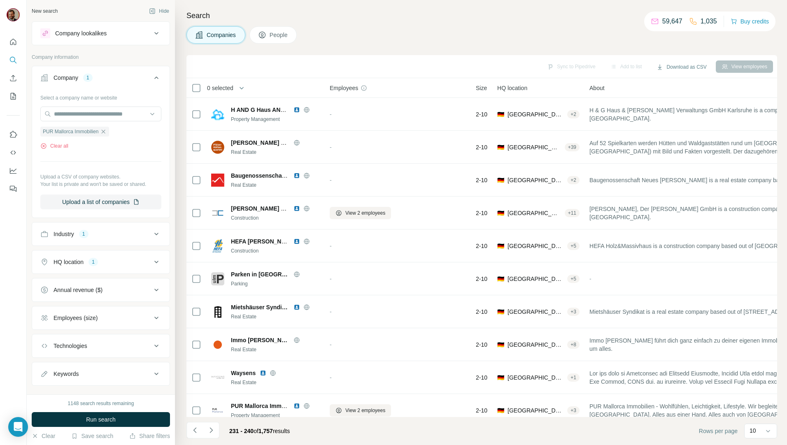
scroll to position [14, 0]
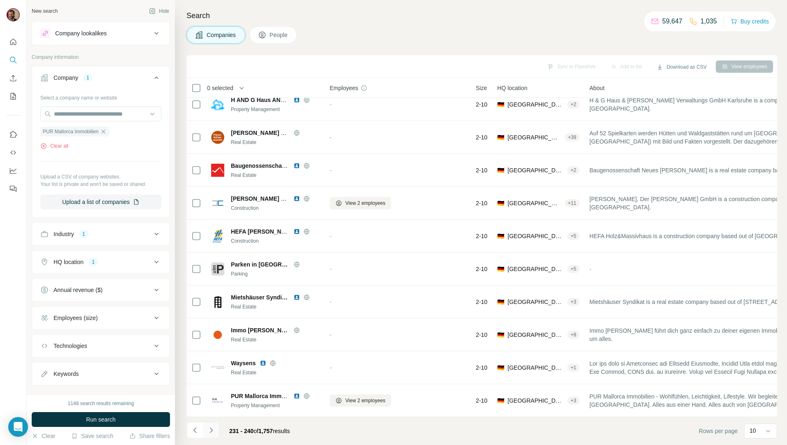
click at [215, 428] on button "Navigate to next page" at bounding box center [211, 430] width 16 height 16
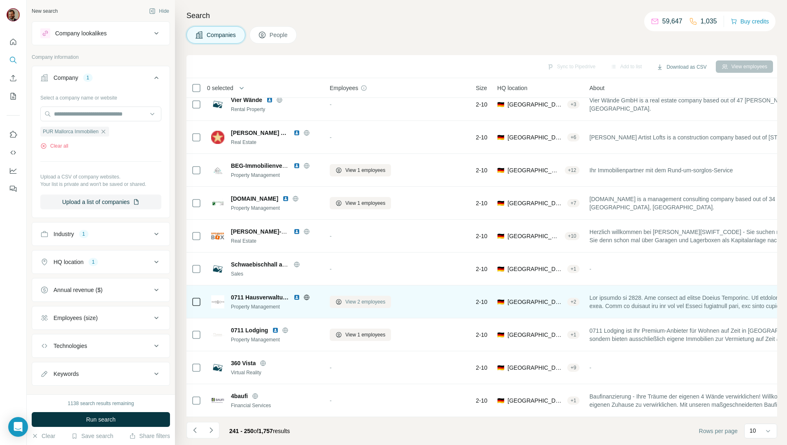
click at [378, 298] on span "View 2 employees" at bounding box center [365, 301] width 40 height 7
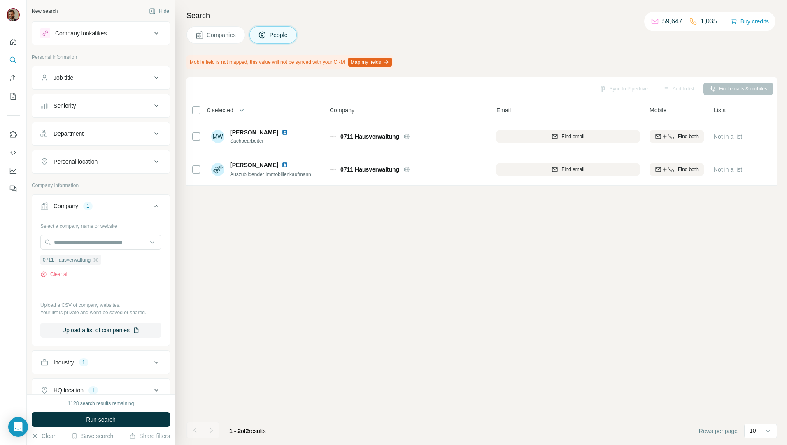
click at [216, 30] on button "Companies" at bounding box center [215, 34] width 59 height 17
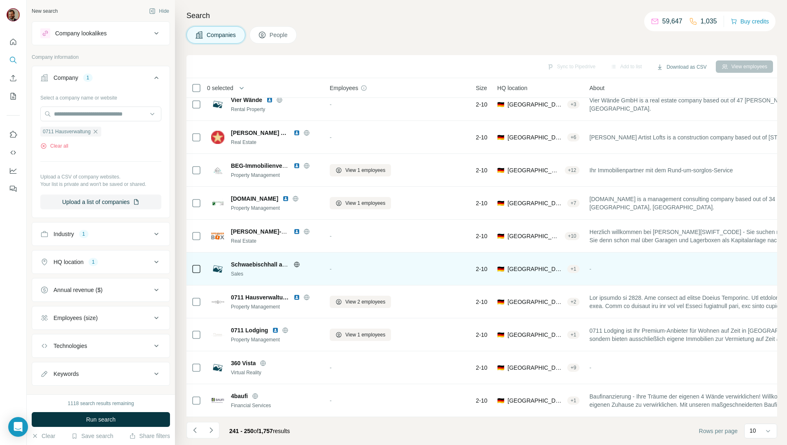
scroll to position [14, 0]
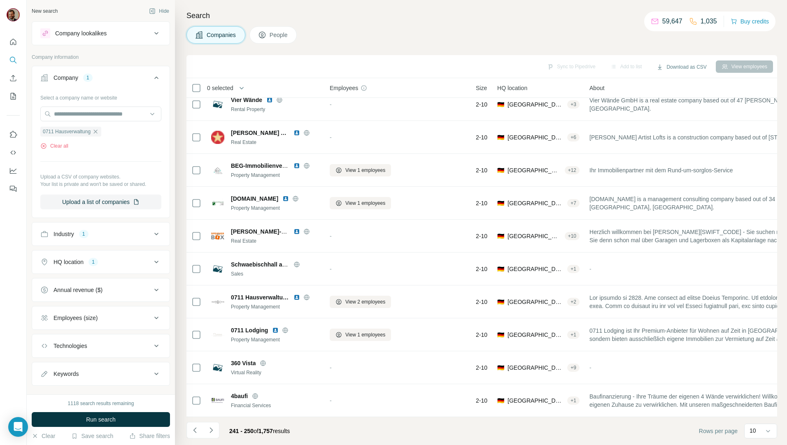
click at [213, 432] on icon "Navigate to next page" at bounding box center [211, 431] width 8 height 8
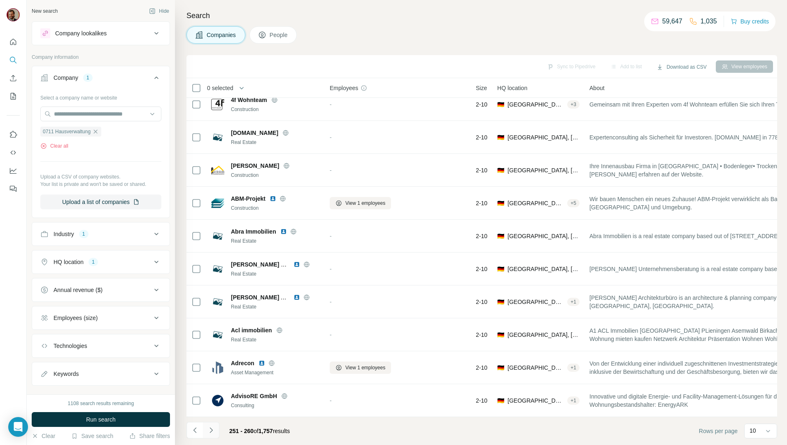
click at [208, 429] on icon "Navigate to next page" at bounding box center [211, 431] width 8 height 8
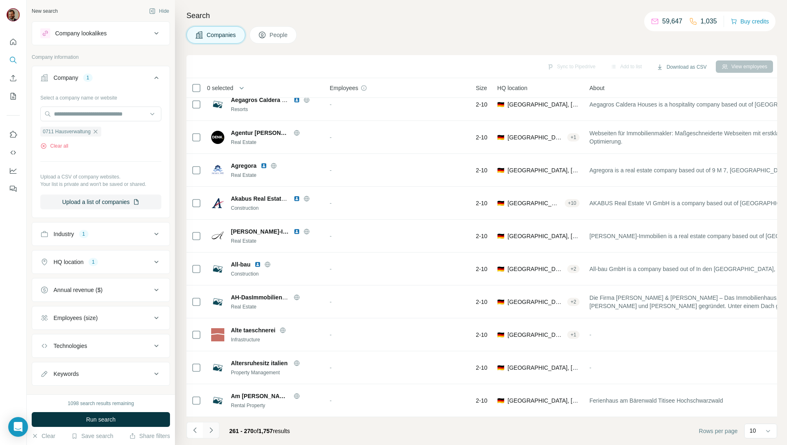
click at [214, 433] on icon "Navigate to next page" at bounding box center [211, 431] width 8 height 8
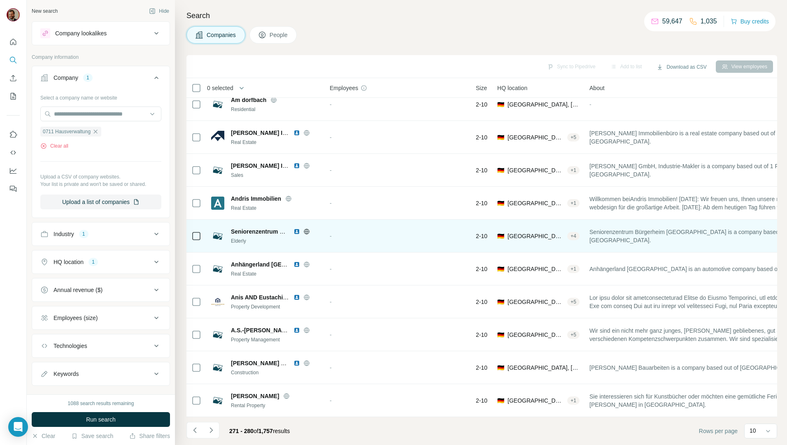
click at [338, 233] on div "-" at bounding box center [398, 236] width 136 height 23
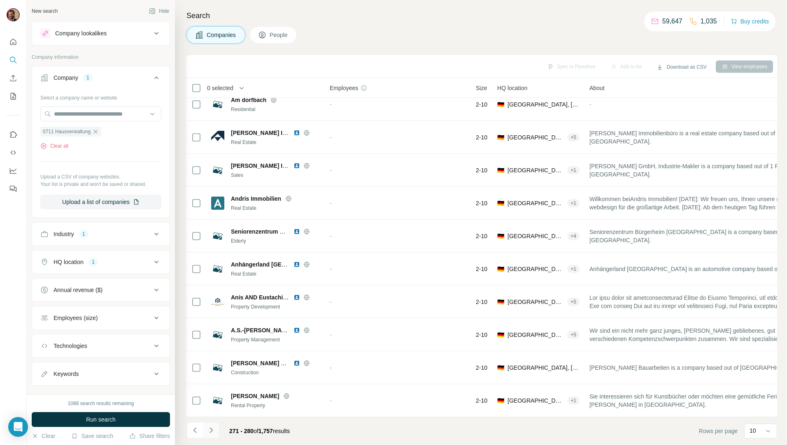
click at [214, 425] on button "Navigate to next page" at bounding box center [211, 430] width 16 height 16
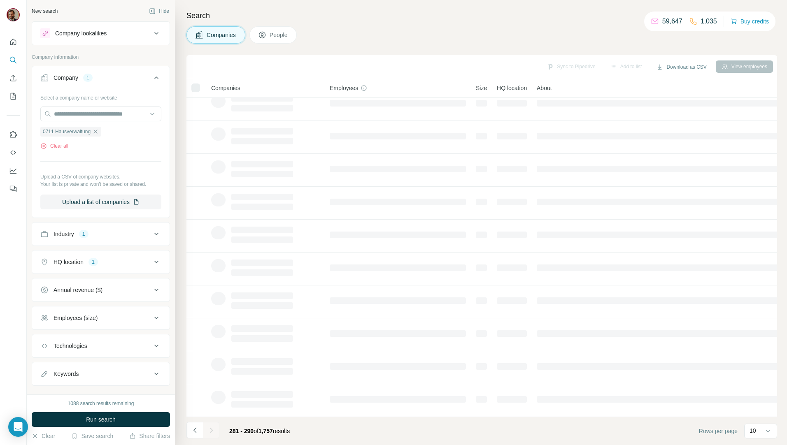
click at [214, 425] on button "Navigate to next page" at bounding box center [211, 430] width 16 height 16
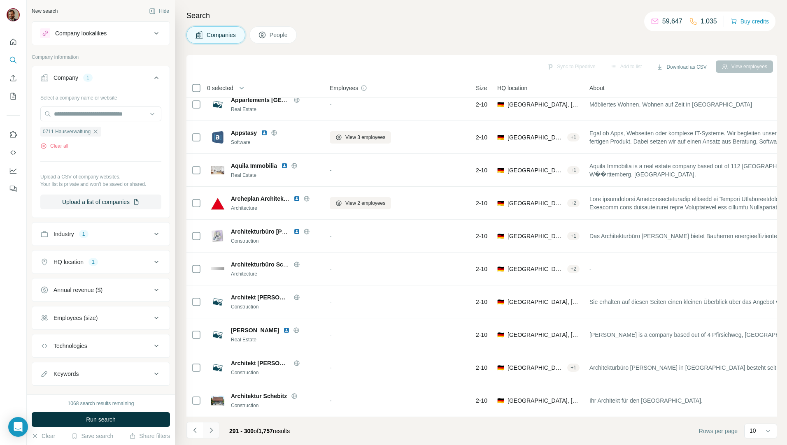
click at [214, 425] on button "Navigate to next page" at bounding box center [211, 430] width 16 height 16
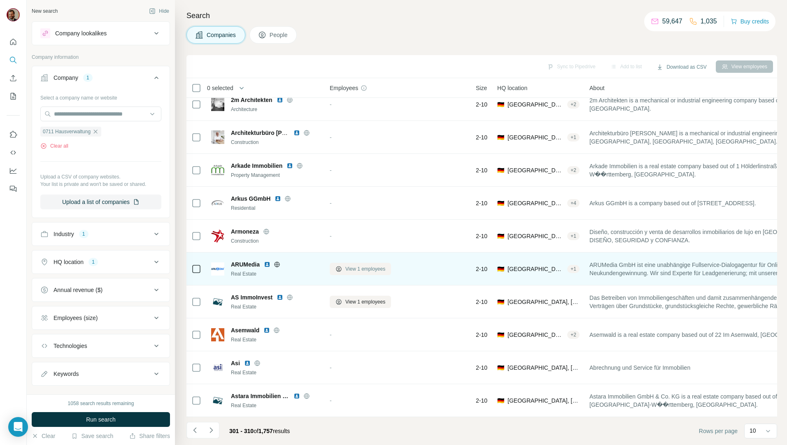
click at [353, 271] on button "View 1 employees" at bounding box center [360, 269] width 61 height 12
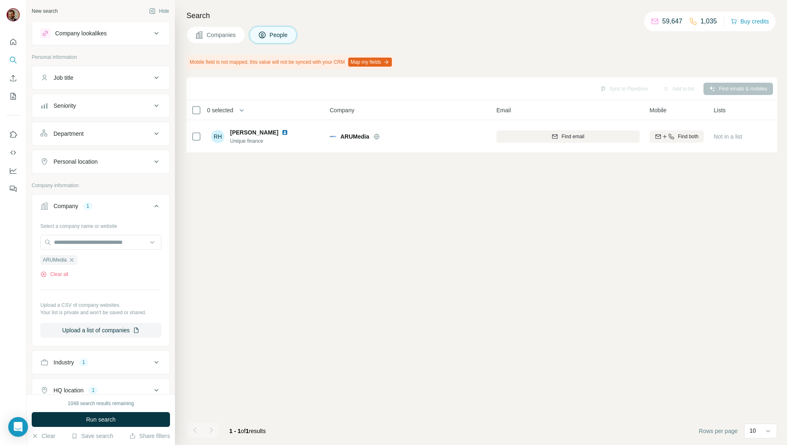
click at [216, 29] on button "Companies" at bounding box center [215, 34] width 59 height 17
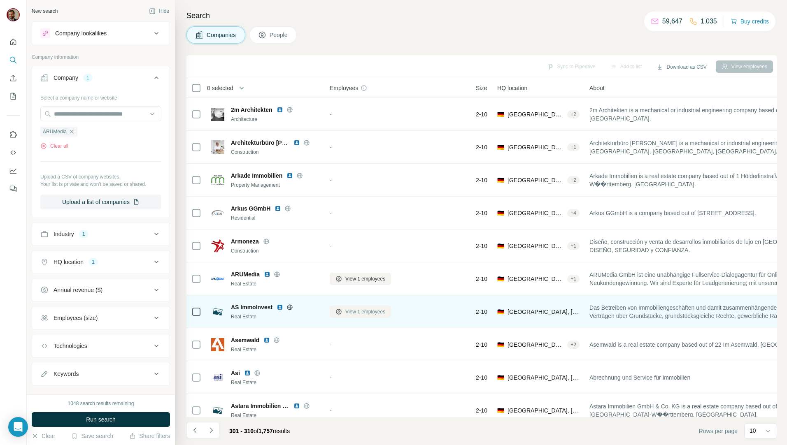
click at [366, 311] on span "View 1 employees" at bounding box center [365, 311] width 40 height 7
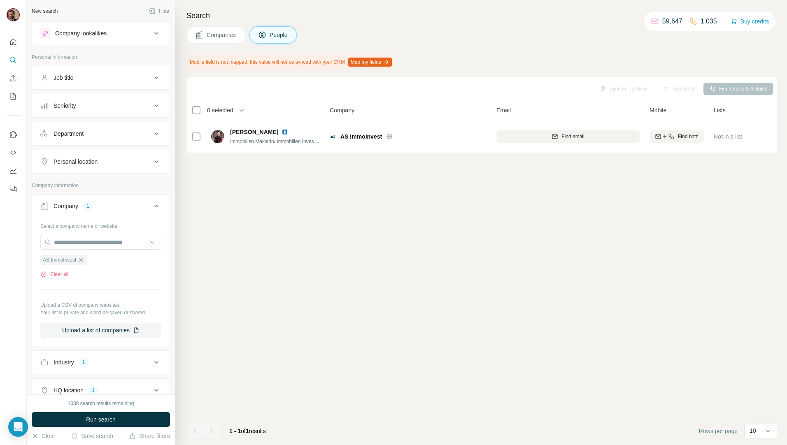
click at [275, 231] on div "Sync to Pipedrive Add to list Find emails & mobiles 0 selected People Company E…" at bounding box center [481, 261] width 591 height 368
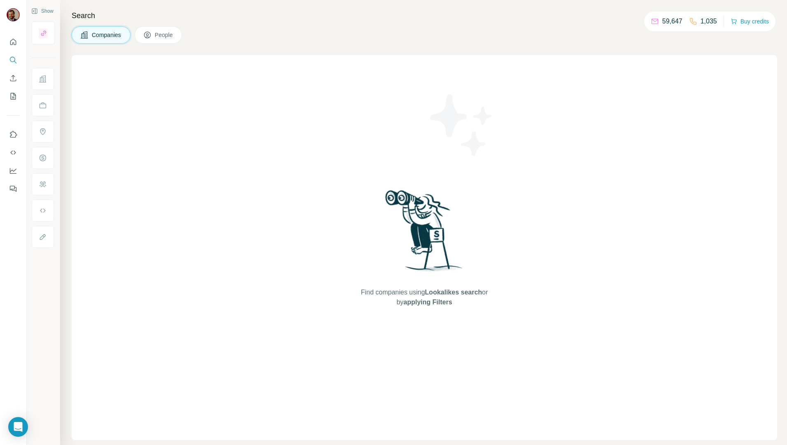
click at [7, 289] on div at bounding box center [13, 222] width 27 height 445
click at [364, 326] on div "Find companies using Lookalikes search or by applying Filters" at bounding box center [424, 247] width 148 height 385
